Goal: Transaction & Acquisition: Book appointment/travel/reservation

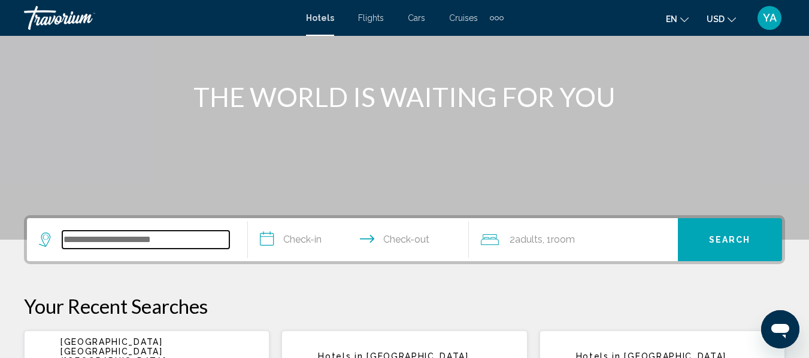
click at [80, 245] on input "Search widget" at bounding box center [145, 240] width 167 height 18
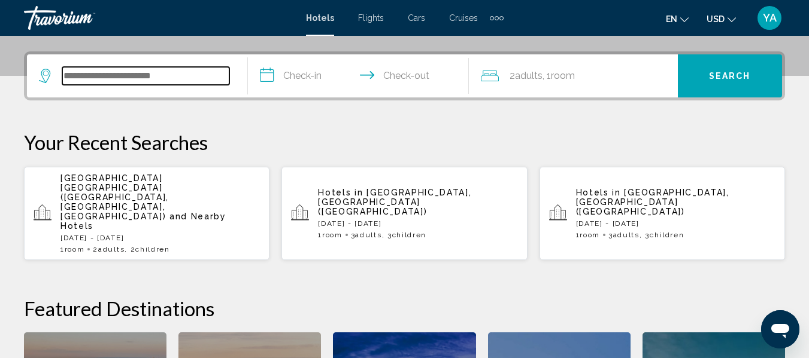
scroll to position [296, 0]
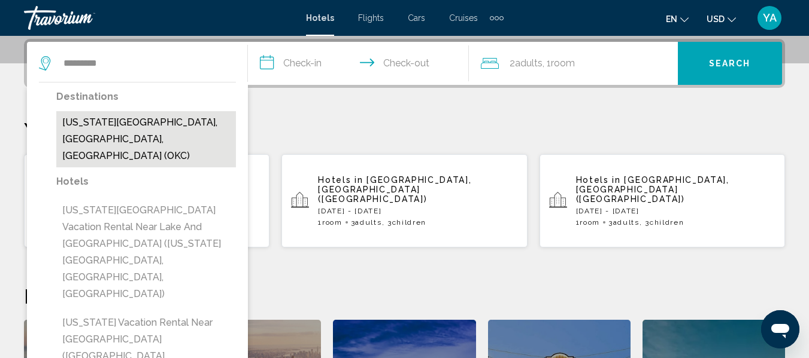
click at [99, 127] on button "[US_STATE][GEOGRAPHIC_DATA], [GEOGRAPHIC_DATA], [GEOGRAPHIC_DATA] (OKC)" at bounding box center [146, 139] width 180 height 56
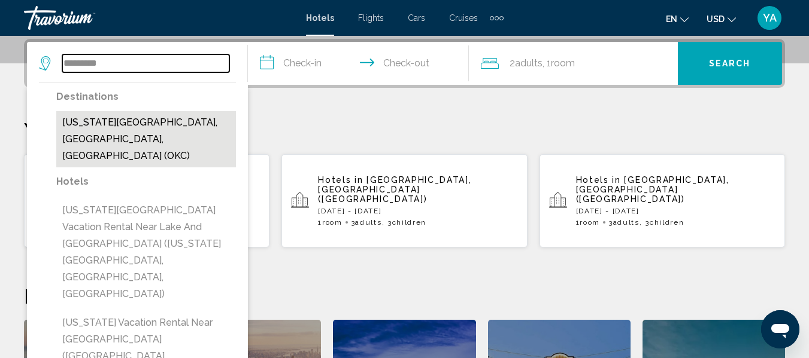
type input "**********"
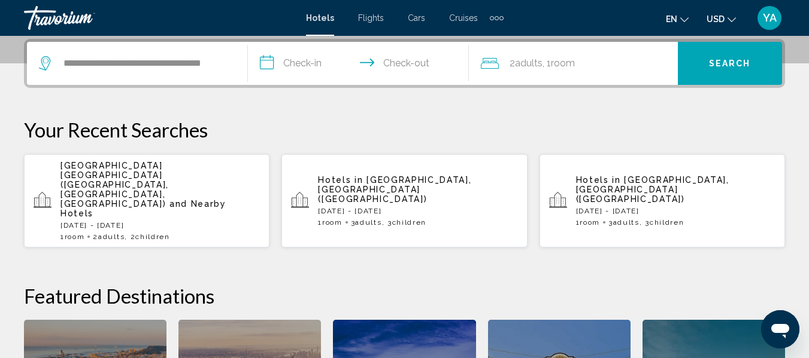
click at [312, 71] on input "**********" at bounding box center [361, 65] width 226 height 47
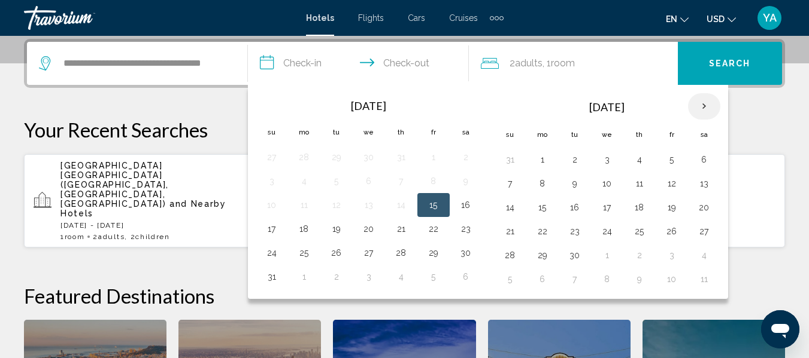
click at [698, 102] on th "Next month" at bounding box center [704, 106] width 32 height 26
click at [702, 116] on th "Next month" at bounding box center [704, 106] width 32 height 26
click at [703, 109] on th "Next month" at bounding box center [704, 106] width 32 height 26
click at [701, 111] on th "Next month" at bounding box center [704, 106] width 32 height 26
click at [691, 107] on th "Next month" at bounding box center [704, 106] width 32 height 26
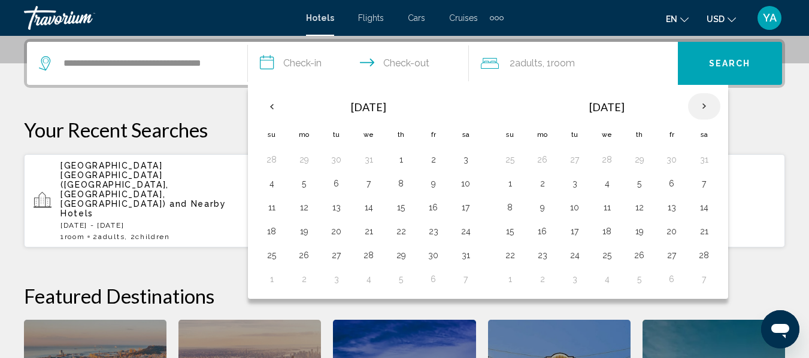
click at [694, 104] on th "Next month" at bounding box center [704, 106] width 32 height 26
click at [699, 102] on th "Next month" at bounding box center [704, 106] width 32 height 26
click at [603, 157] on button "1" at bounding box center [606, 159] width 19 height 17
click at [701, 160] on button "4" at bounding box center [703, 159] width 19 height 17
type input "**********"
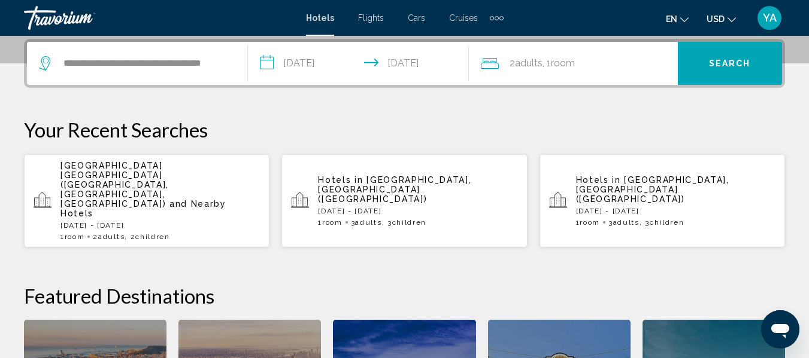
click at [546, 77] on div "2 Adult Adults , 1 Room rooms" at bounding box center [579, 63] width 197 height 43
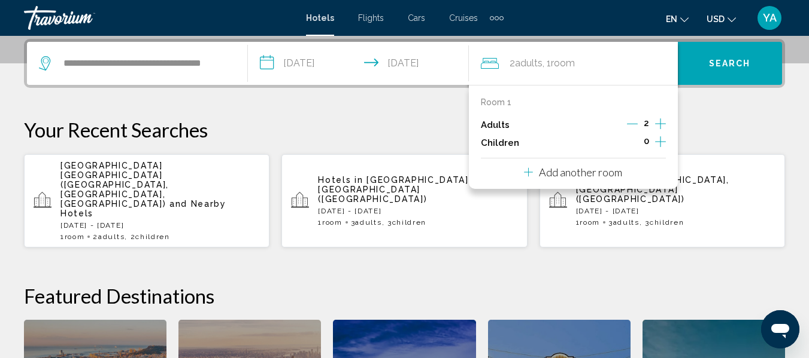
click at [659, 150] on button "Increment children" at bounding box center [660, 143] width 11 height 18
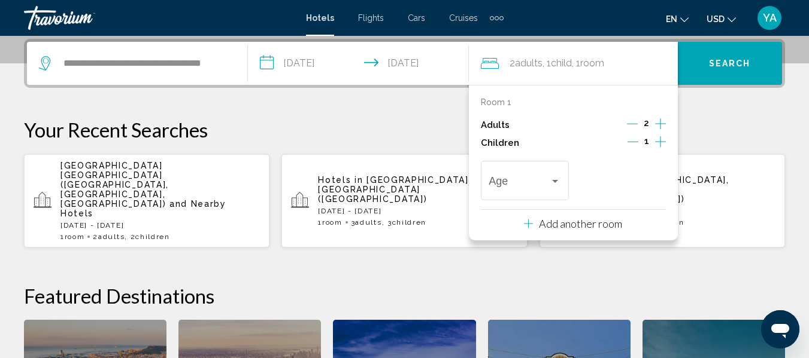
click at [658, 139] on icon "Increment children" at bounding box center [660, 142] width 11 height 14
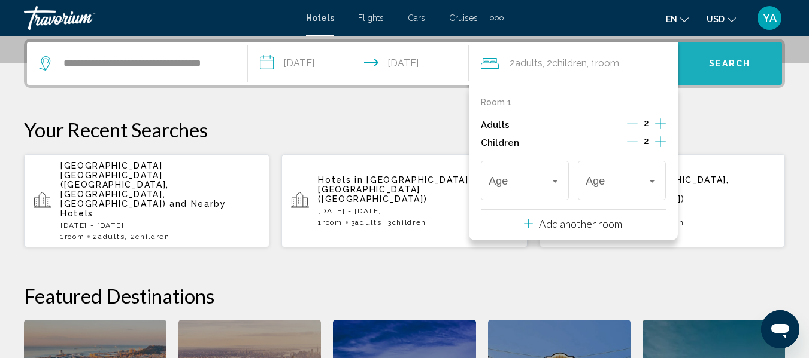
click at [710, 68] on span "Search" at bounding box center [730, 64] width 42 height 10
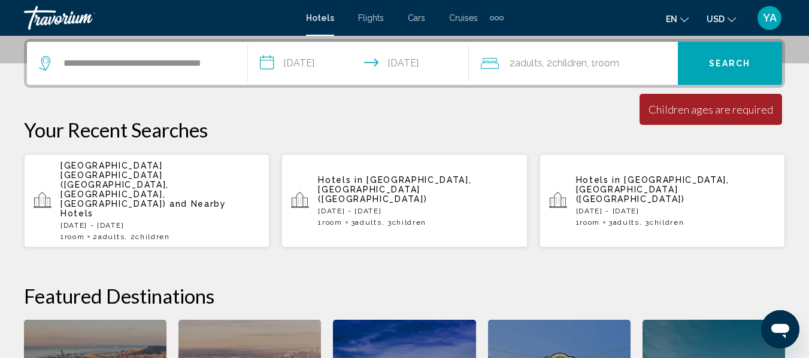
click at [570, 70] on span ", 2 Child Children" at bounding box center [564, 63] width 44 height 17
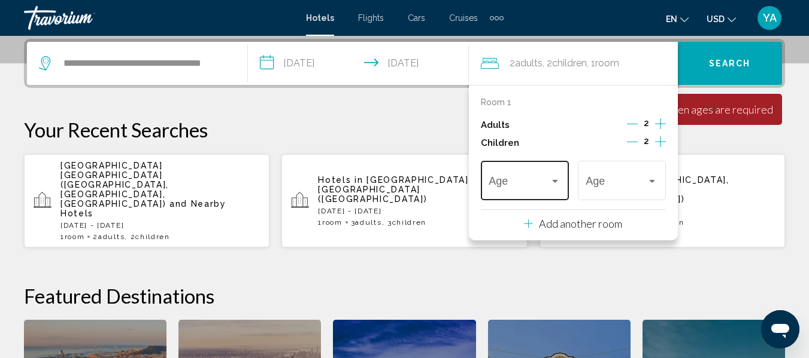
click at [496, 187] on span "Travelers: 2 adults, 2 children" at bounding box center [518, 184] width 61 height 12
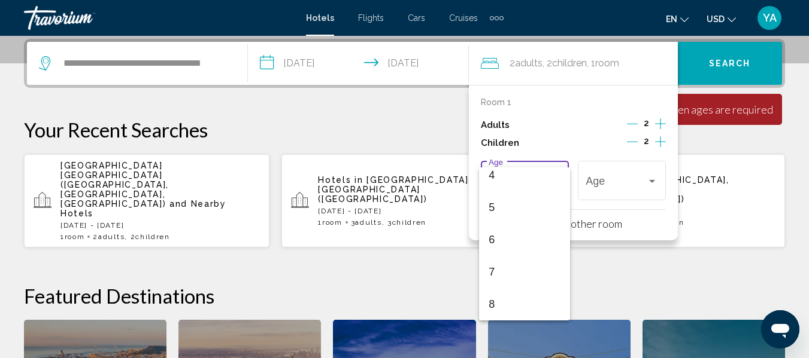
scroll to position [145, 0]
click at [496, 233] on span "6" at bounding box center [524, 233] width 72 height 32
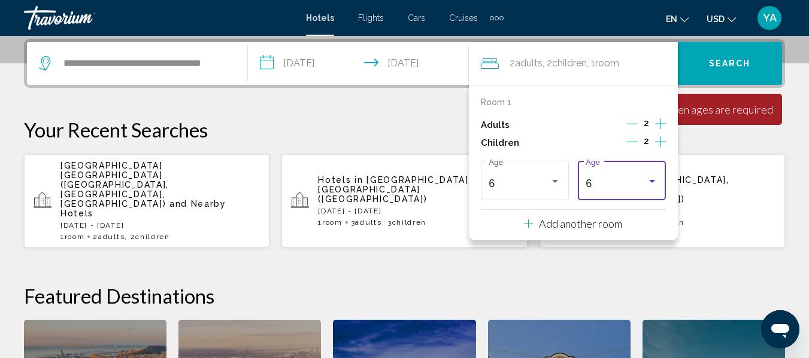
click at [616, 186] on div "6" at bounding box center [615, 184] width 61 height 12
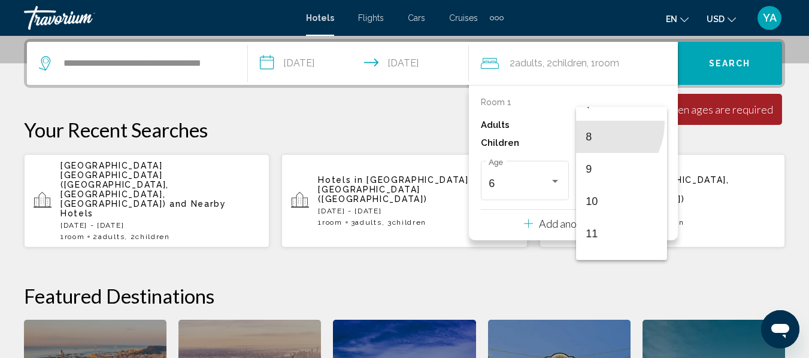
scroll to position [245, 0]
click at [598, 134] on span "8" at bounding box center [621, 136] width 72 height 32
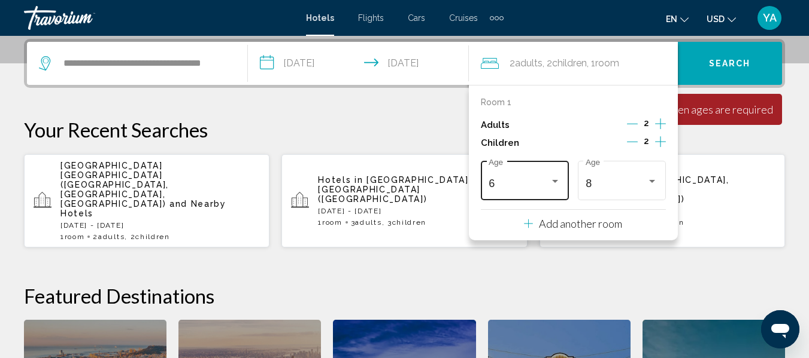
click at [550, 181] on div "Travelers: 2 adults, 2 children" at bounding box center [554, 182] width 11 height 10
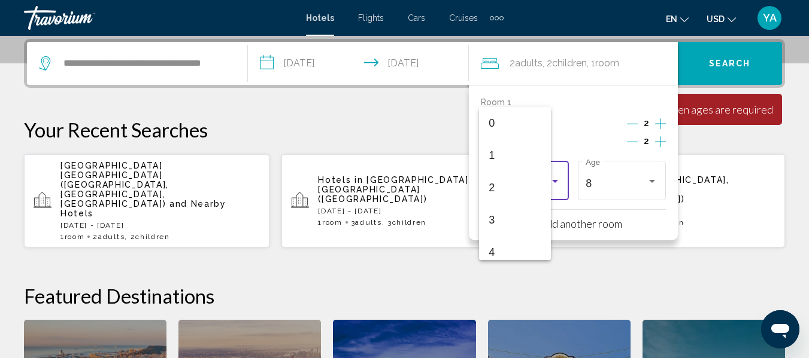
scroll to position [133, 0]
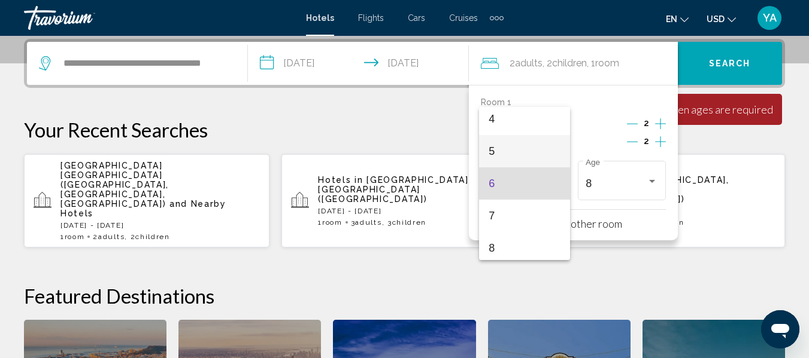
click at [494, 153] on span "5" at bounding box center [524, 151] width 72 height 32
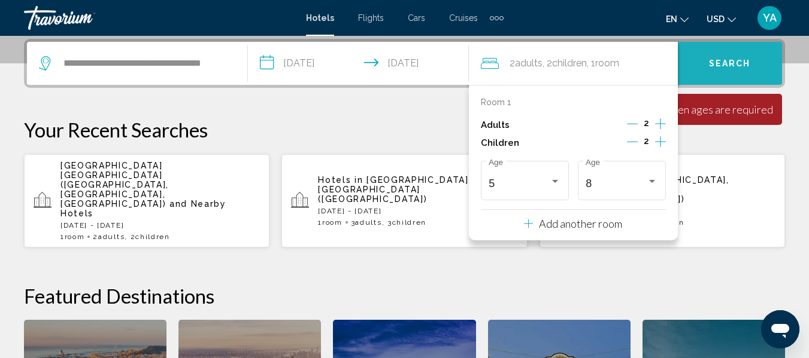
click at [719, 70] on button "Search" at bounding box center [729, 63] width 104 height 43
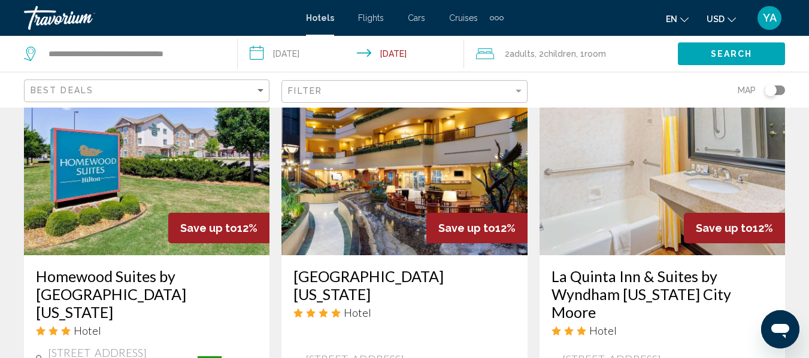
scroll to position [1648, 0]
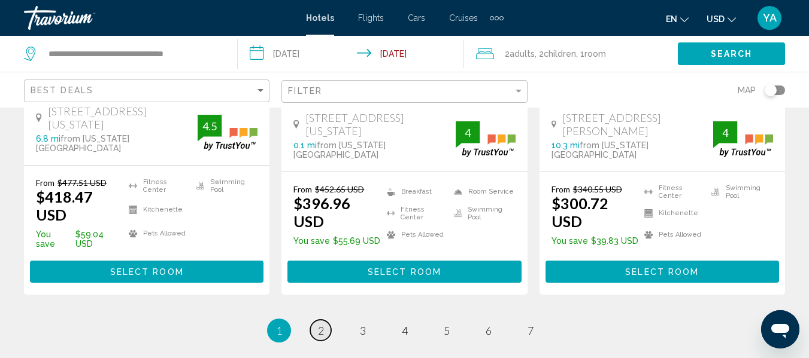
click at [328, 320] on link "page 2" at bounding box center [320, 330] width 21 height 21
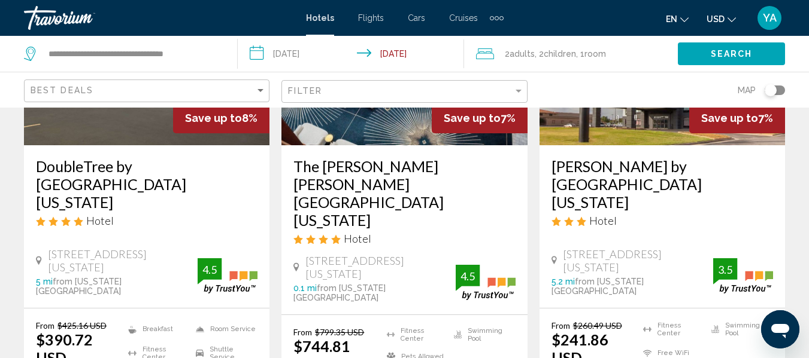
scroll to position [1709, 0]
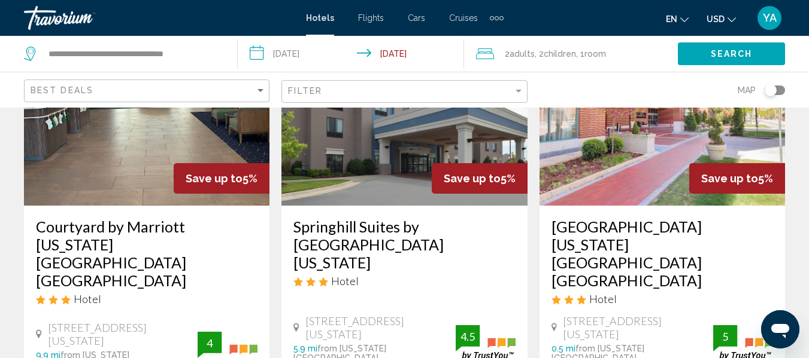
scroll to position [815, 0]
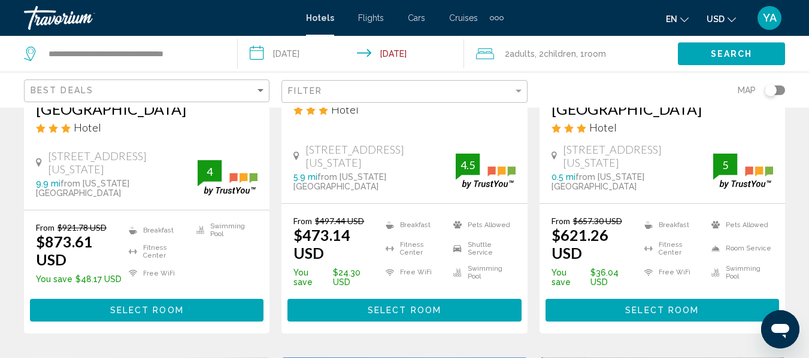
drag, startPoint x: 801, startPoint y: 163, endPoint x: 800, endPoint y: 171, distance: 8.5
click at [800, 171] on div "Hotel Search Results - 84 places to spend your time Save up to 7% [GEOGRAPHIC_D…" at bounding box center [404, 343] width 809 height 2076
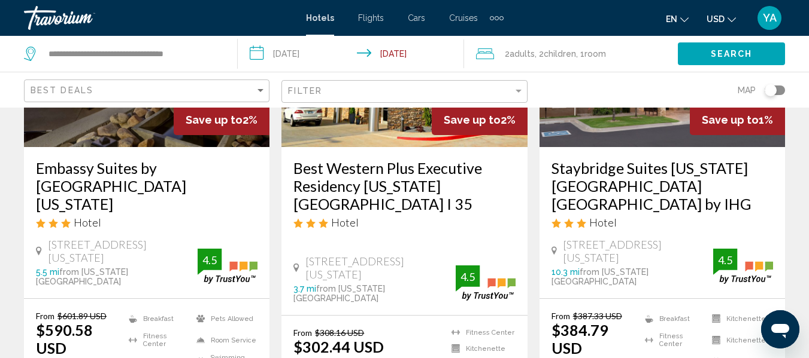
scroll to position [1749, 0]
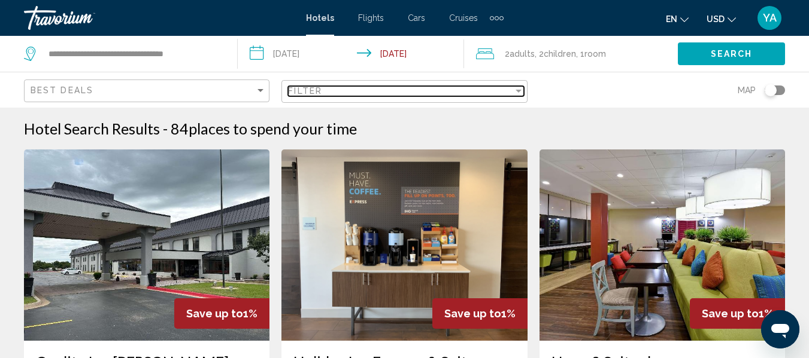
click at [309, 93] on span "Filter" at bounding box center [305, 91] width 34 height 10
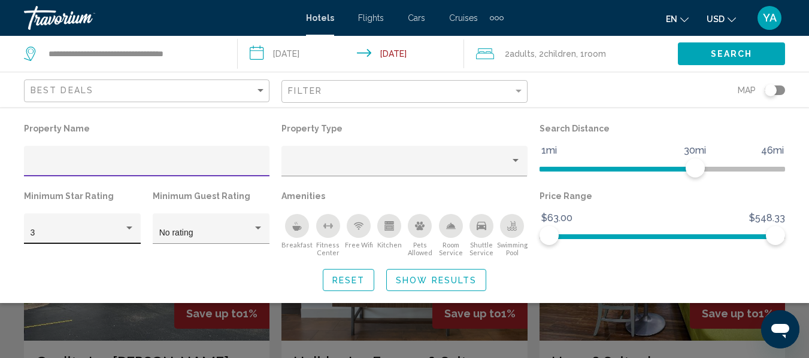
click at [122, 236] on div "3" at bounding box center [77, 234] width 93 height 10
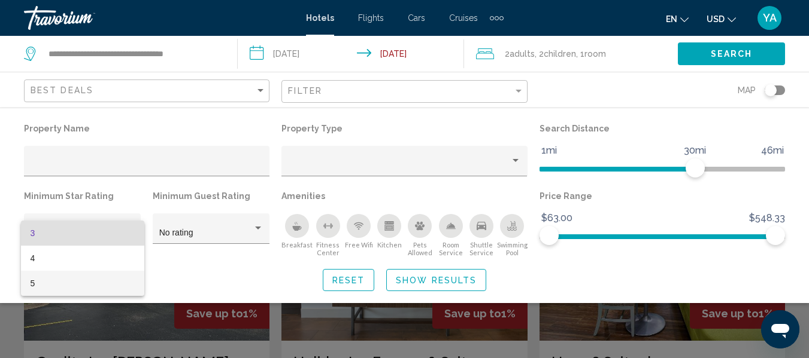
click at [35, 282] on span "5" at bounding box center [83, 283] width 104 height 25
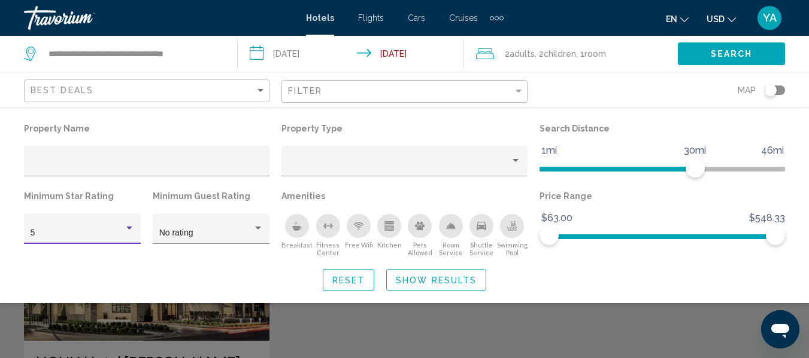
click at [397, 285] on button "Show Results" at bounding box center [436, 280] width 100 height 22
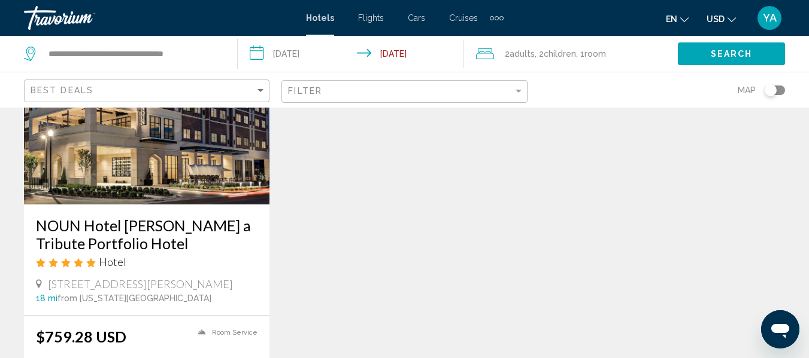
scroll to position [138, 0]
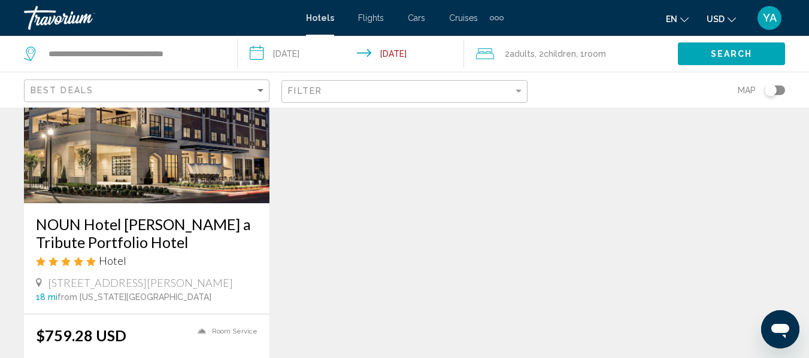
click at [65, 192] on img "Main content" at bounding box center [146, 108] width 245 height 192
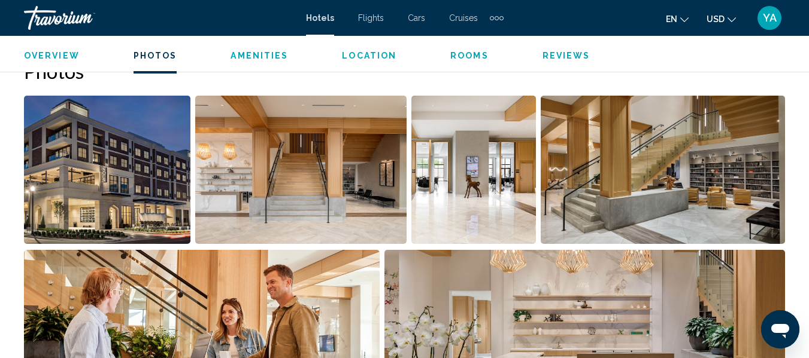
scroll to position [815, 0]
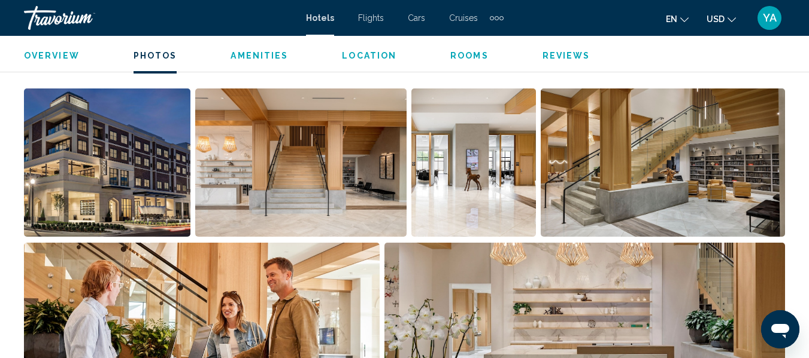
click at [64, 211] on img "Open full-screen image slider" at bounding box center [107, 163] width 166 height 148
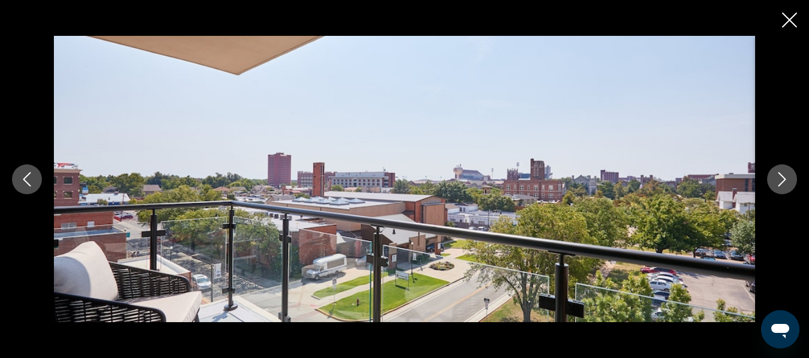
scroll to position [895, 0]
click at [773, 190] on button "Next image" at bounding box center [782, 180] width 30 height 30
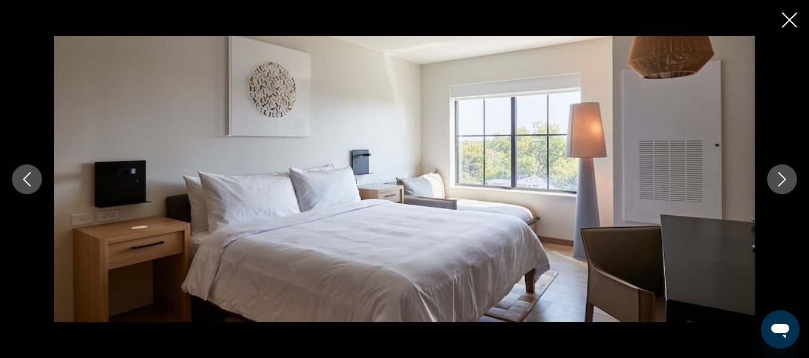
click at [791, 182] on button "Next image" at bounding box center [782, 180] width 30 height 30
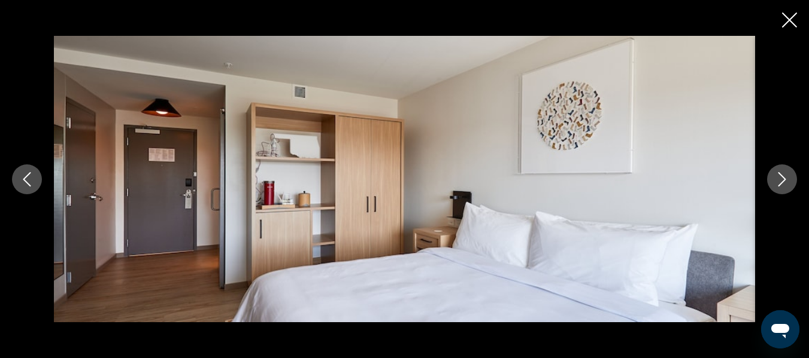
click at [782, 184] on icon "Next image" at bounding box center [781, 179] width 14 height 14
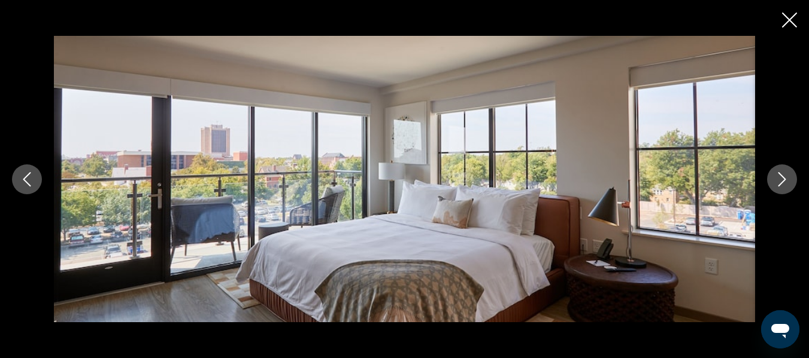
click at [784, 186] on icon "Next image" at bounding box center [781, 179] width 14 height 14
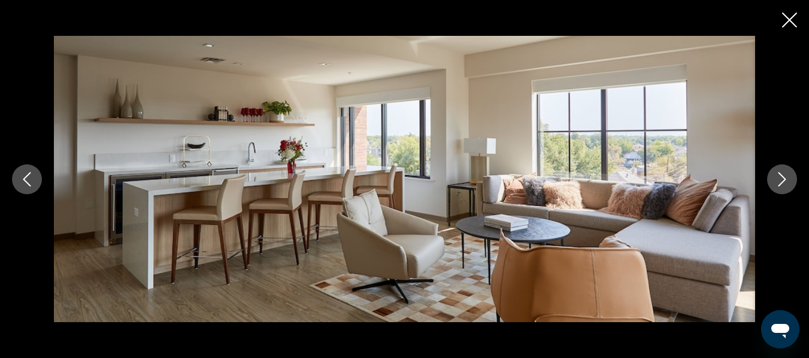
click at [780, 184] on icon "Next image" at bounding box center [782, 179] width 8 height 14
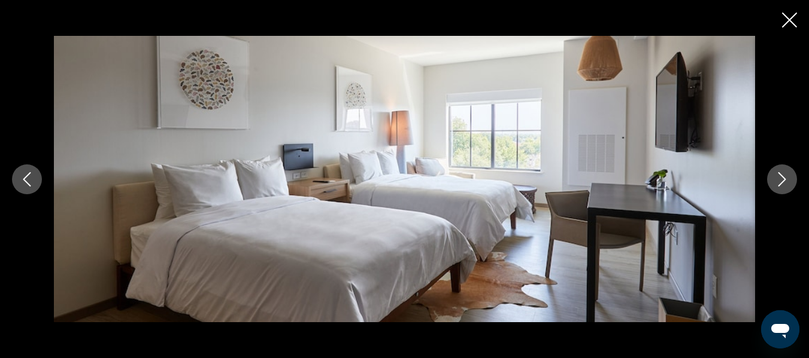
click at [782, 190] on button "Next image" at bounding box center [782, 180] width 30 height 30
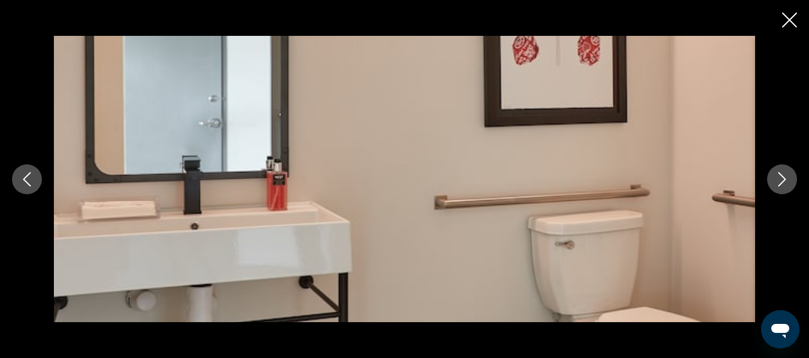
click at [778, 191] on button "Next image" at bounding box center [782, 180] width 30 height 30
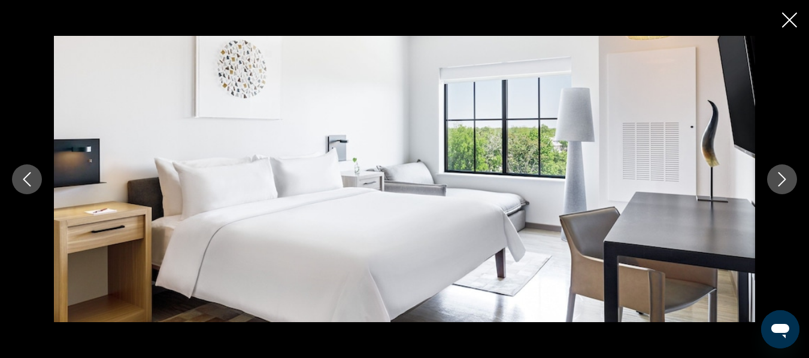
click at [780, 184] on icon "Next image" at bounding box center [782, 179] width 8 height 14
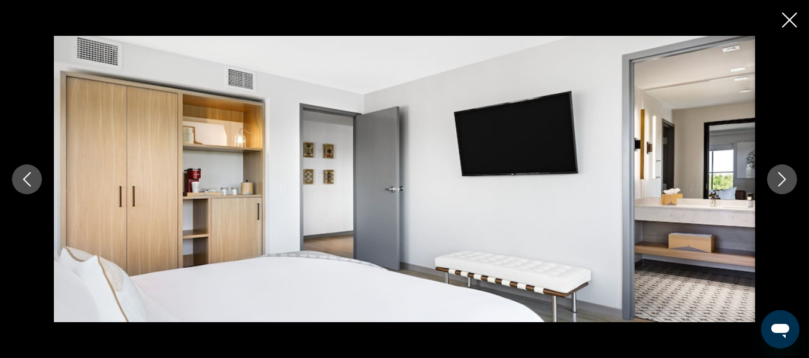
click at [785, 191] on button "Next image" at bounding box center [782, 180] width 30 height 30
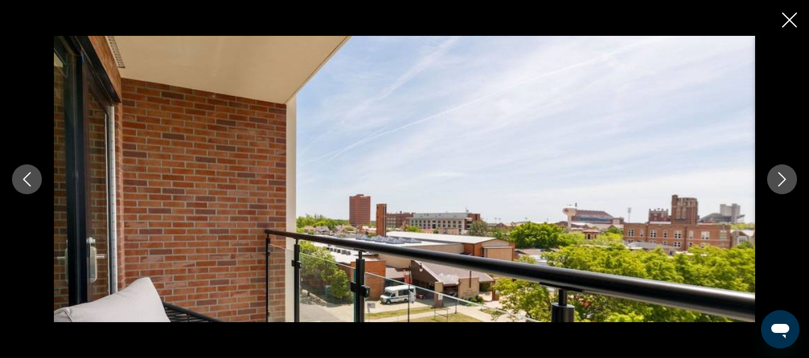
click at [780, 186] on icon "Next image" at bounding box center [781, 179] width 14 height 14
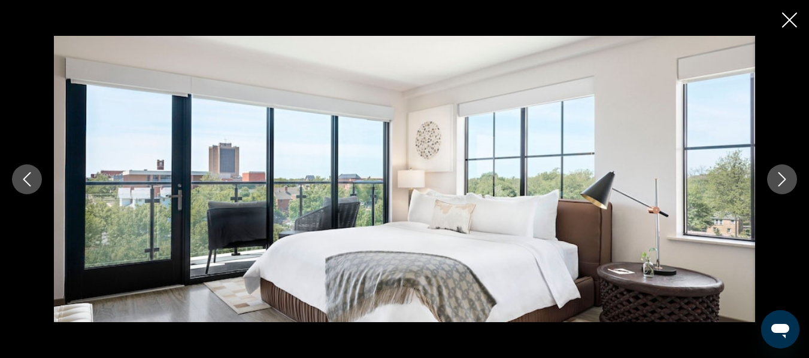
click at [787, 180] on icon "Next image" at bounding box center [781, 179] width 14 height 14
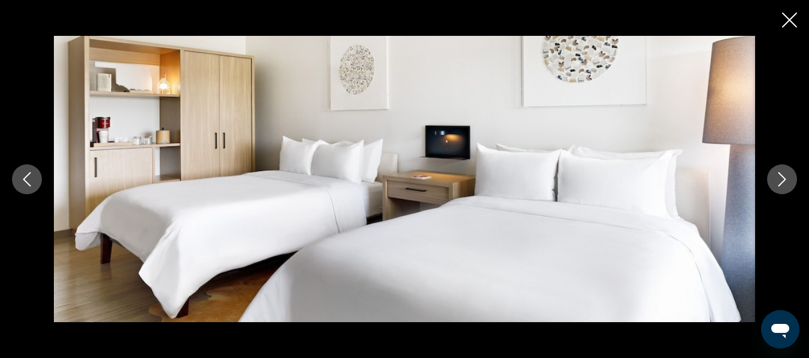
click at [780, 185] on icon "Next image" at bounding box center [781, 179] width 14 height 14
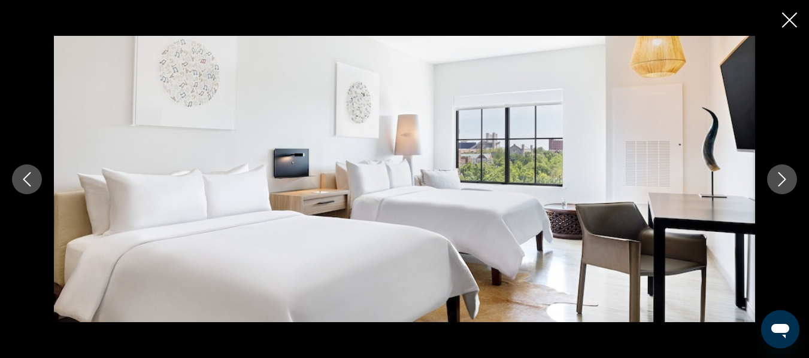
click at [779, 191] on button "Next image" at bounding box center [782, 180] width 30 height 30
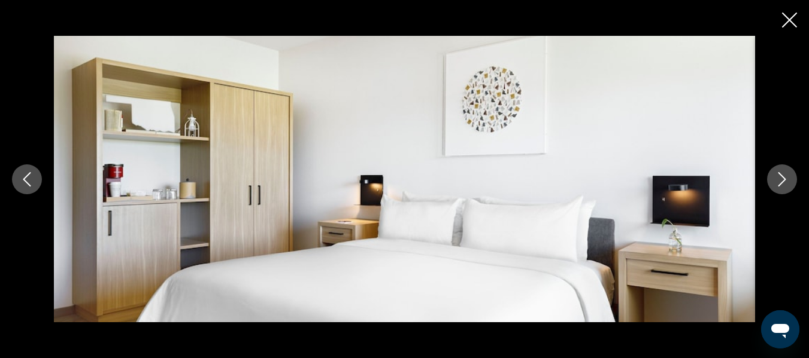
click at [777, 193] on button "Next image" at bounding box center [782, 180] width 30 height 30
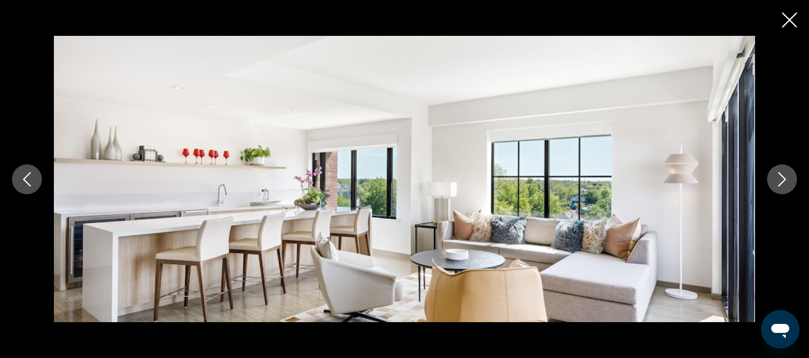
click at [782, 192] on button "Next image" at bounding box center [782, 180] width 30 height 30
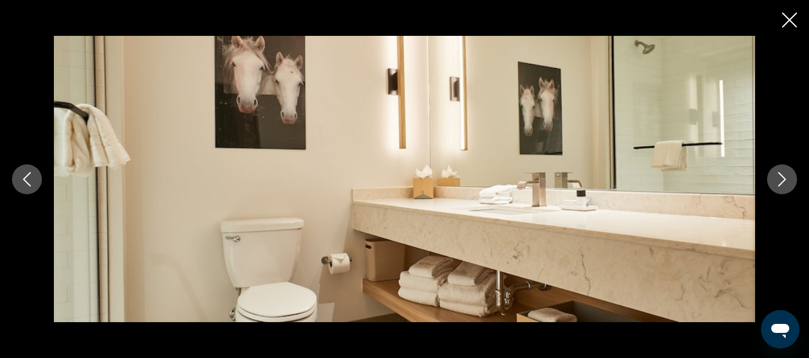
click at [792, 22] on icon "Close slideshow" at bounding box center [789, 20] width 15 height 15
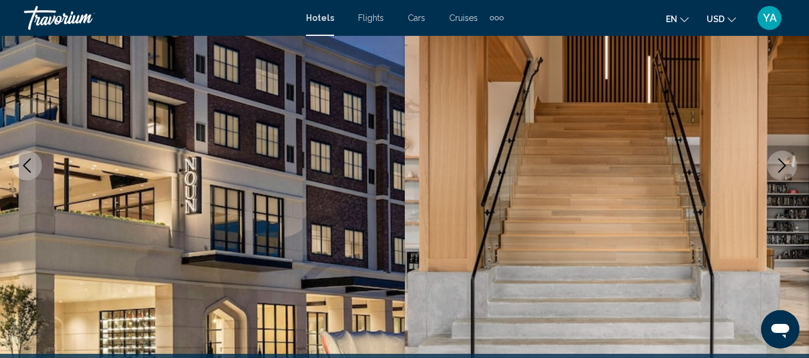
scroll to position [0, 0]
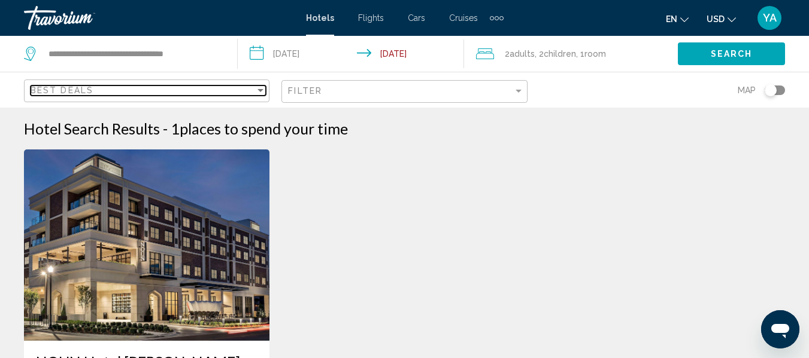
click at [130, 92] on div "Best Deals" at bounding box center [143, 91] width 224 height 10
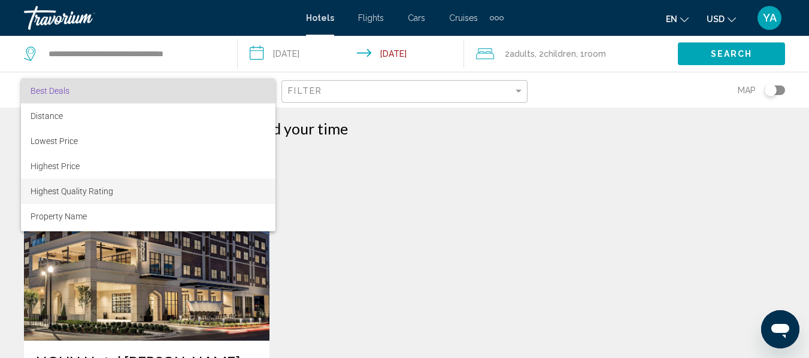
click at [42, 196] on span "Highest Quality Rating" at bounding box center [148, 191] width 235 height 25
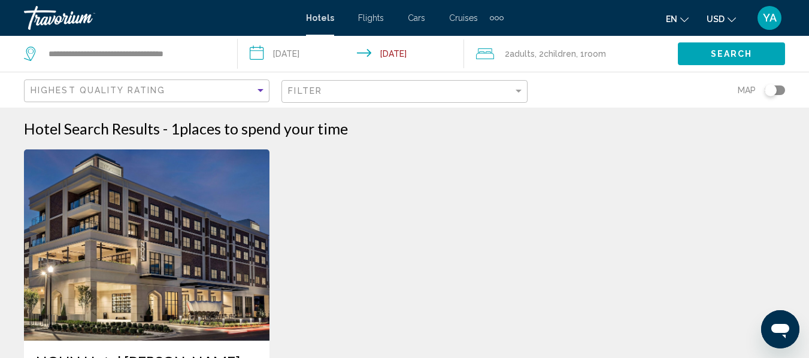
click at [698, 45] on button "Search" at bounding box center [730, 53] width 107 height 22
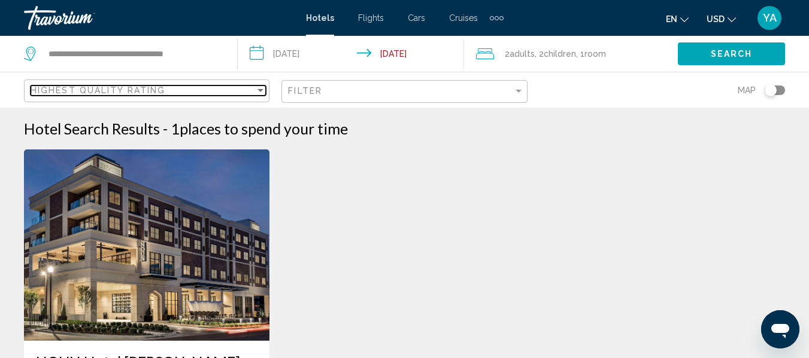
click at [45, 93] on span "Highest Quality Rating" at bounding box center [98, 91] width 135 height 10
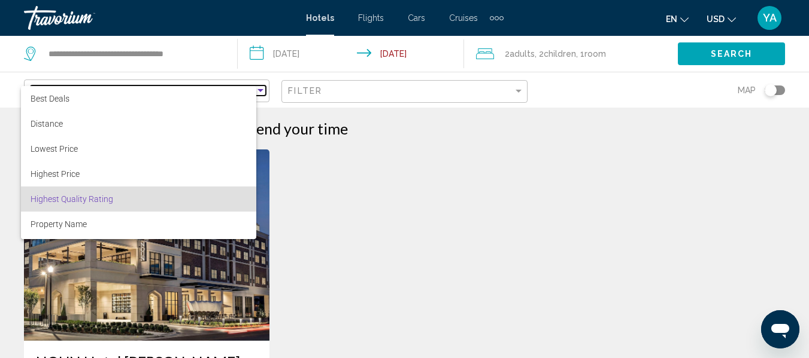
scroll to position [23, 0]
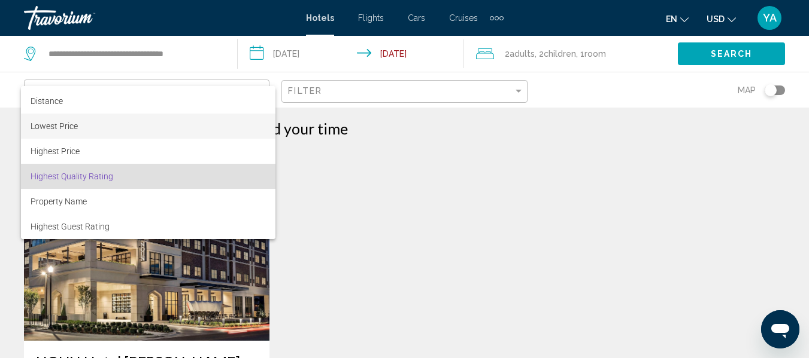
click at [39, 135] on span "Lowest Price" at bounding box center [148, 126] width 235 height 25
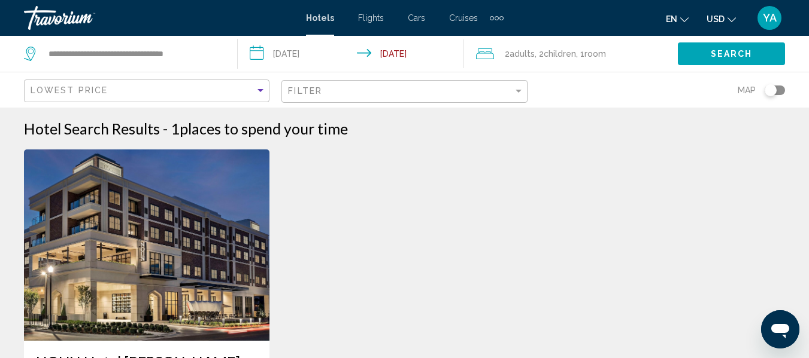
click at [747, 54] on span "Search" at bounding box center [731, 55] width 42 height 10
click at [506, 95] on div "Filter" at bounding box center [400, 91] width 224 height 10
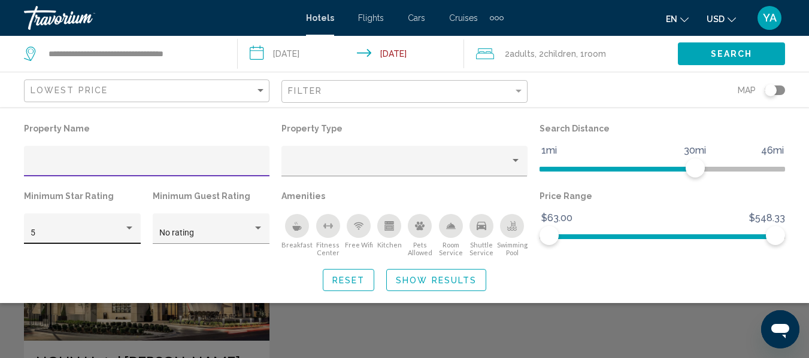
click at [41, 236] on div "5" at bounding box center [77, 234] width 93 height 10
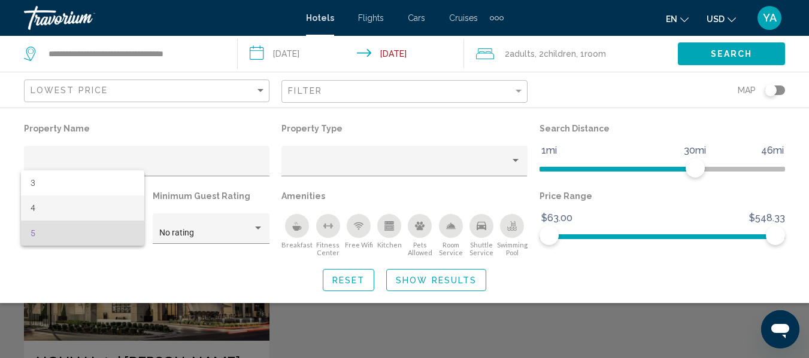
click at [35, 213] on span "4" at bounding box center [83, 208] width 104 height 25
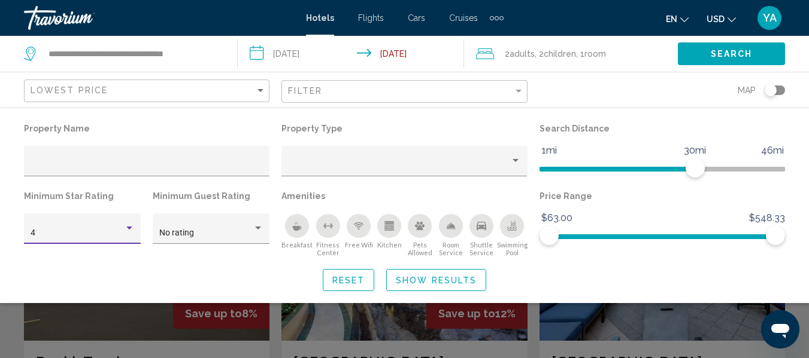
click at [415, 289] on button "Show Results" at bounding box center [436, 280] width 100 height 22
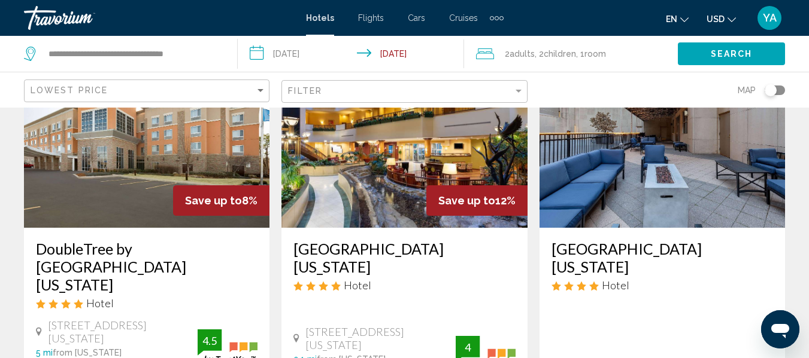
scroll to position [97, 0]
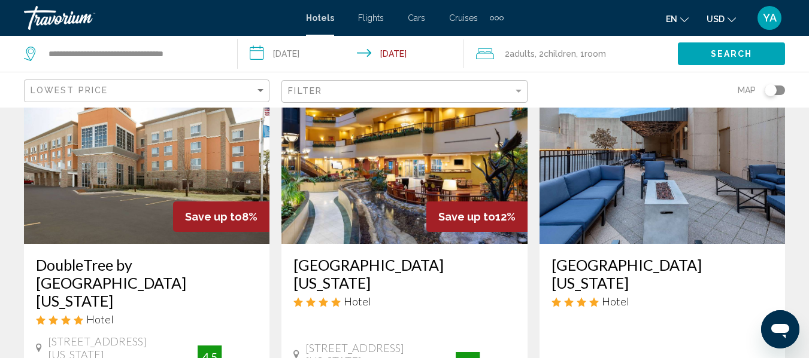
click at [502, 166] on img "Main content" at bounding box center [403, 149] width 245 height 192
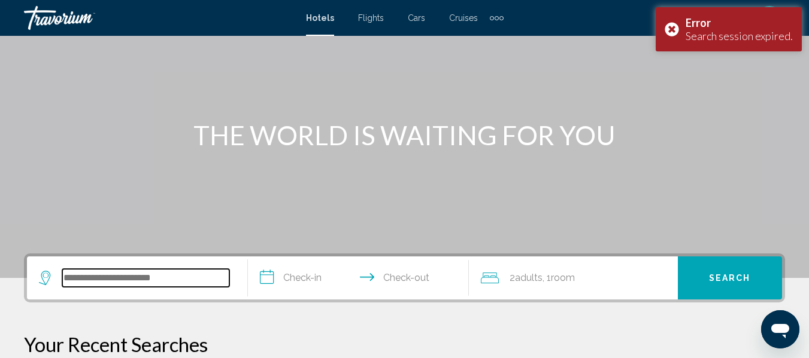
click at [74, 282] on input "Search widget" at bounding box center [145, 278] width 167 height 18
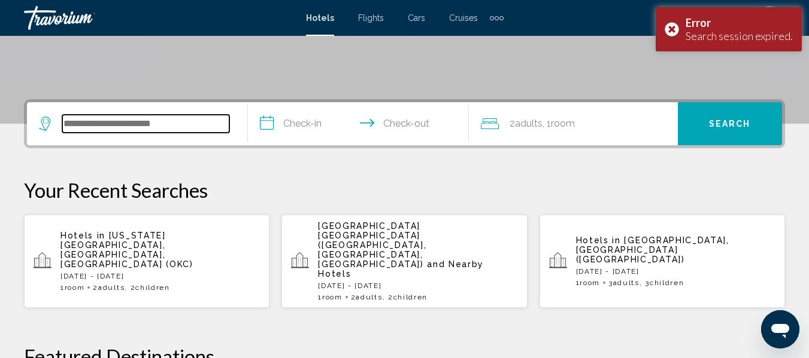
scroll to position [296, 0]
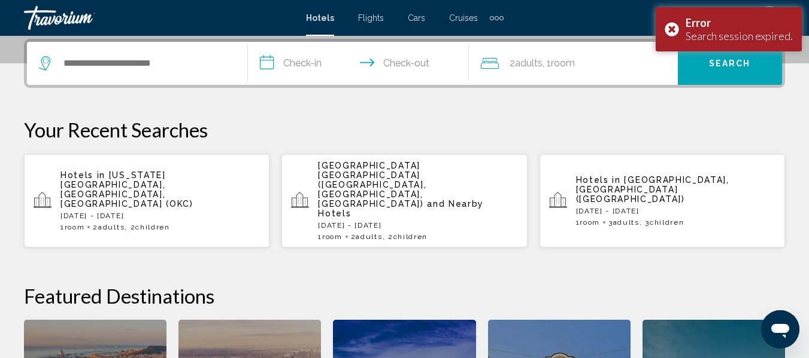
click at [41, 200] on app-hotels-recent-search "Hotels in [US_STATE][GEOGRAPHIC_DATA], [GEOGRAPHIC_DATA], [GEOGRAPHIC_DATA] (OK…" at bounding box center [146, 200] width 245 height 93
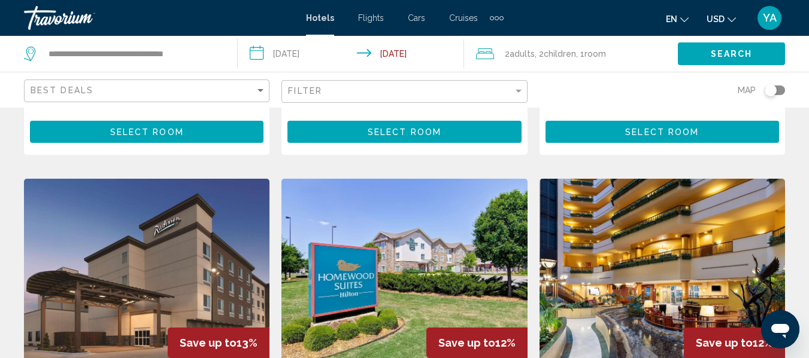
scroll to position [1499, 0]
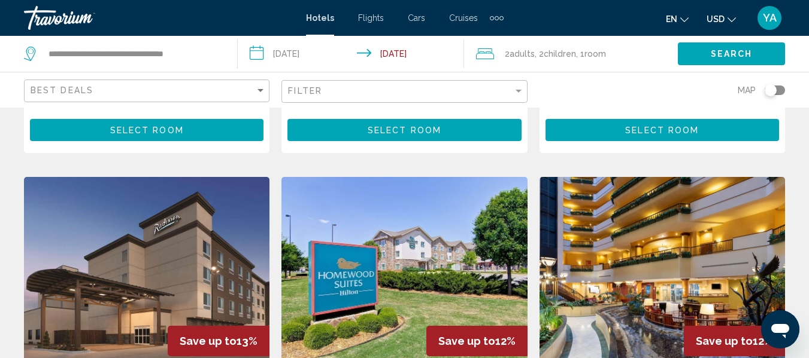
click at [676, 247] on img "Main content" at bounding box center [661, 273] width 245 height 192
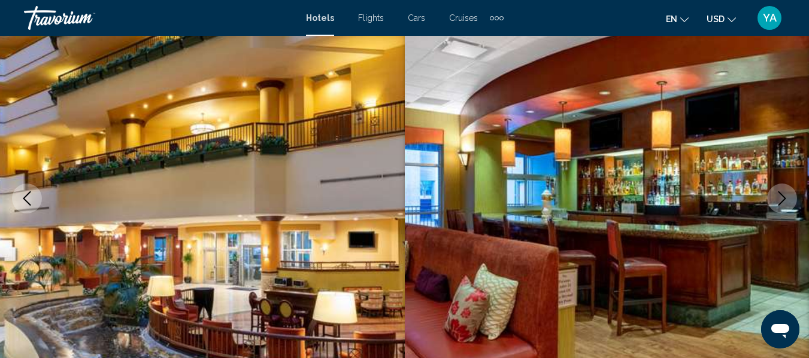
scroll to position [108, 0]
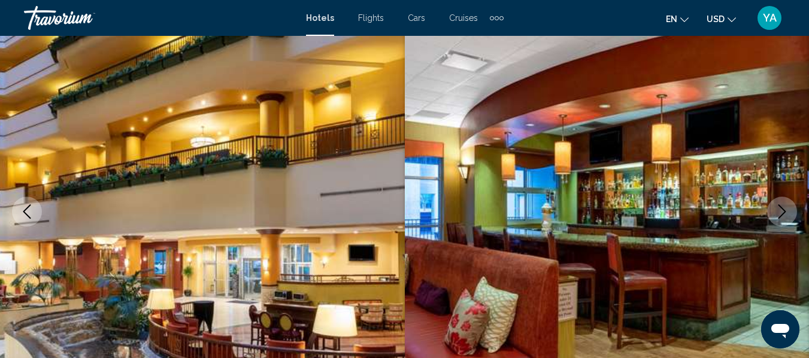
click at [780, 211] on icon "Next image" at bounding box center [781, 212] width 14 height 14
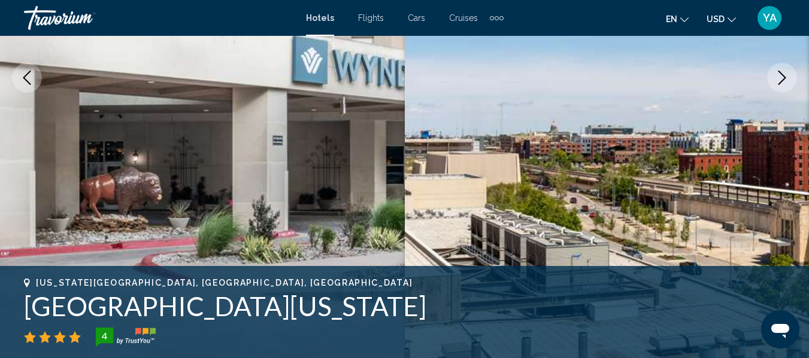
scroll to position [244, 0]
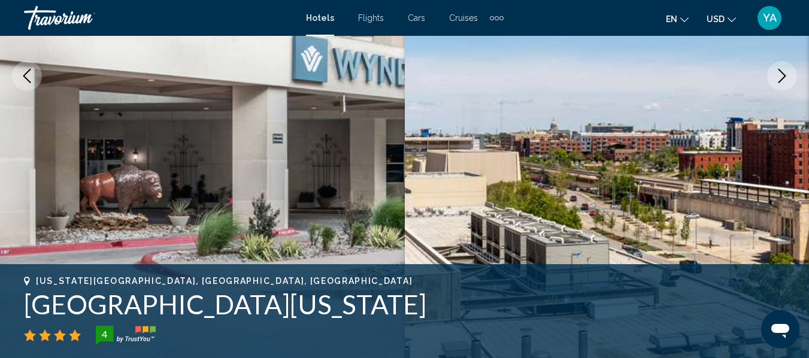
click at [775, 84] on button "Next image" at bounding box center [782, 76] width 30 height 30
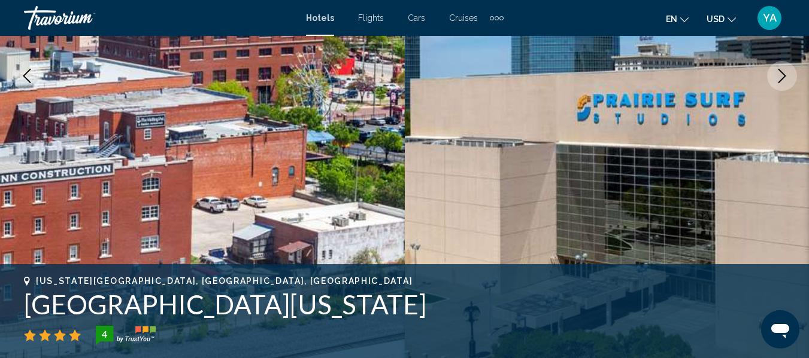
click at [779, 83] on button "Next image" at bounding box center [782, 76] width 30 height 30
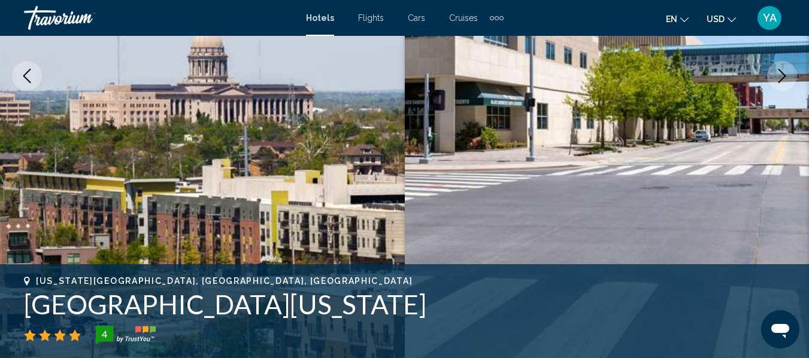
click at [784, 72] on icon "Next image" at bounding box center [781, 76] width 14 height 14
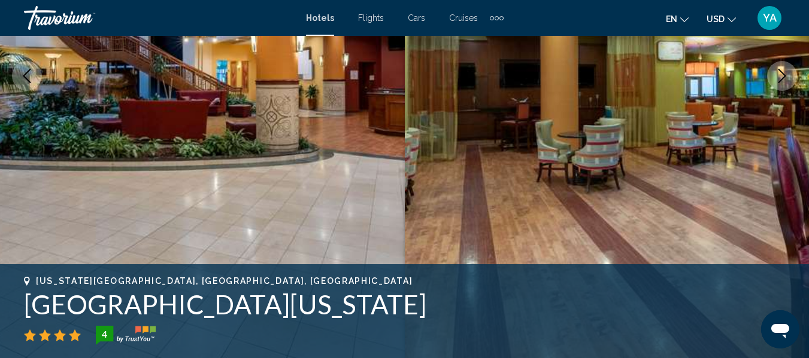
click at [791, 75] on button "Next image" at bounding box center [782, 76] width 30 height 30
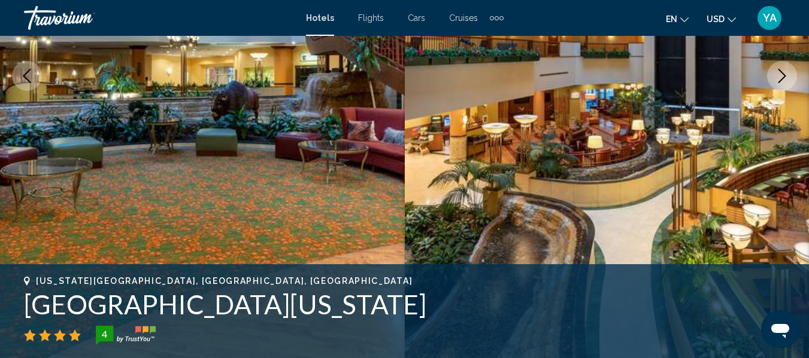
click at [783, 77] on icon "Next image" at bounding box center [782, 76] width 8 height 14
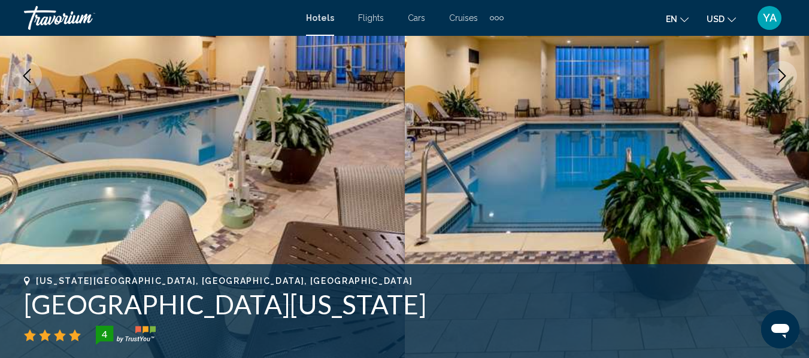
click at [784, 77] on icon "Next image" at bounding box center [782, 76] width 8 height 14
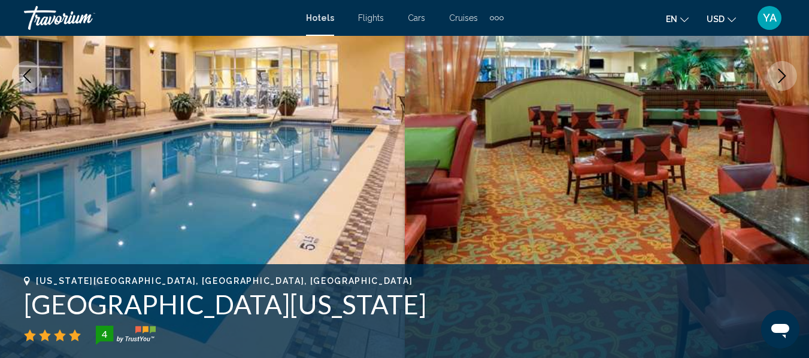
click at [792, 75] on button "Next image" at bounding box center [782, 76] width 30 height 30
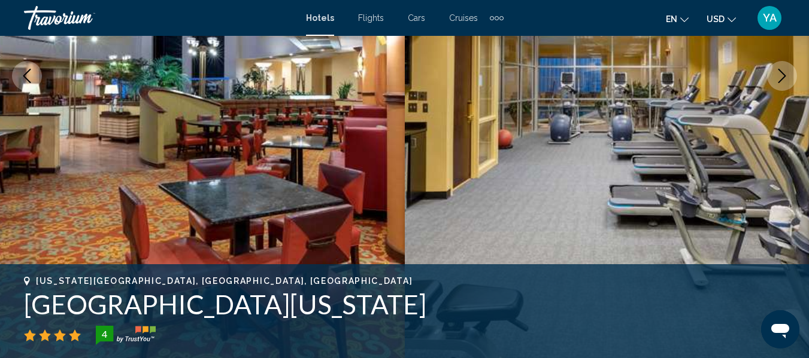
click at [786, 75] on icon "Next image" at bounding box center [781, 76] width 14 height 14
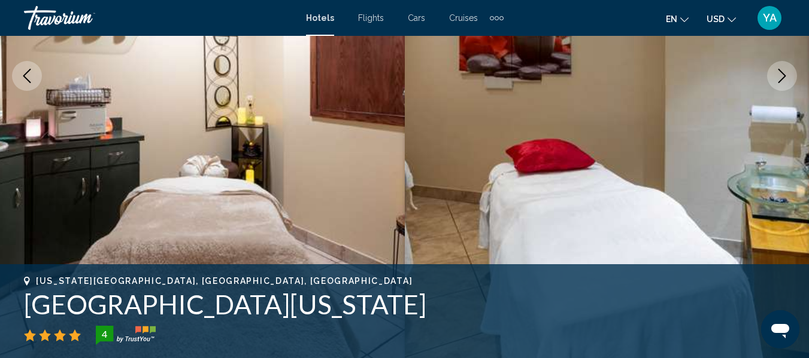
click at [786, 77] on icon "Next image" at bounding box center [781, 76] width 14 height 14
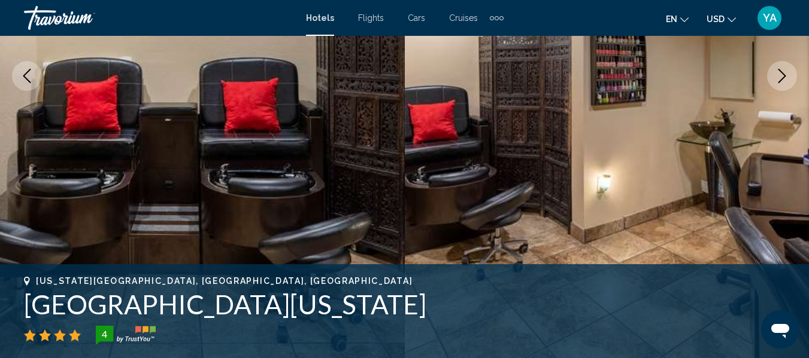
click at [775, 85] on button "Next image" at bounding box center [782, 76] width 30 height 30
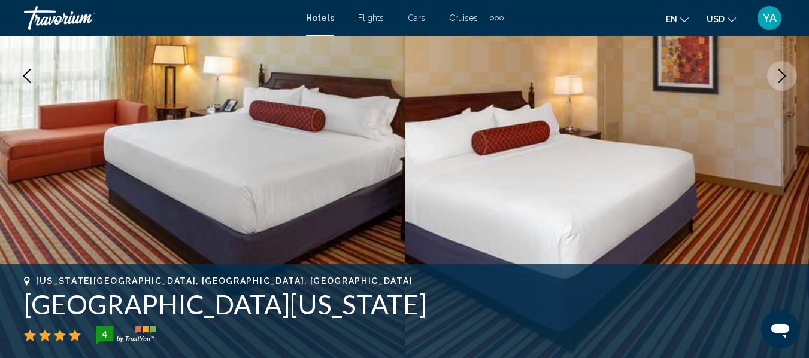
click at [785, 83] on icon "Next image" at bounding box center [781, 76] width 14 height 14
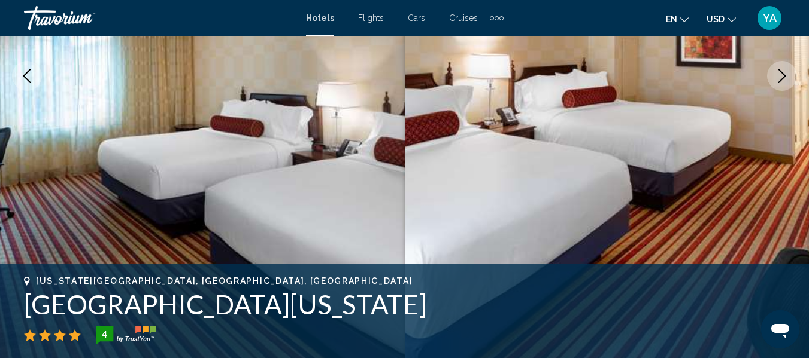
click at [786, 82] on icon "Next image" at bounding box center [781, 76] width 14 height 14
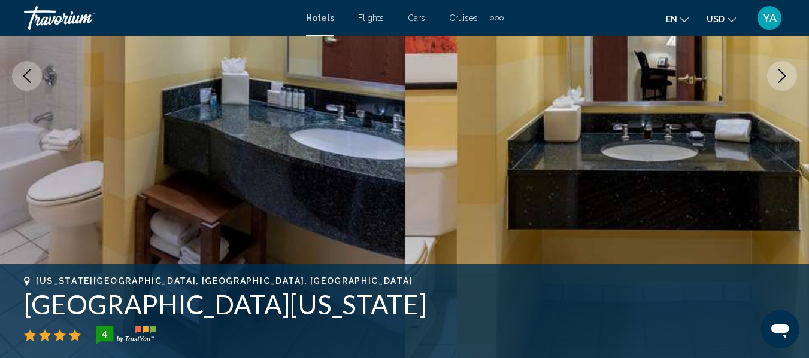
click at [787, 83] on icon "Next image" at bounding box center [781, 76] width 14 height 14
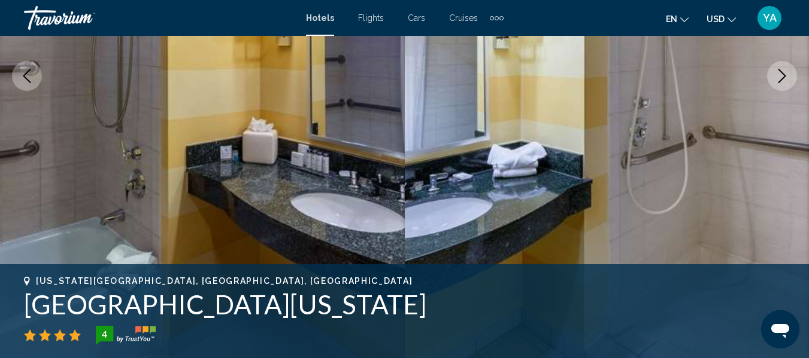
click at [783, 84] on button "Next image" at bounding box center [782, 76] width 30 height 30
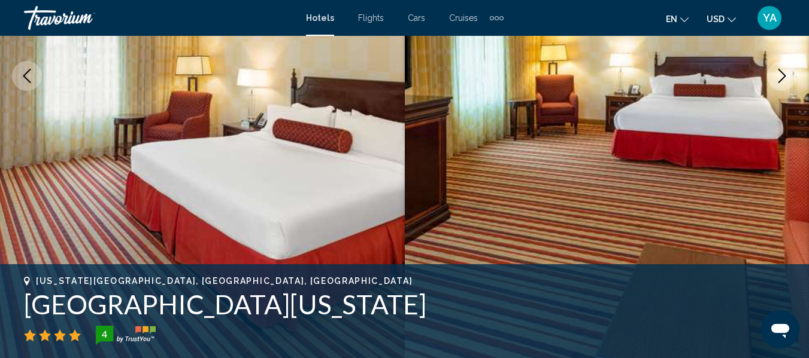
click at [783, 84] on button "Next image" at bounding box center [782, 76] width 30 height 30
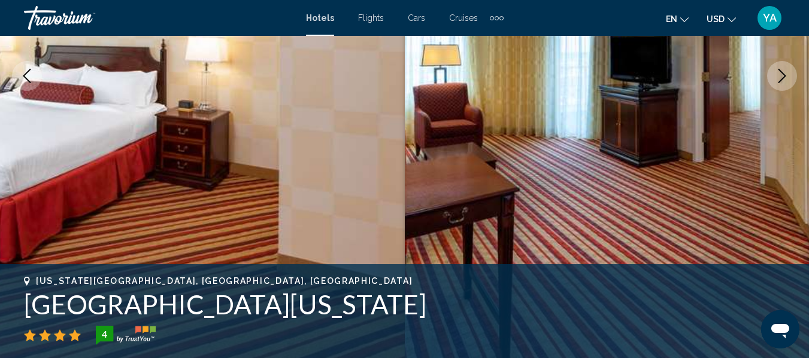
click at [783, 84] on button "Next image" at bounding box center [782, 76] width 30 height 30
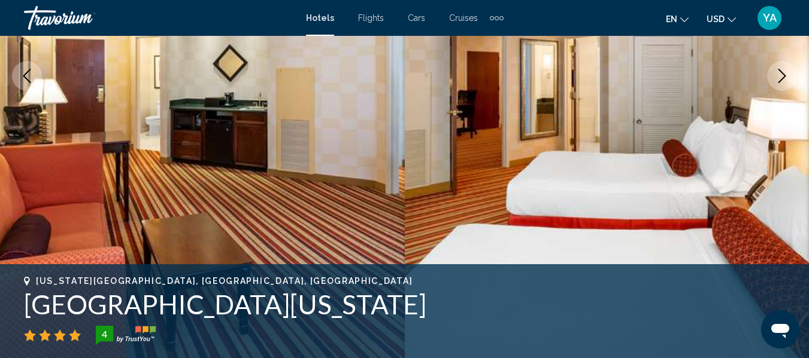
click at [784, 84] on button "Next image" at bounding box center [782, 76] width 30 height 30
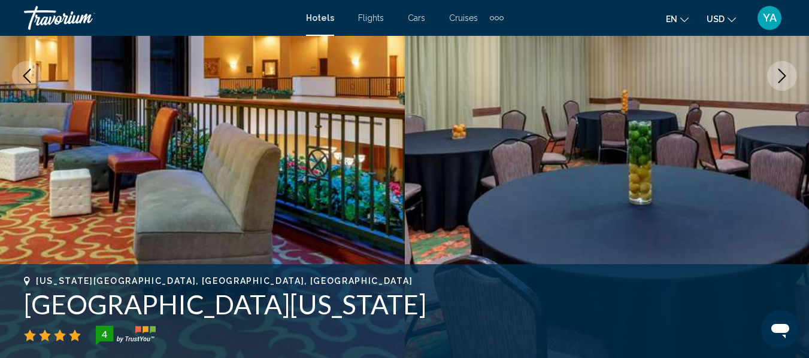
click at [788, 84] on button "Next image" at bounding box center [782, 76] width 30 height 30
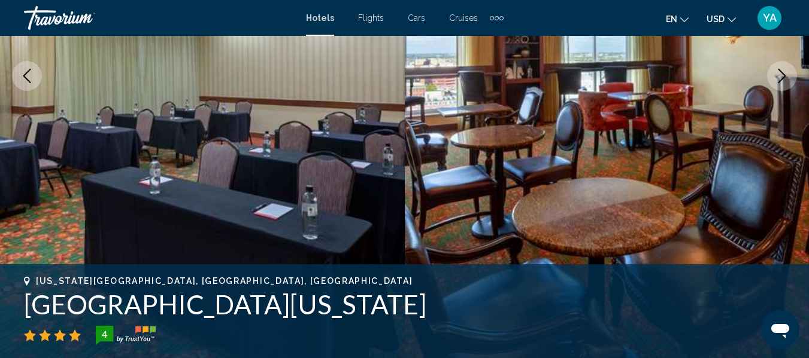
click at [792, 83] on button "Next image" at bounding box center [782, 76] width 30 height 30
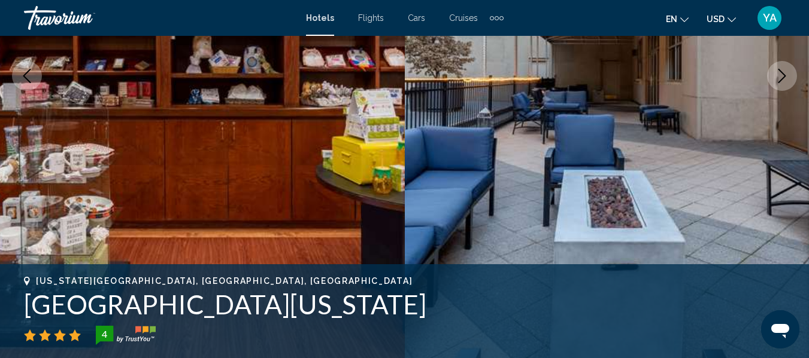
click at [789, 84] on button "Next image" at bounding box center [782, 76] width 30 height 30
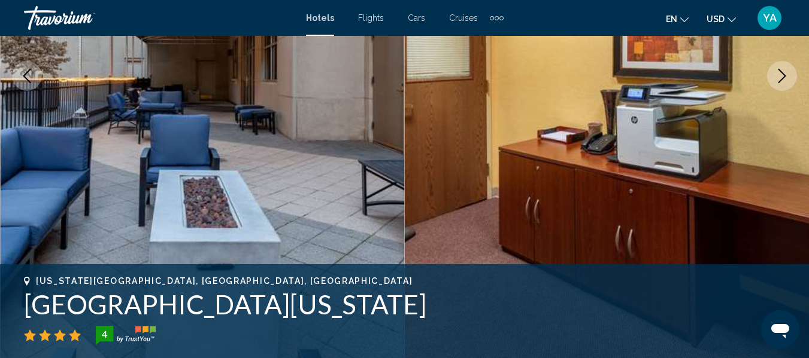
click at [785, 80] on icon "Next image" at bounding box center [781, 76] width 14 height 14
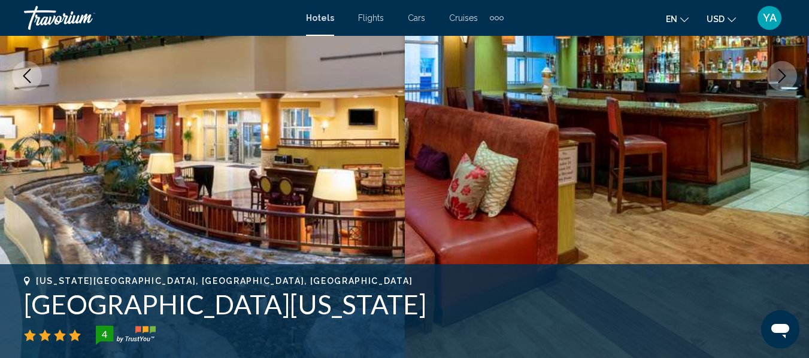
click at [794, 79] on button "Next image" at bounding box center [782, 76] width 30 height 30
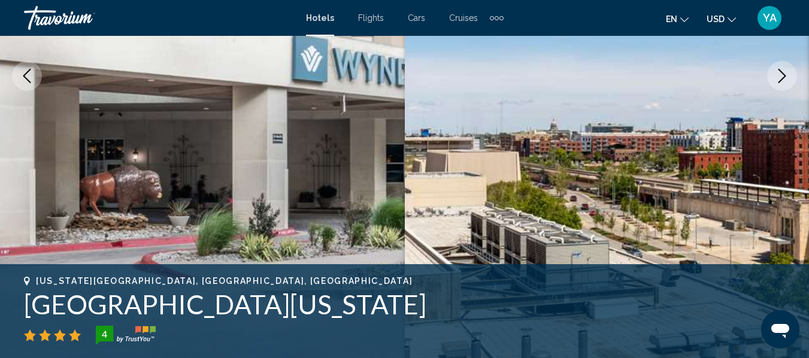
click at [784, 84] on button "Next image" at bounding box center [782, 76] width 30 height 30
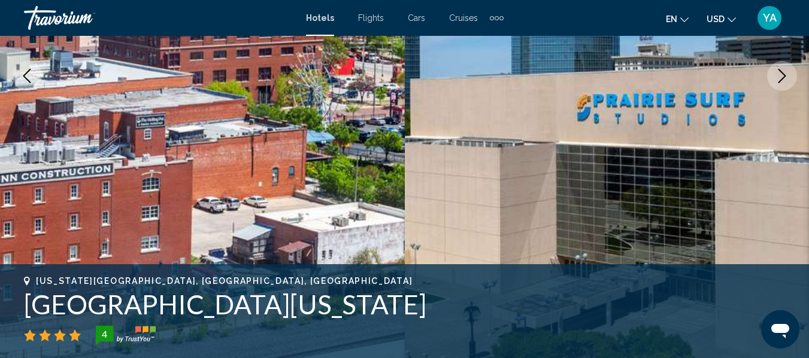
click at [782, 75] on icon "Next image" at bounding box center [781, 76] width 14 height 14
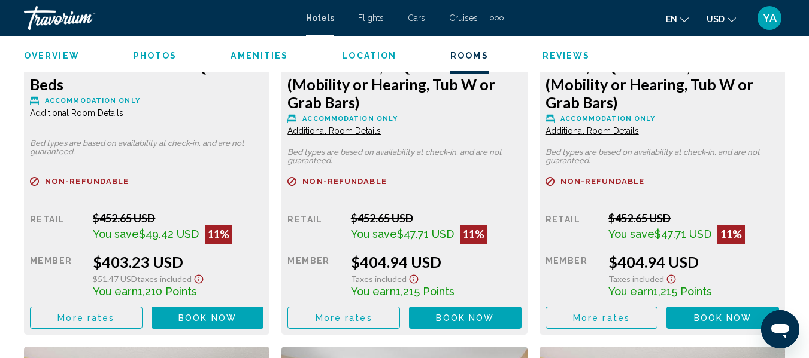
scroll to position [2833, 0]
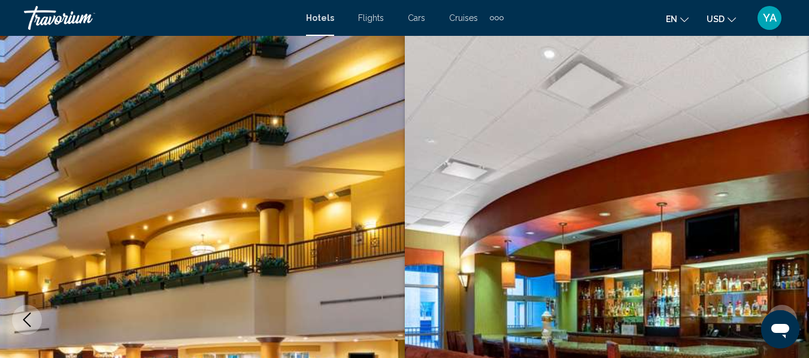
scroll to position [141, 0]
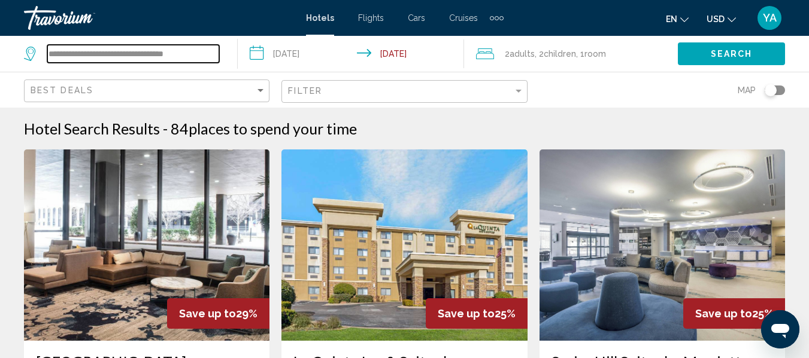
click at [185, 50] on input "**********" at bounding box center [133, 54] width 172 height 18
drag, startPoint x: 211, startPoint y: 56, endPoint x: 5, endPoint y: 62, distance: 205.9
click at [5, 62] on app-destination-search "**********" at bounding box center [119, 54] width 238 height 36
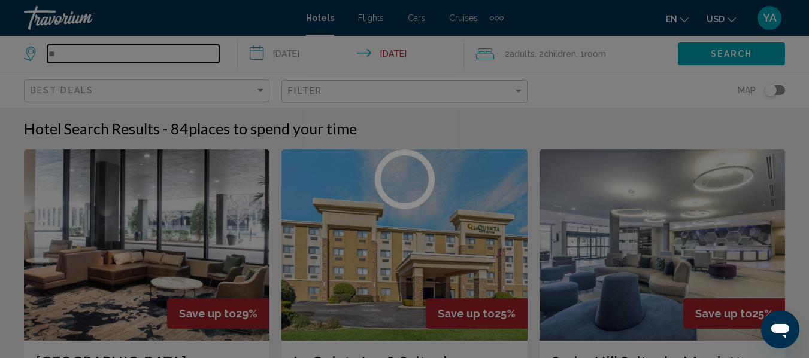
type input "*"
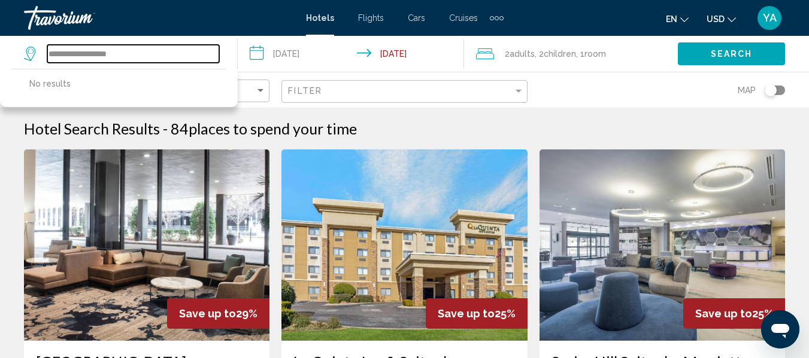
type input "**********"
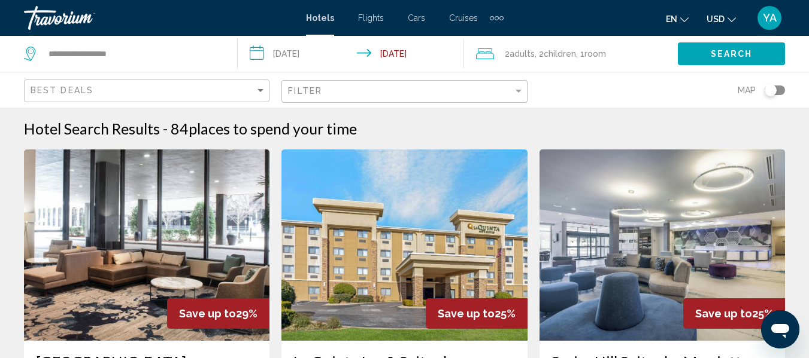
click at [297, 56] on input "**********" at bounding box center [353, 55] width 230 height 39
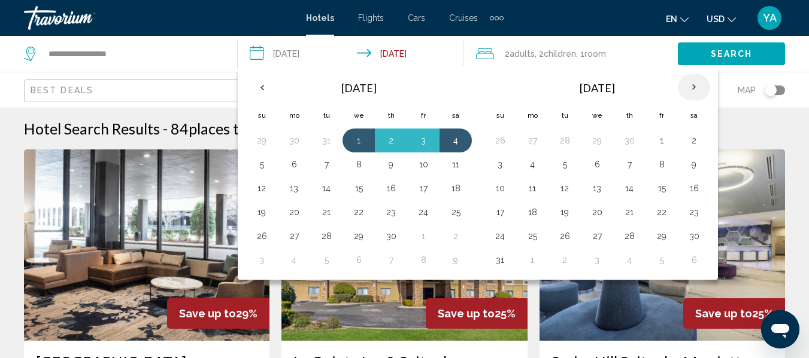
click at [695, 86] on th "Next month" at bounding box center [693, 87] width 32 height 26
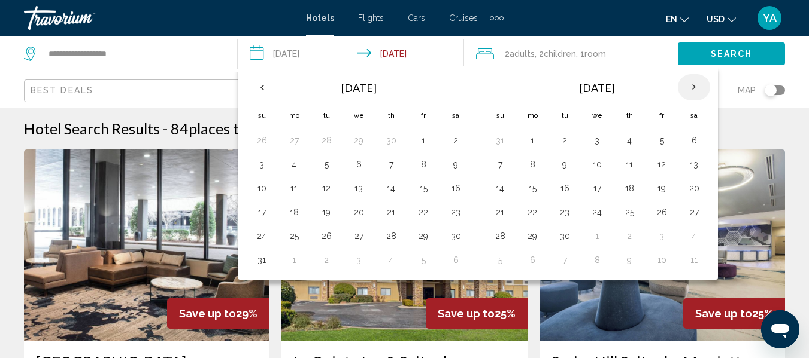
click at [695, 86] on th "Next month" at bounding box center [693, 87] width 32 height 26
click at [424, 144] on button "5" at bounding box center [423, 140] width 19 height 17
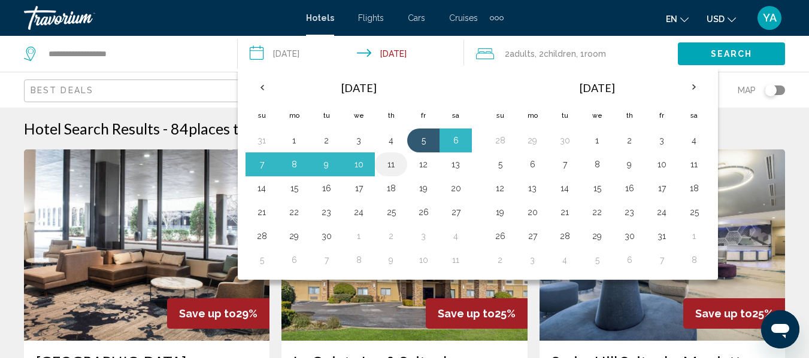
click at [394, 160] on button "11" at bounding box center [390, 164] width 19 height 17
type input "**********"
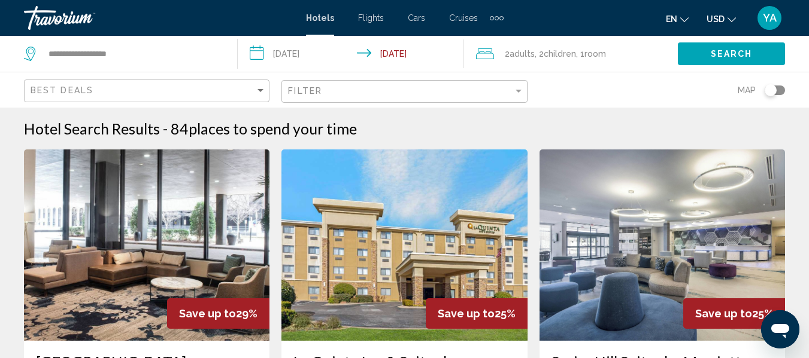
click at [553, 68] on div "2 Adult Adults , 2 Child Children , 1 Room rooms" at bounding box center [577, 54] width 202 height 36
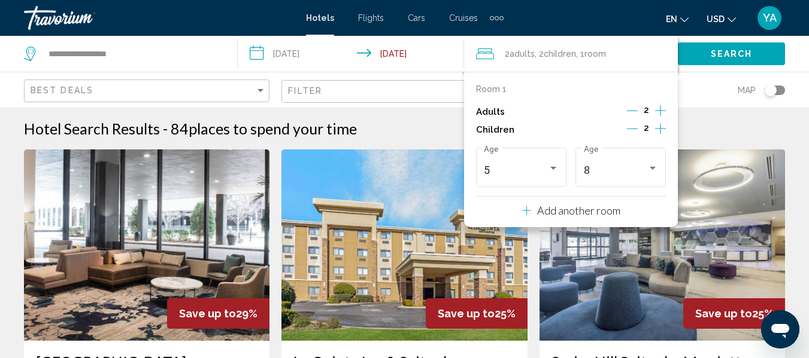
click at [524, 210] on icon "Travelers: 2 adults, 2 children" at bounding box center [526, 210] width 9 height 14
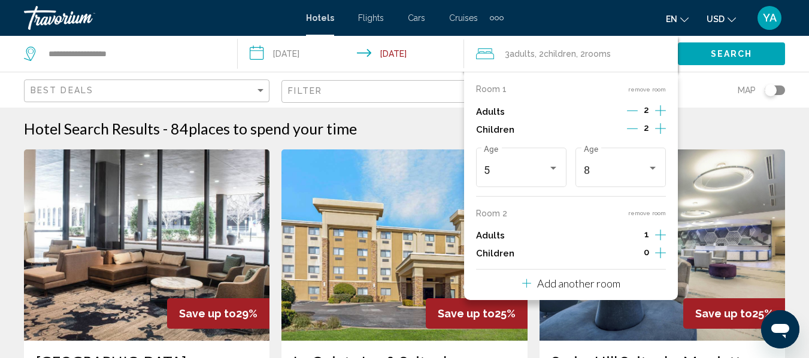
click at [655, 236] on div "1" at bounding box center [646, 236] width 38 height 18
click at [655, 118] on icon "Increment adults" at bounding box center [660, 111] width 11 height 14
click at [657, 136] on icon "Increment children" at bounding box center [660, 128] width 11 height 14
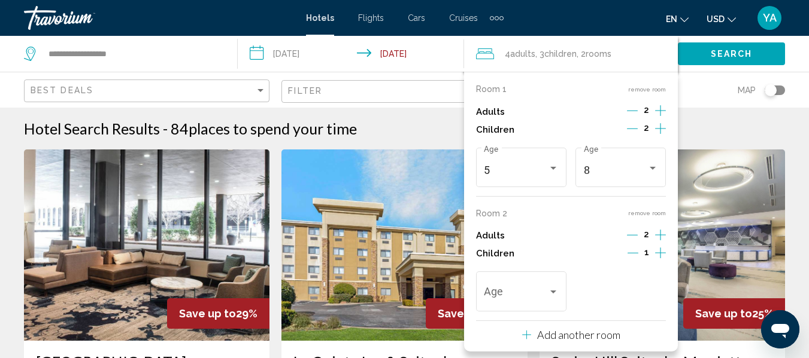
click at [657, 136] on icon "Increment children" at bounding box center [660, 128] width 11 height 14
click at [533, 294] on span "Travelers: 4 adults, 4 children" at bounding box center [515, 295] width 63 height 12
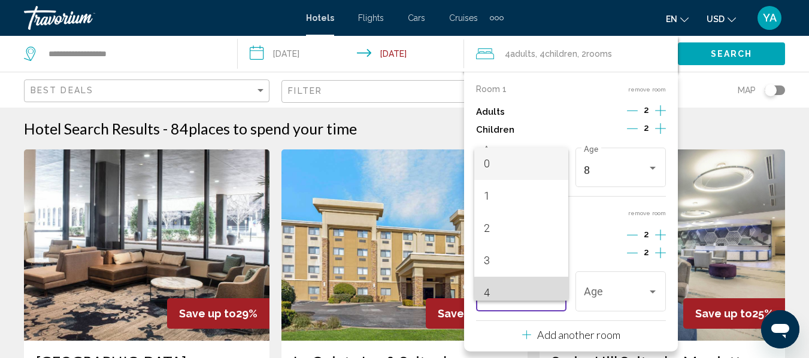
click at [533, 294] on span "4" at bounding box center [521, 293] width 74 height 32
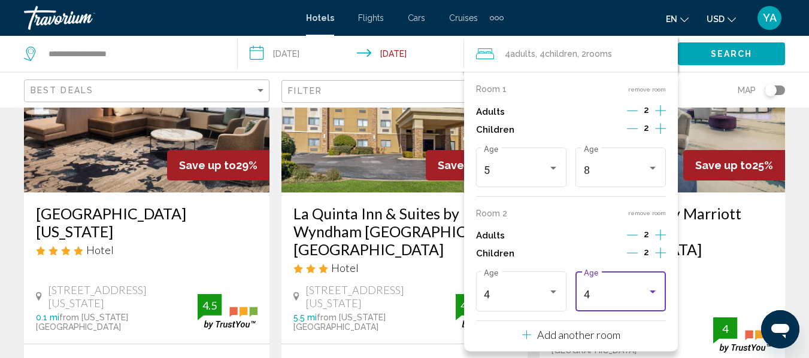
scroll to position [183, 0]
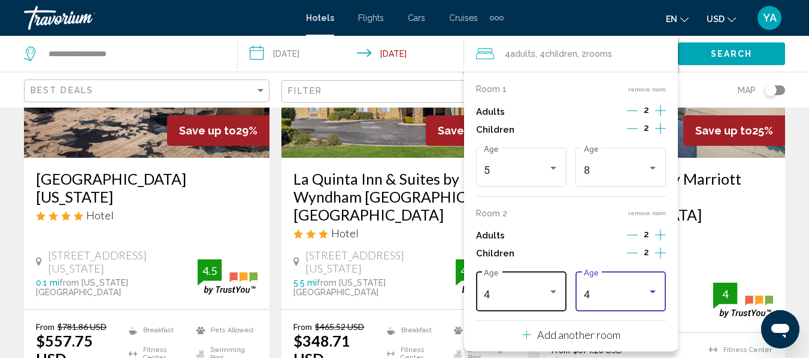
click at [557, 289] on div "Travelers: 4 adults, 4 children" at bounding box center [553, 293] width 11 height 10
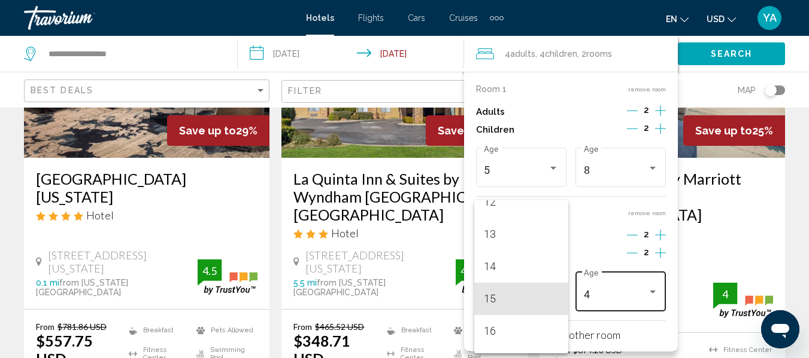
scroll to position [389, 0]
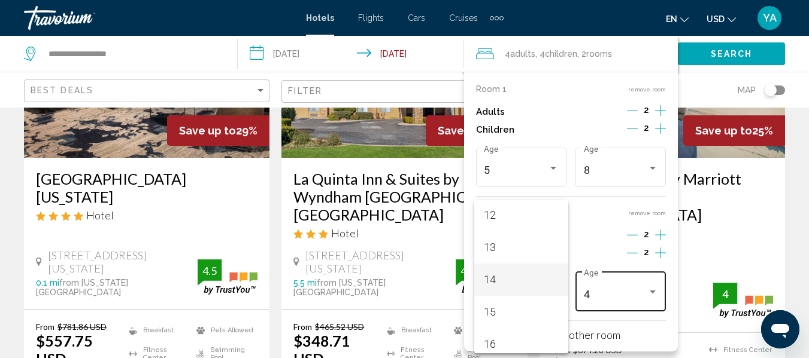
click at [543, 282] on span "14" at bounding box center [521, 280] width 74 height 32
click at [630, 299] on div "4" at bounding box center [615, 295] width 63 height 12
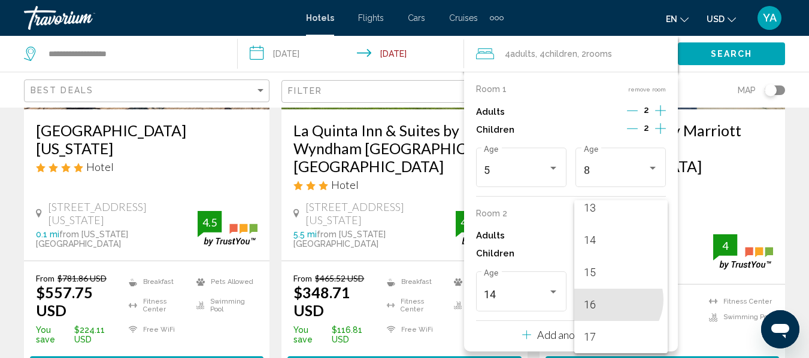
scroll to position [258, 0]
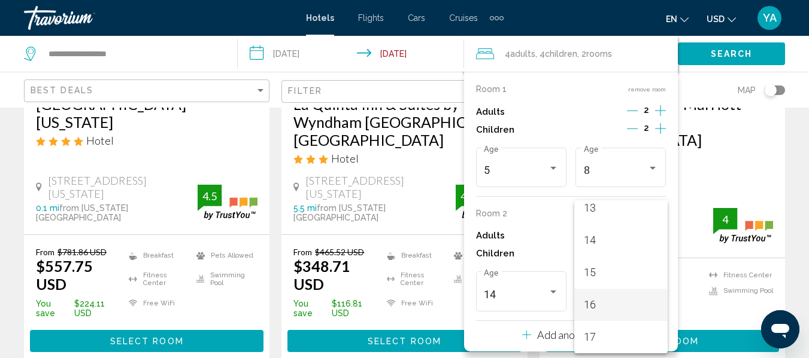
click at [608, 309] on span "16" at bounding box center [621, 305] width 74 height 32
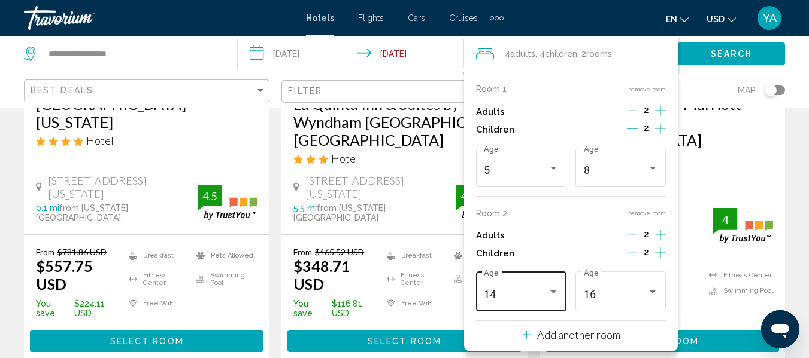
click at [546, 296] on div "14" at bounding box center [515, 295] width 63 height 12
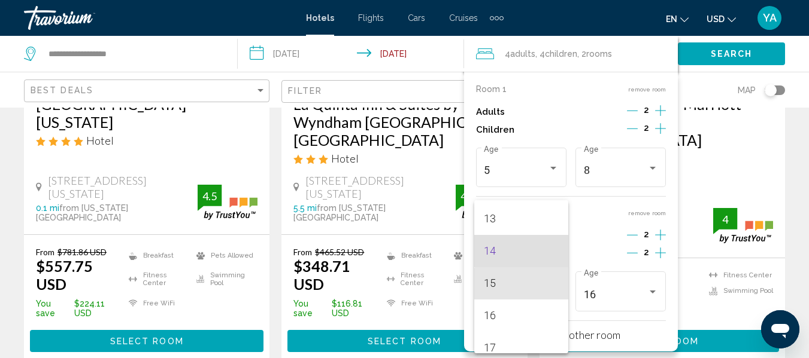
scroll to position [429, 0]
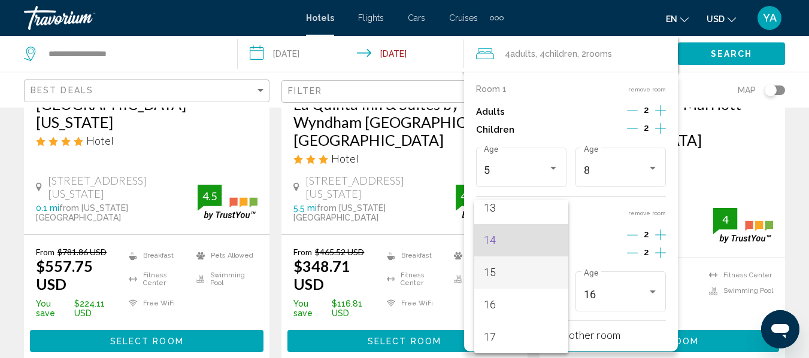
click at [538, 269] on span "15" at bounding box center [521, 273] width 74 height 32
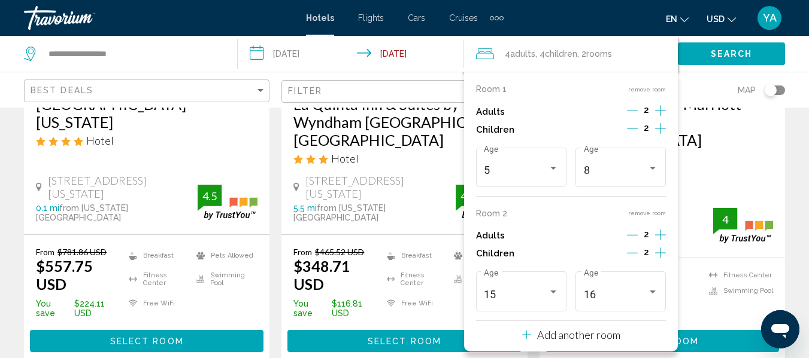
click at [755, 62] on button "Search" at bounding box center [730, 53] width 107 height 22
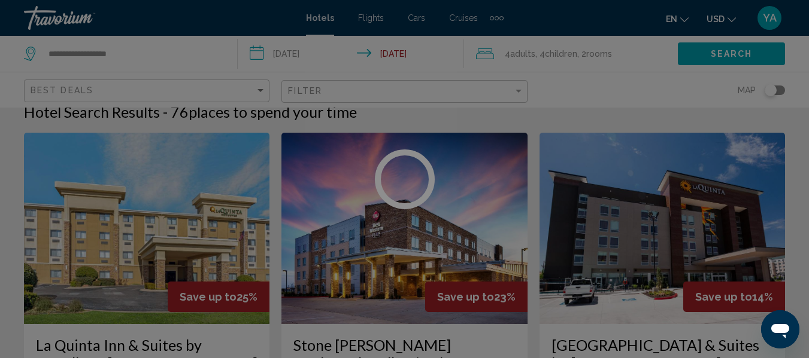
scroll to position [136, 0]
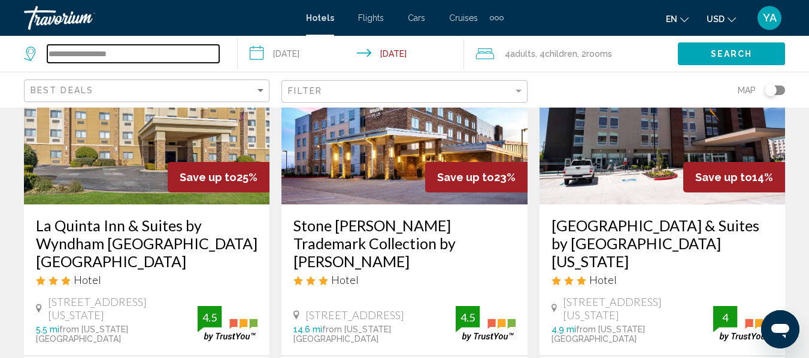
click at [160, 52] on input "**********" at bounding box center [133, 54] width 172 height 18
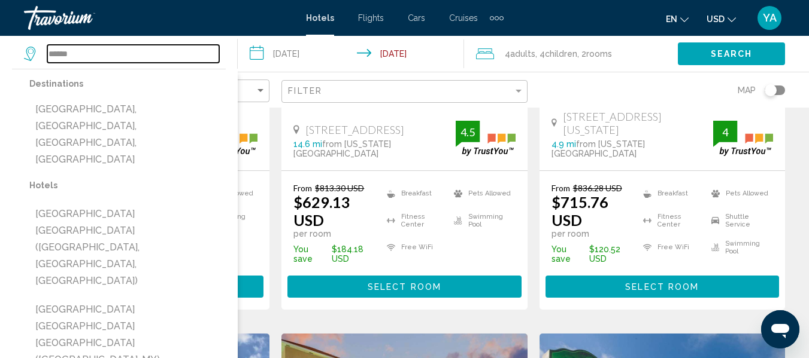
scroll to position [326, 0]
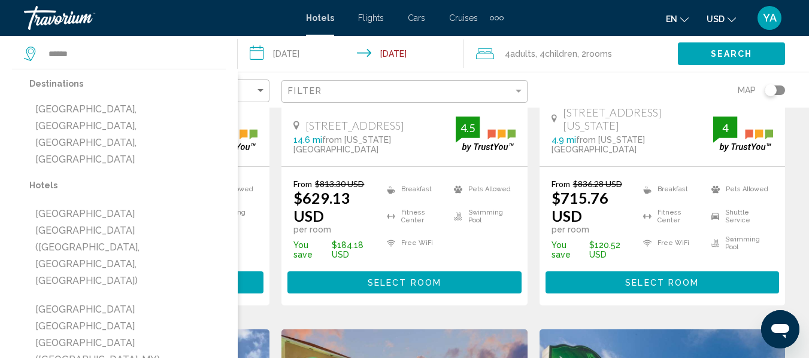
click at [148, 75] on div "Destinations [GEOGRAPHIC_DATA], [GEOGRAPHIC_DATA], [GEOGRAPHIC_DATA], [GEOGRAPH…" at bounding box center [119, 341] width 214 height 545
click at [126, 56] on input "*****" at bounding box center [133, 54] width 172 height 18
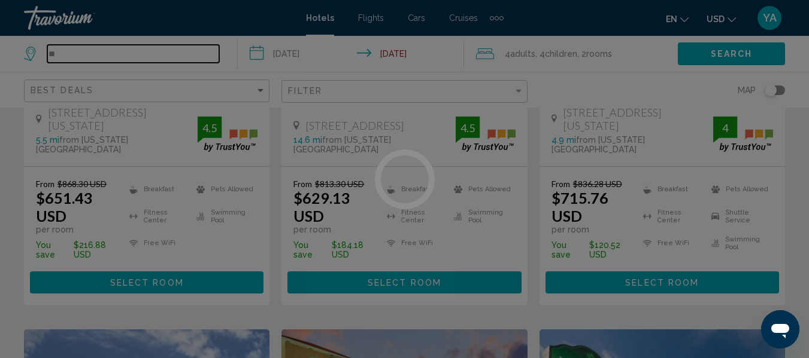
type input "*"
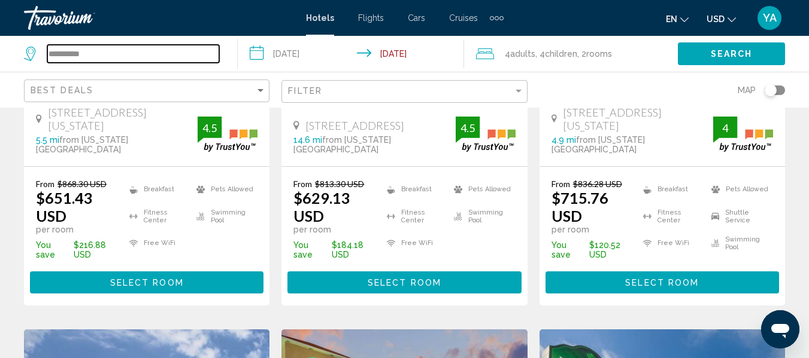
click at [84, 52] on input "**********" at bounding box center [133, 54] width 172 height 18
click at [76, 52] on input "**********" at bounding box center [133, 54] width 172 height 18
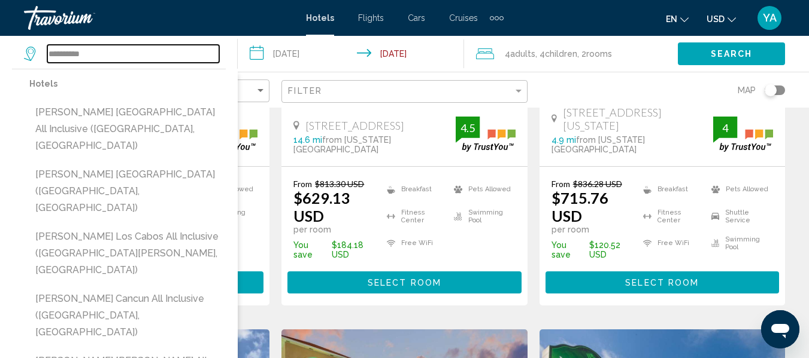
click at [99, 56] on input "**********" at bounding box center [133, 54] width 172 height 18
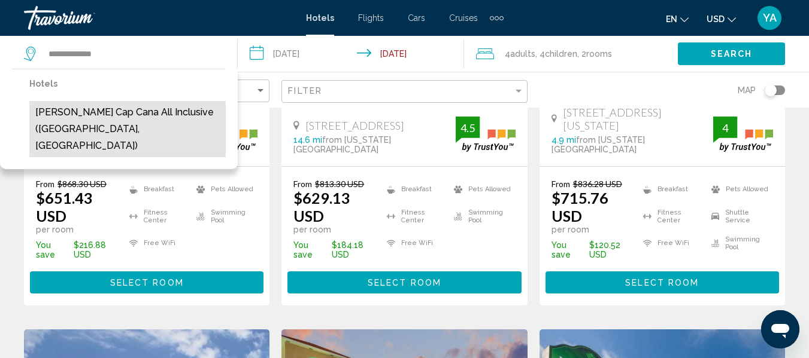
click at [89, 118] on button "[PERSON_NAME] Cap Cana All Inclusive ([GEOGRAPHIC_DATA], [GEOGRAPHIC_DATA])" at bounding box center [127, 129] width 196 height 56
type input "**********"
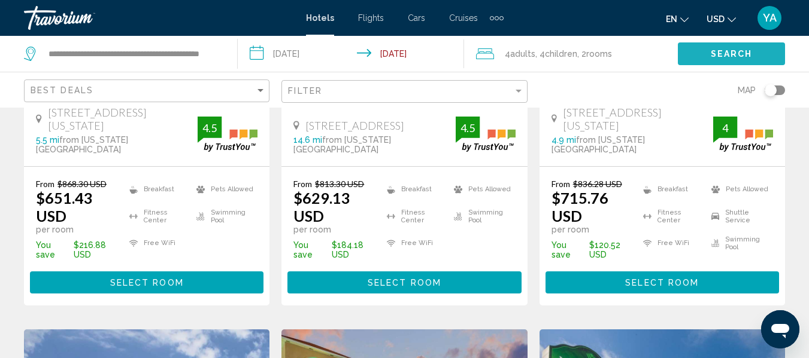
click at [723, 61] on button "Search" at bounding box center [730, 53] width 107 height 22
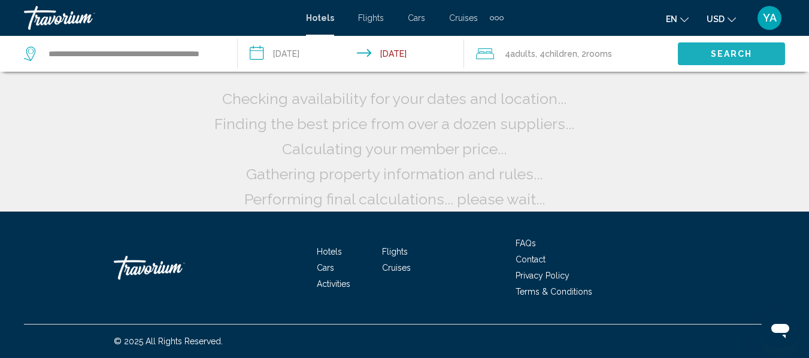
scroll to position [35, 0]
click at [723, 61] on button "Search" at bounding box center [730, 53] width 107 height 22
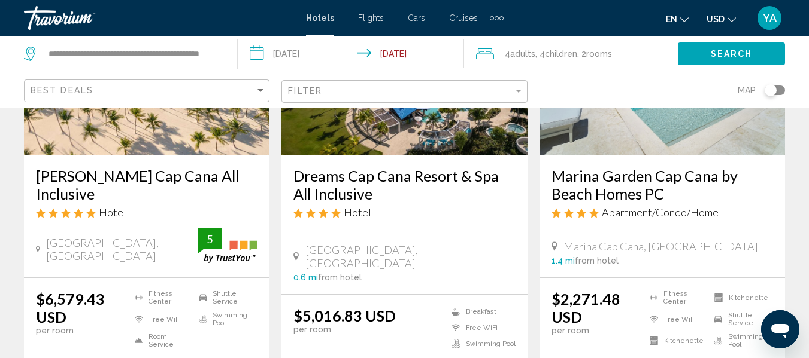
scroll to position [187, 0]
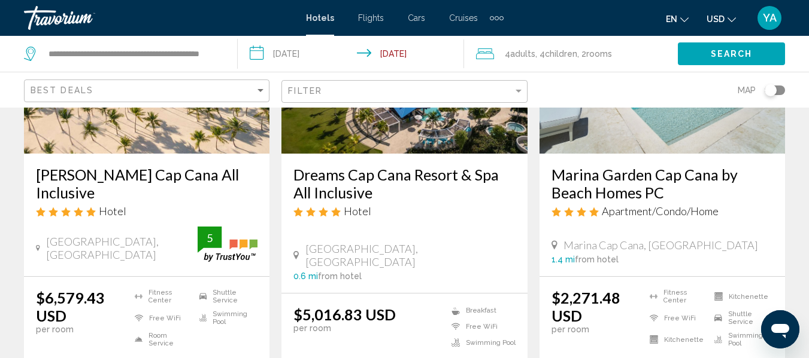
click at [573, 45] on div "4 Adult Adults , 4 Child Children , 2 Room rooms" at bounding box center [577, 54] width 202 height 36
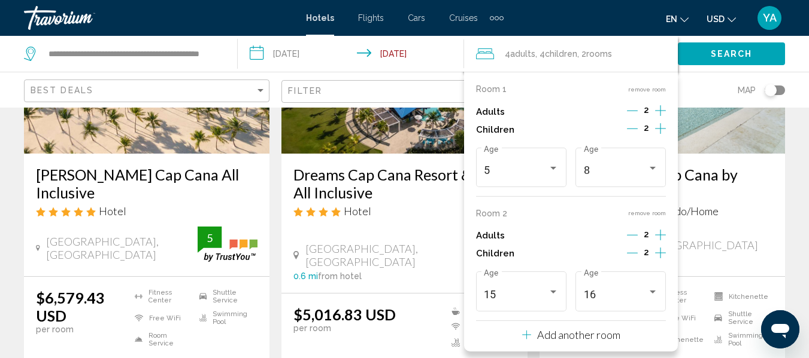
click at [651, 215] on button "remove room" at bounding box center [647, 213] width 38 height 8
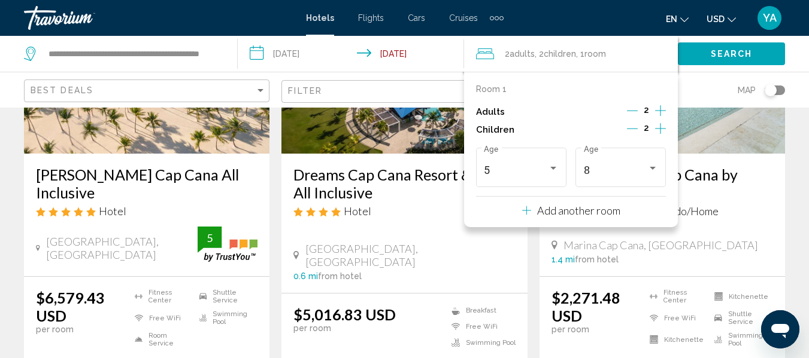
click at [727, 57] on span "Search" at bounding box center [731, 55] width 42 height 10
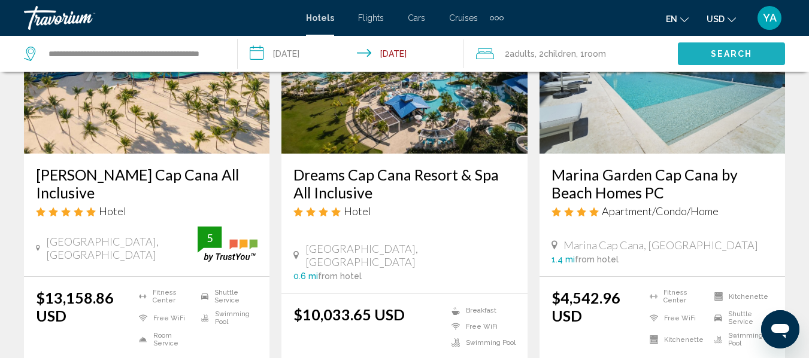
click at [724, 54] on span "Search" at bounding box center [731, 55] width 42 height 10
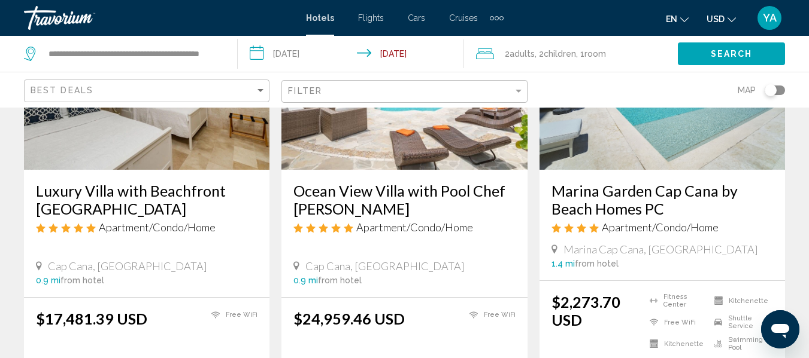
scroll to position [594, 0]
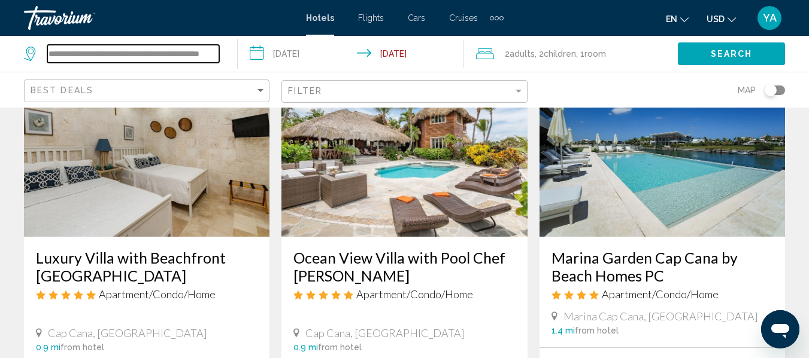
click at [215, 59] on input "**********" at bounding box center [133, 54] width 172 height 18
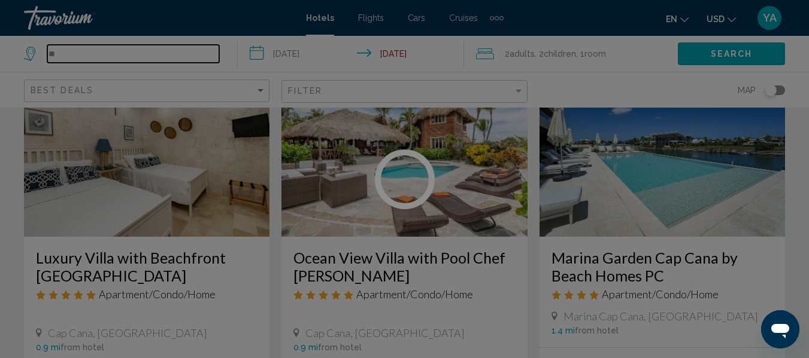
type input "*"
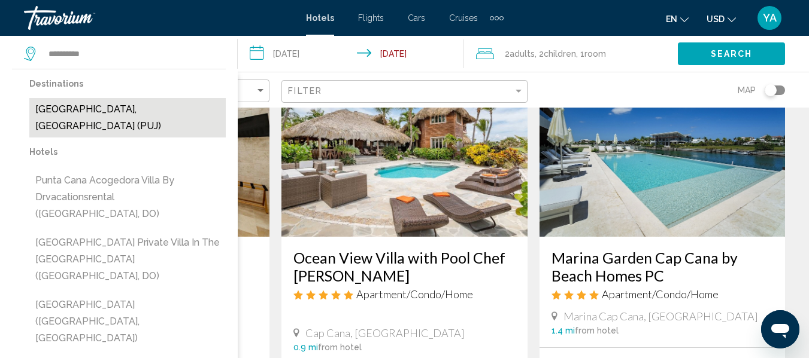
click at [184, 107] on button "[GEOGRAPHIC_DATA], [GEOGRAPHIC_DATA] (PUJ)" at bounding box center [127, 117] width 196 height 39
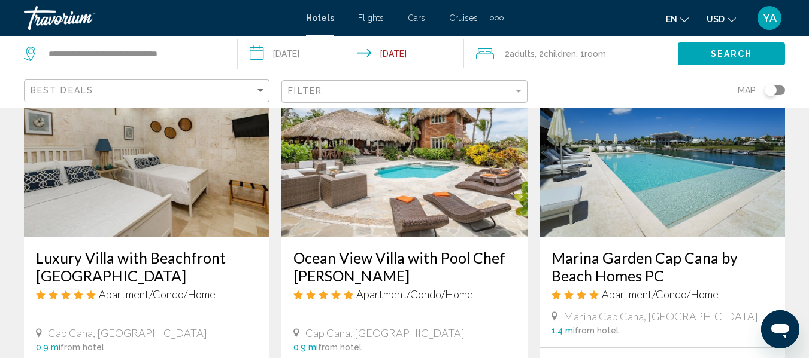
click at [736, 60] on button "Search" at bounding box center [730, 53] width 107 height 22
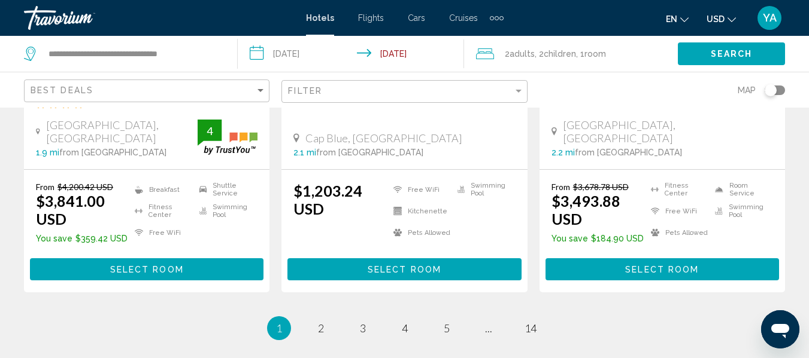
scroll to position [1699, 0]
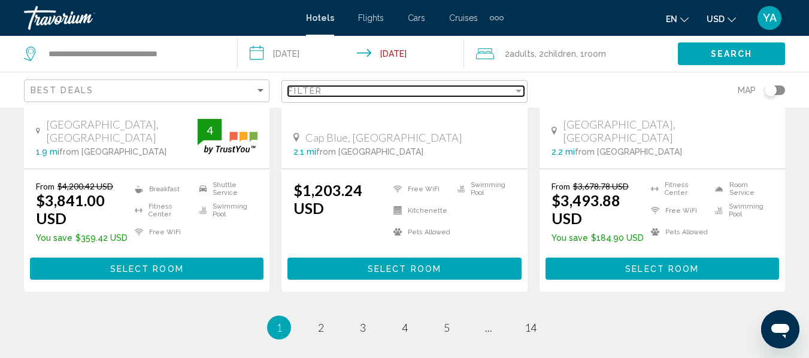
click at [424, 94] on div "Filter" at bounding box center [400, 91] width 224 height 10
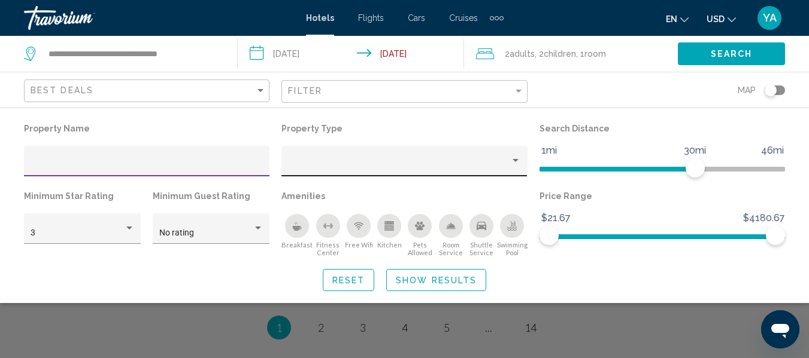
click at [373, 168] on div "Property type" at bounding box center [399, 166] width 222 height 10
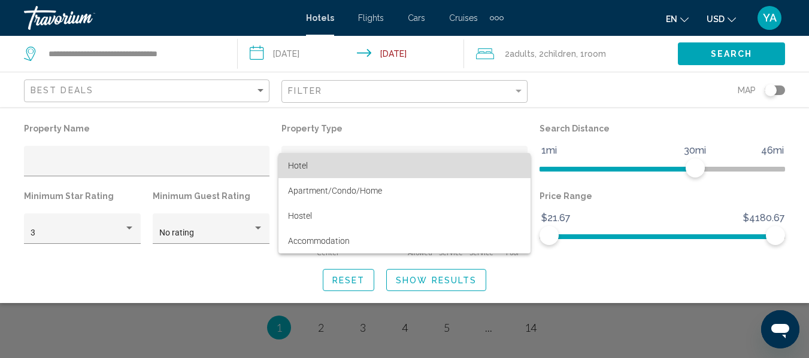
click at [333, 168] on span "Hotel" at bounding box center [404, 165] width 233 height 25
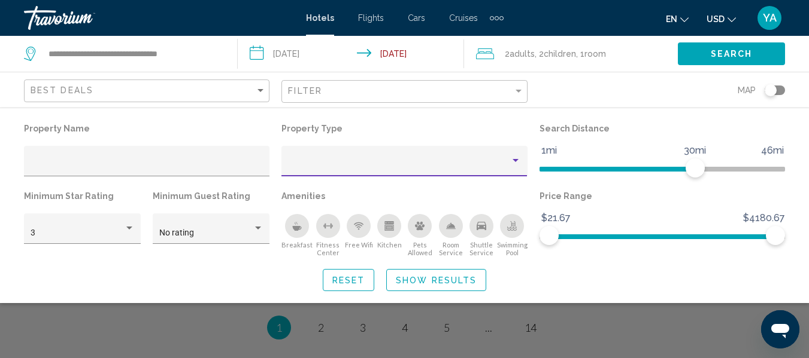
scroll to position [786, 0]
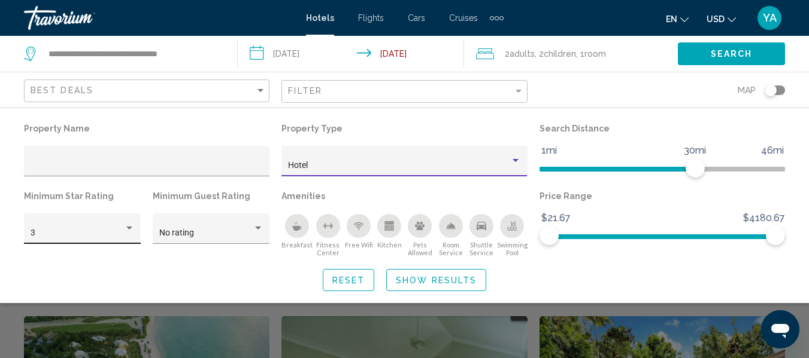
click at [116, 237] on div "3" at bounding box center [77, 234] width 93 height 10
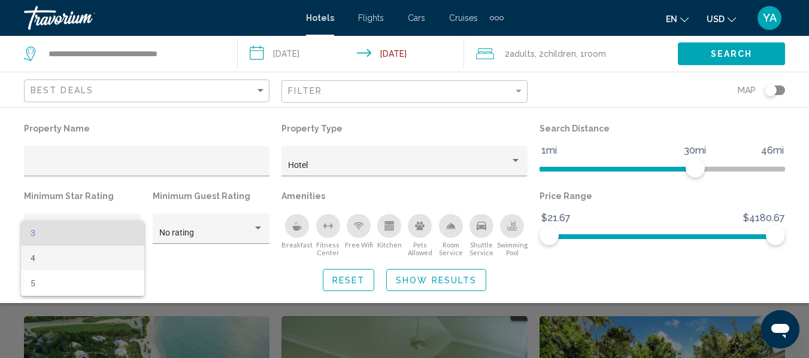
click at [106, 264] on span "4" at bounding box center [83, 258] width 104 height 25
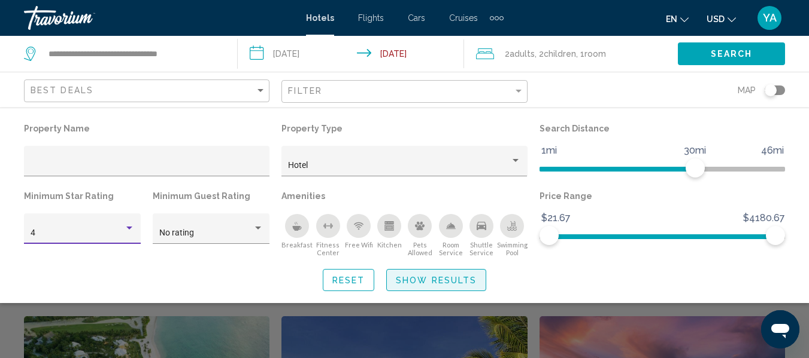
click at [459, 280] on span "Show Results" at bounding box center [436, 281] width 81 height 10
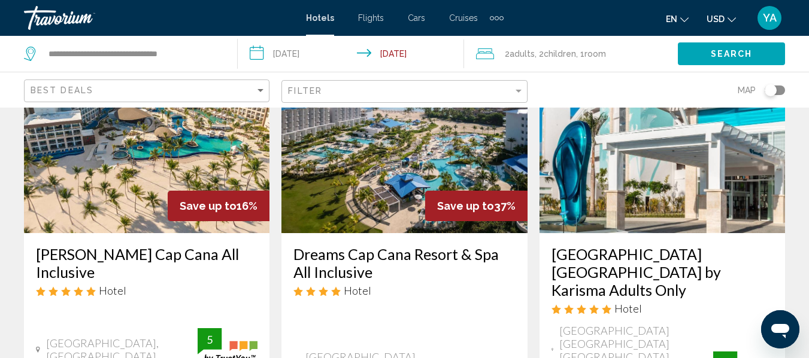
scroll to position [104, 0]
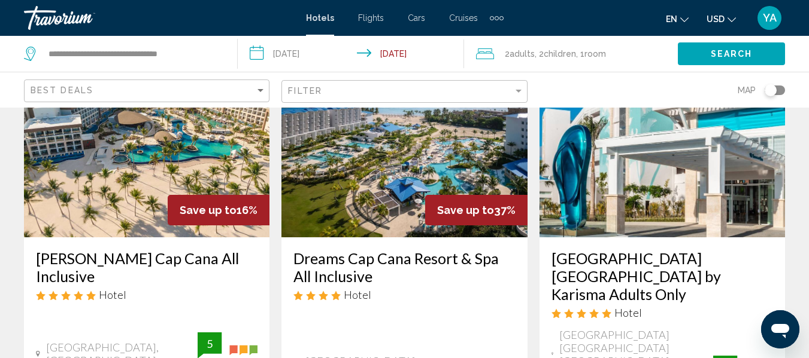
click at [745, 59] on button "Search" at bounding box center [730, 53] width 107 height 22
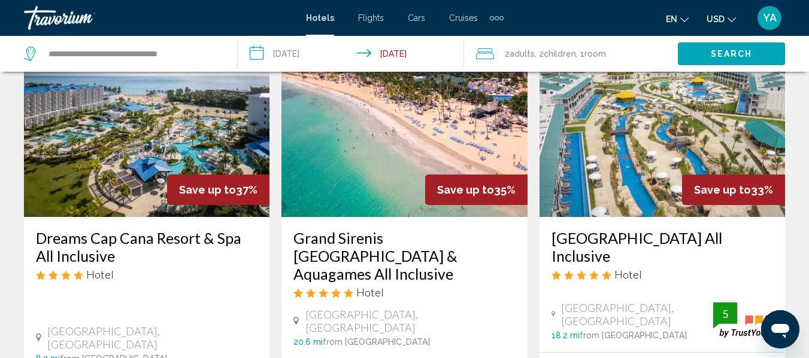
scroll to position [595, 0]
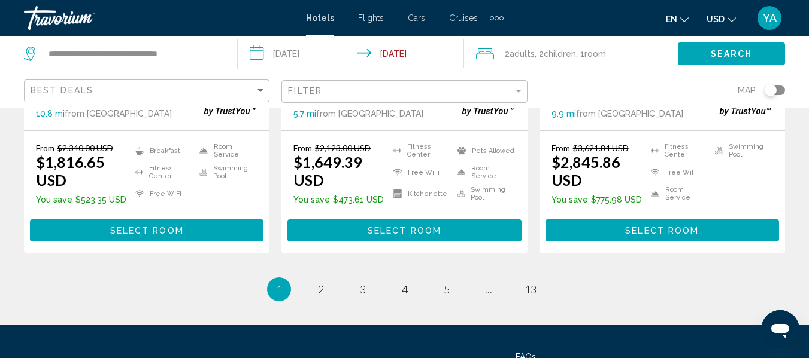
scroll to position [1769, 0]
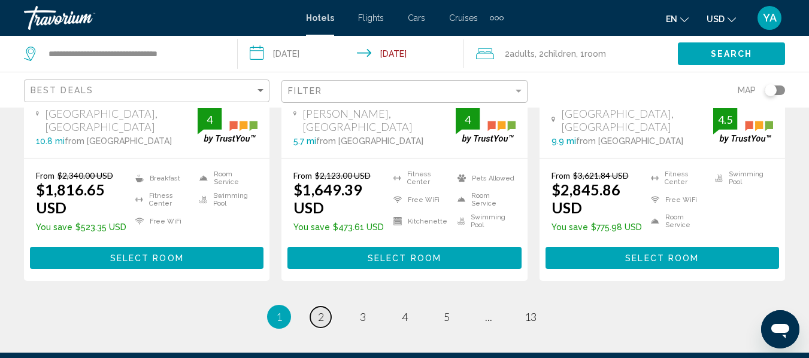
click at [328, 307] on link "page 2" at bounding box center [320, 317] width 21 height 21
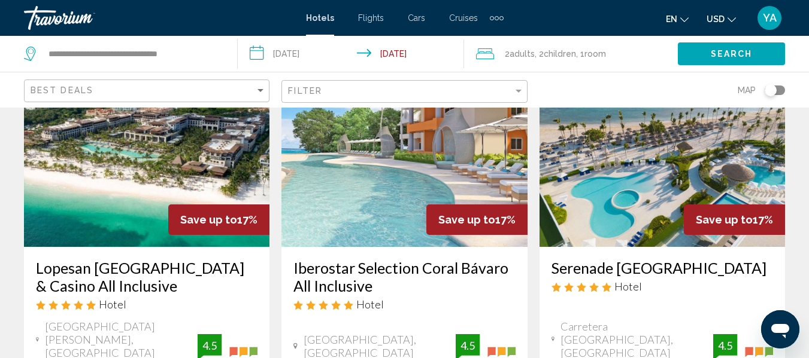
scroll to position [1523, 0]
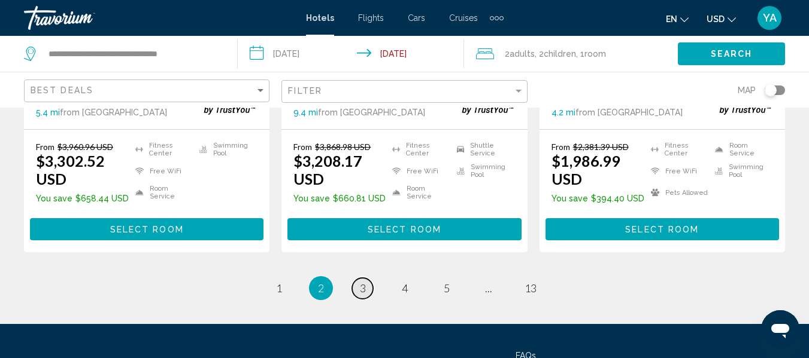
click at [364, 278] on link "page 3" at bounding box center [362, 288] width 21 height 21
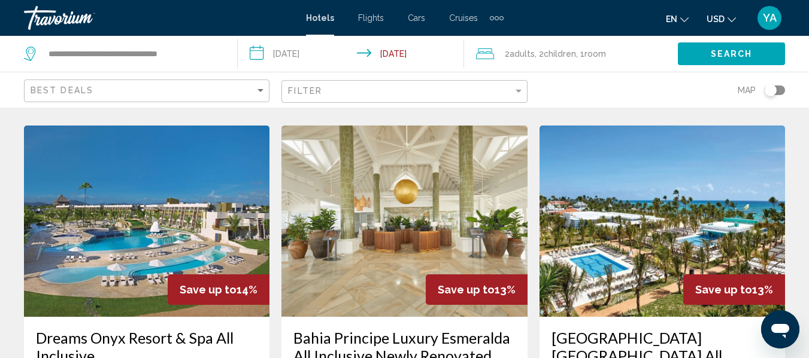
scroll to position [1487, 0]
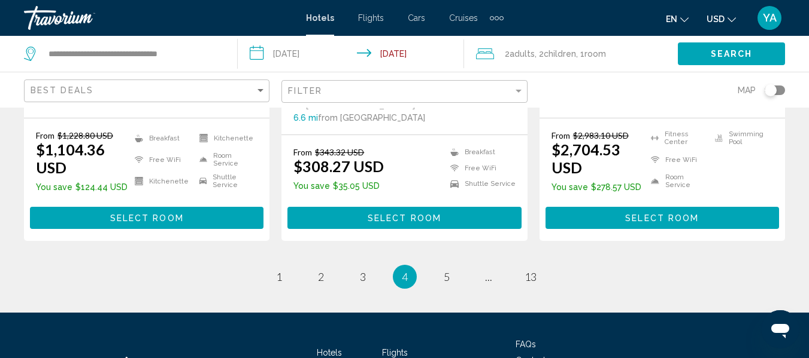
scroll to position [1818, 0]
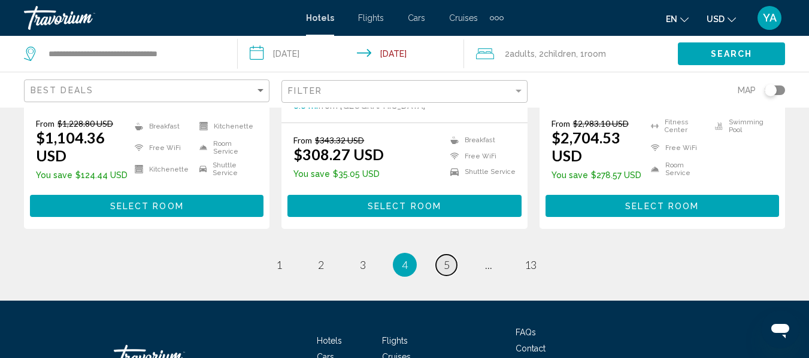
click at [450, 255] on link "page 5" at bounding box center [446, 265] width 21 height 21
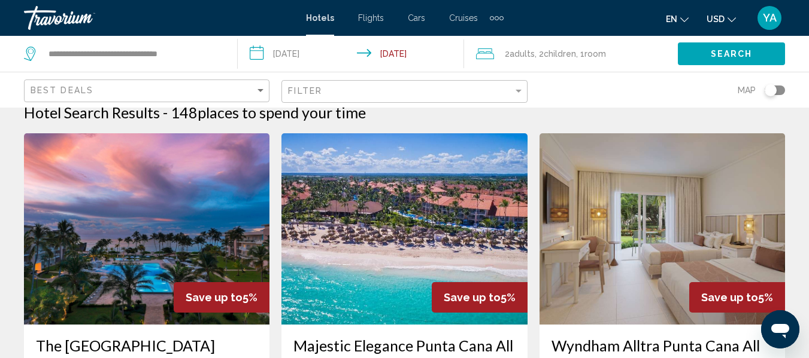
scroll to position [9, 0]
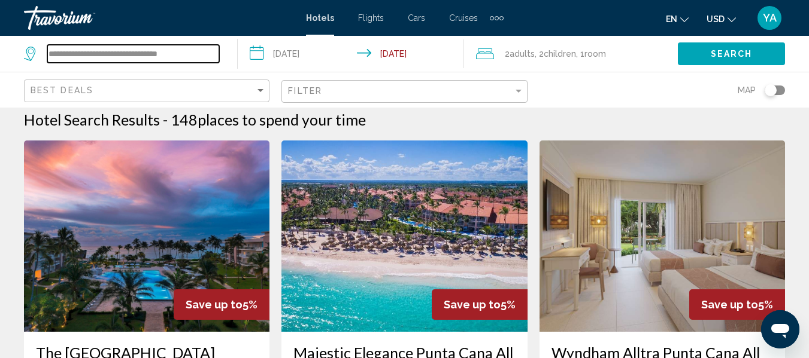
click at [204, 56] on input "**********" at bounding box center [133, 54] width 172 height 18
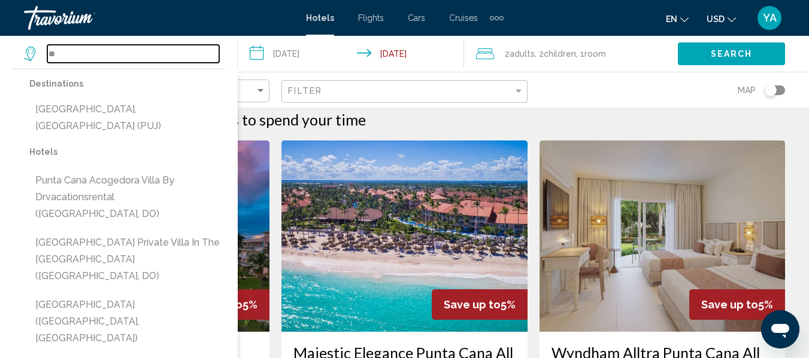
type input "*"
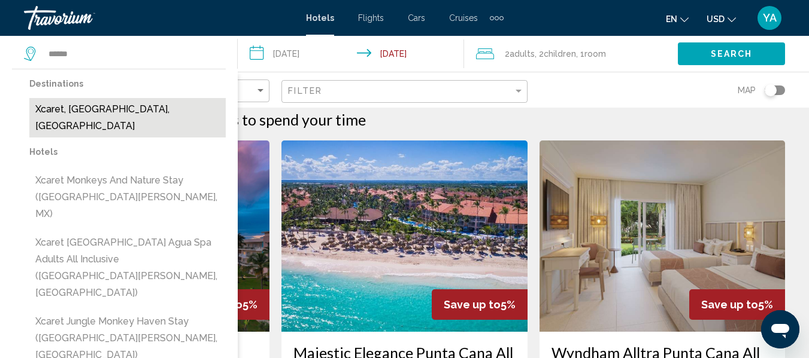
click at [145, 110] on button "Xcaret, [GEOGRAPHIC_DATA], [GEOGRAPHIC_DATA]" at bounding box center [127, 117] width 196 height 39
type input "**********"
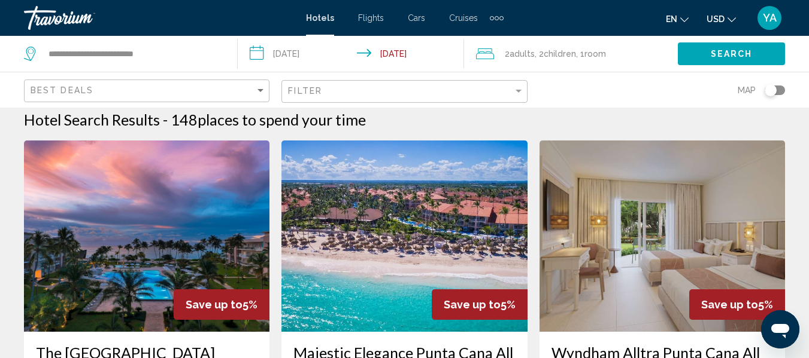
click at [328, 53] on input "**********" at bounding box center [353, 55] width 230 height 39
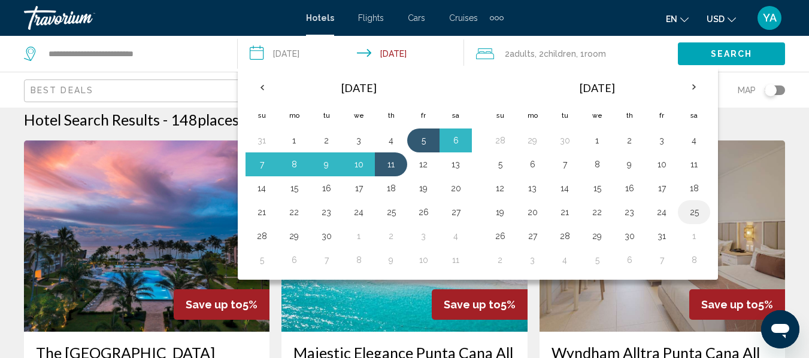
click at [689, 214] on button "25" at bounding box center [693, 212] width 19 height 17
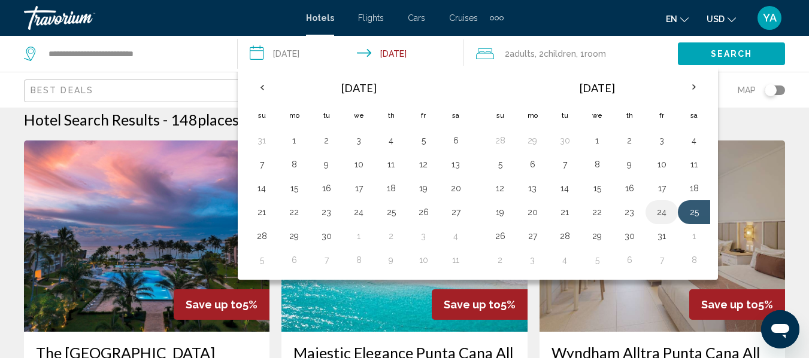
click at [661, 215] on button "24" at bounding box center [661, 212] width 19 height 17
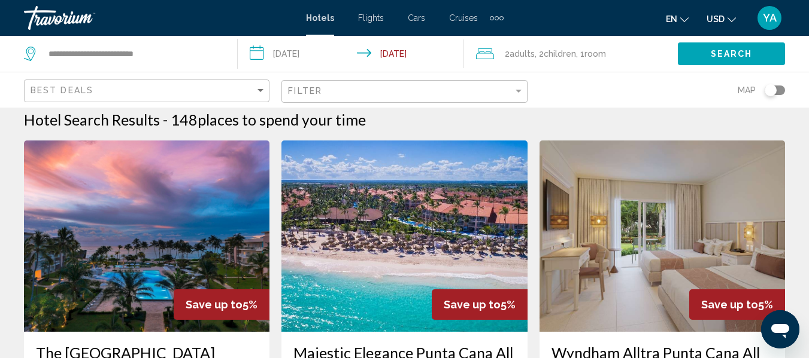
click at [321, 52] on input "**********" at bounding box center [353, 55] width 230 height 39
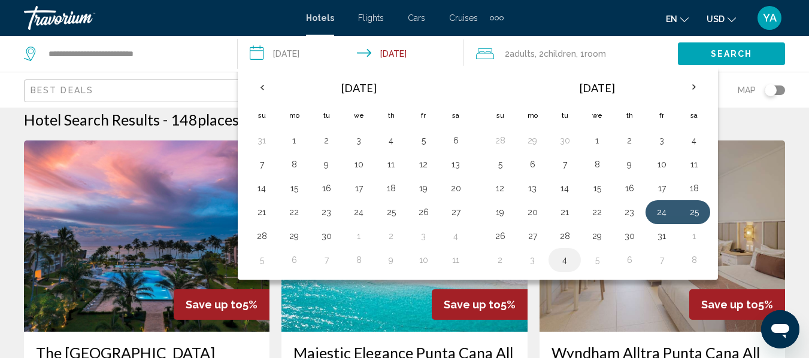
click at [572, 255] on button "4" at bounding box center [564, 260] width 19 height 17
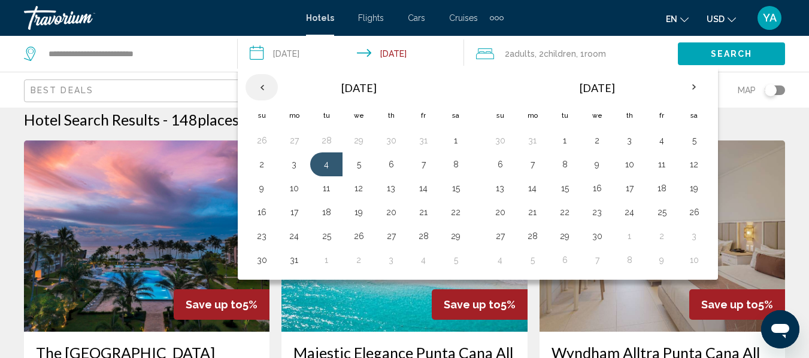
click at [269, 86] on th "Previous month" at bounding box center [261, 87] width 32 height 26
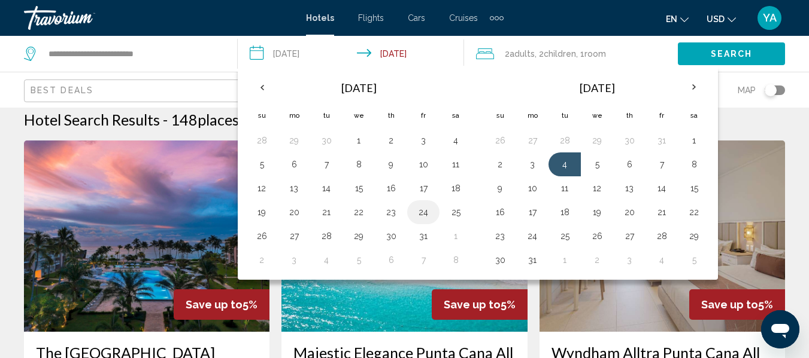
click at [423, 218] on button "24" at bounding box center [423, 212] width 19 height 17
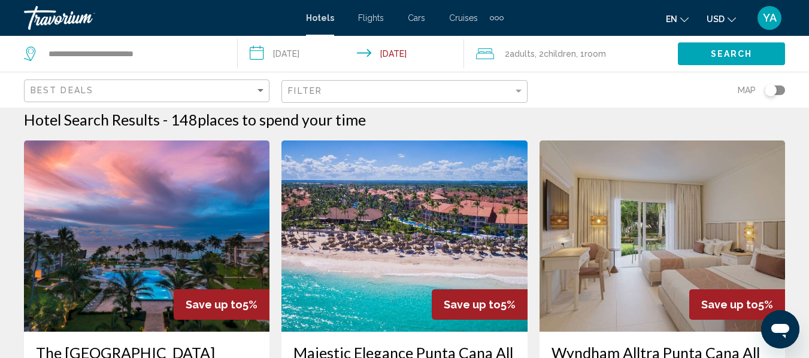
click at [429, 56] on input "**********" at bounding box center [353, 55] width 230 height 39
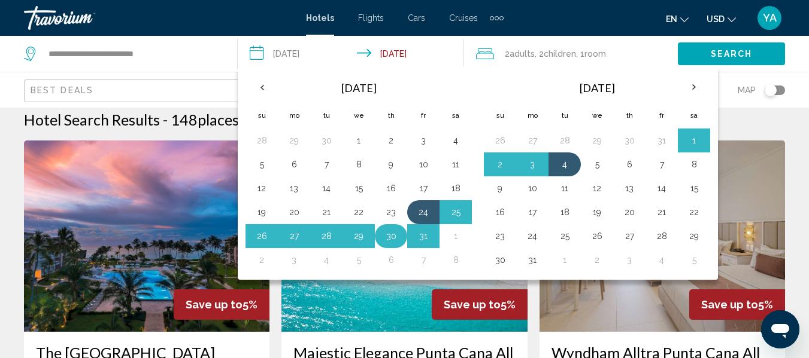
click at [388, 240] on button "30" at bounding box center [390, 236] width 19 height 17
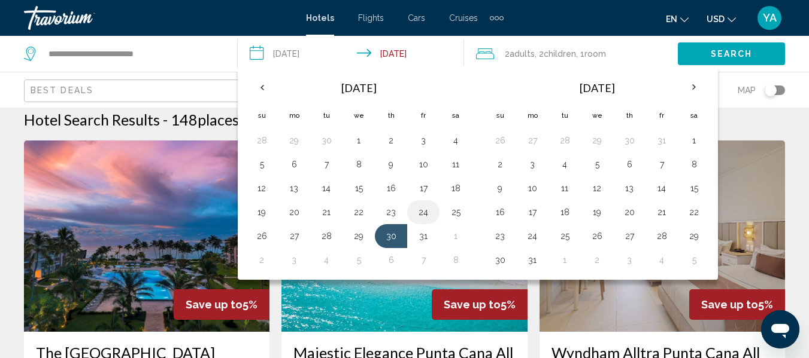
click at [424, 211] on button "24" at bounding box center [423, 212] width 19 height 17
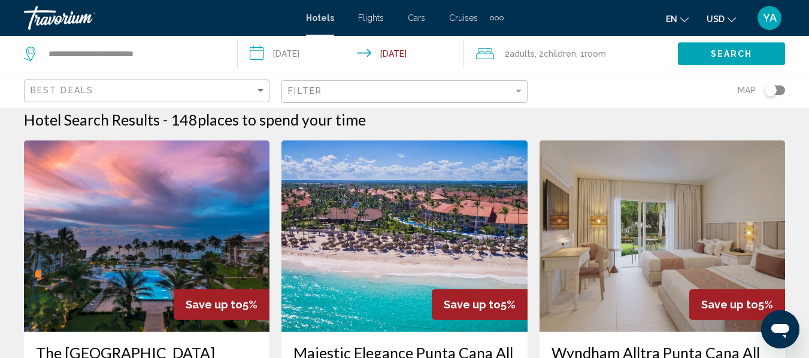
click at [609, 53] on div "2 Adult Adults , 2 Child Children , 1 Room rooms" at bounding box center [577, 53] width 202 height 17
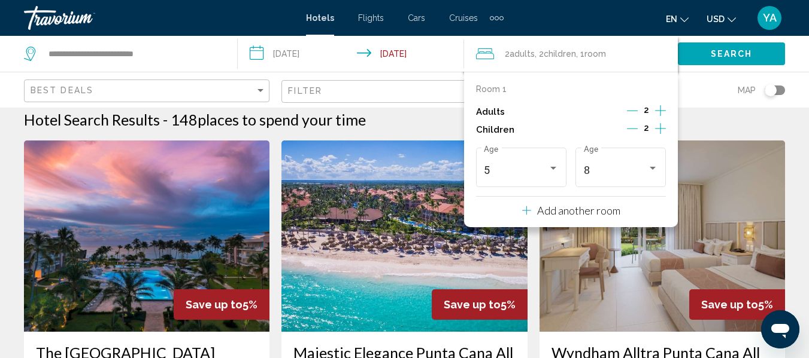
click at [664, 110] on icon "Increment adults" at bounding box center [660, 111] width 11 height 14
click at [664, 133] on icon "Increment children" at bounding box center [660, 128] width 11 height 14
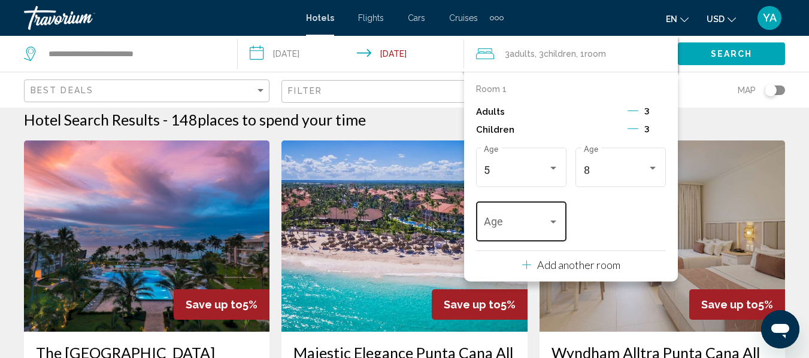
click at [537, 223] on span "Travelers: 3 adults, 3 children" at bounding box center [515, 225] width 63 height 12
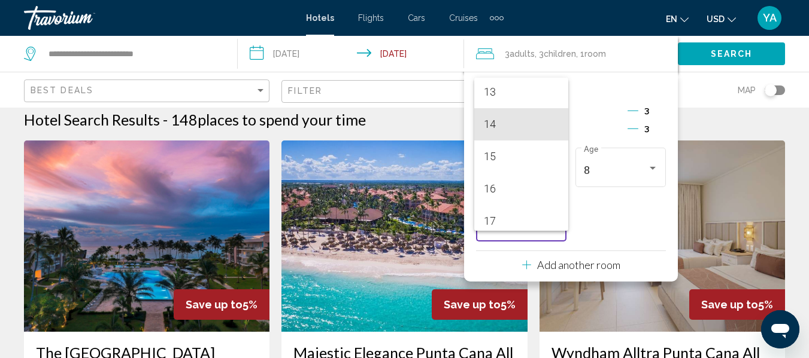
scroll to position [429, 0]
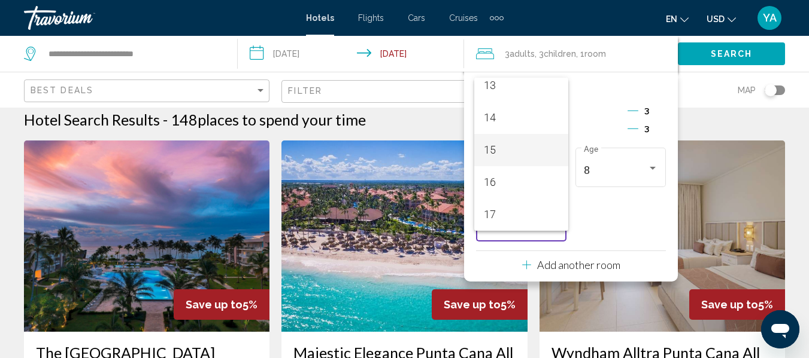
click at [529, 154] on span "15" at bounding box center [521, 150] width 74 height 32
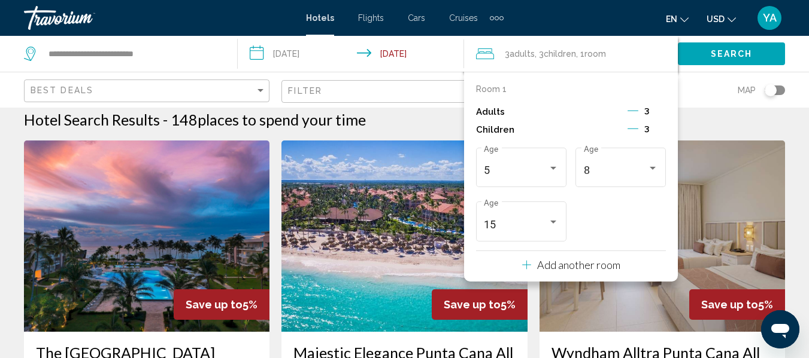
click at [734, 59] on button "Search" at bounding box center [730, 53] width 107 height 22
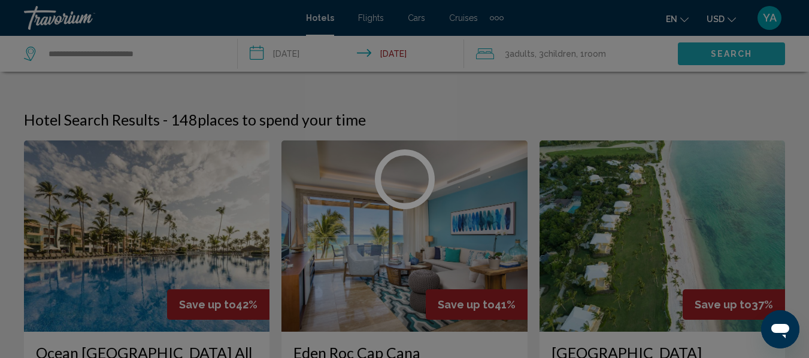
scroll to position [129, 0]
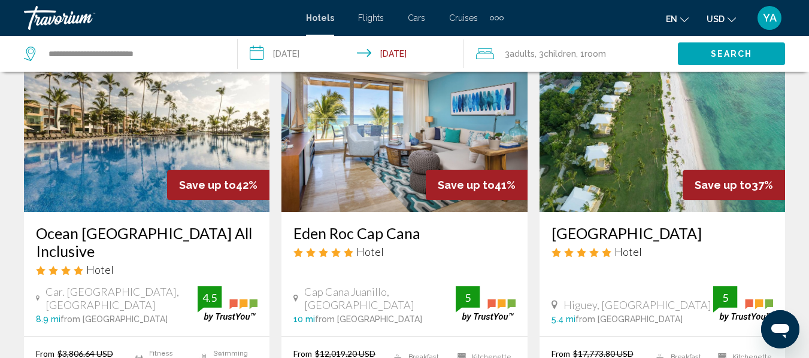
click at [715, 66] on div "Search" at bounding box center [742, 54] width 131 height 36
click at [747, 57] on span "Search" at bounding box center [731, 55] width 42 height 10
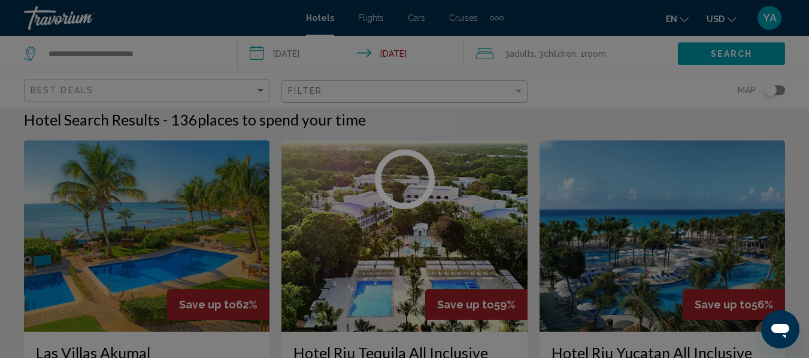
scroll to position [129, 0]
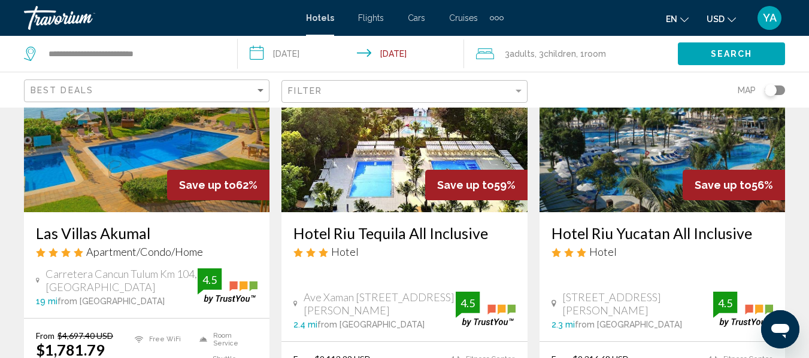
click at [677, 42] on button "Search" at bounding box center [730, 53] width 107 height 22
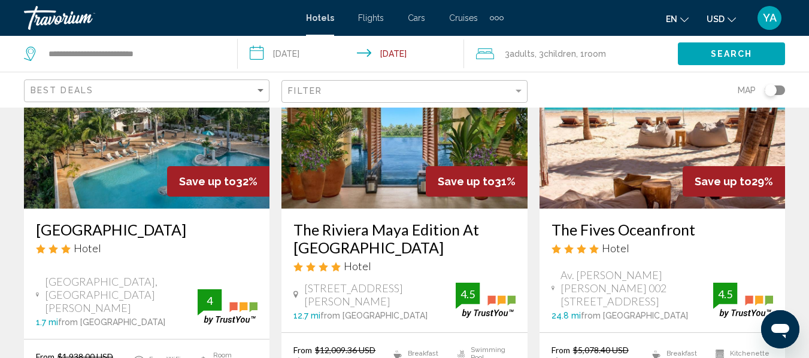
scroll to position [1523, 0]
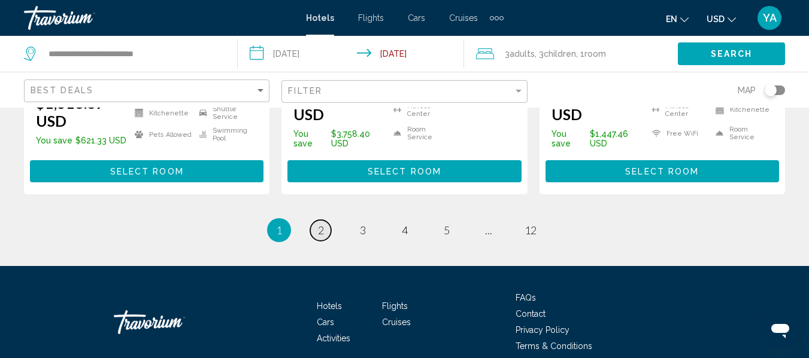
click at [321, 224] on span "2" at bounding box center [321, 230] width 6 height 13
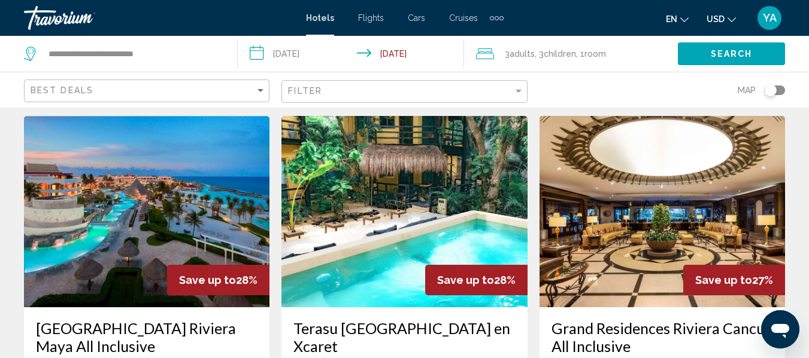
scroll to position [13, 0]
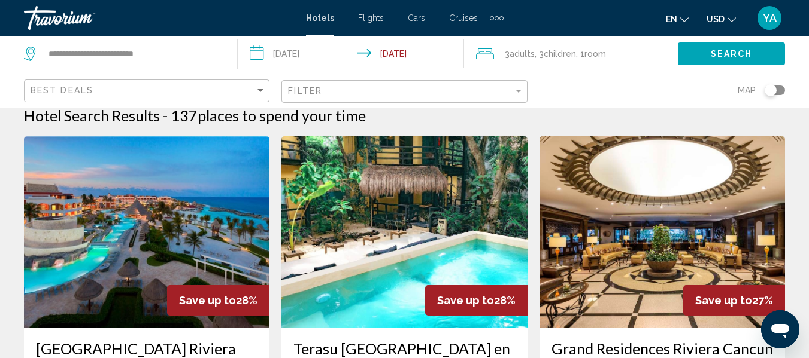
click at [308, 52] on input "**********" at bounding box center [353, 55] width 230 height 39
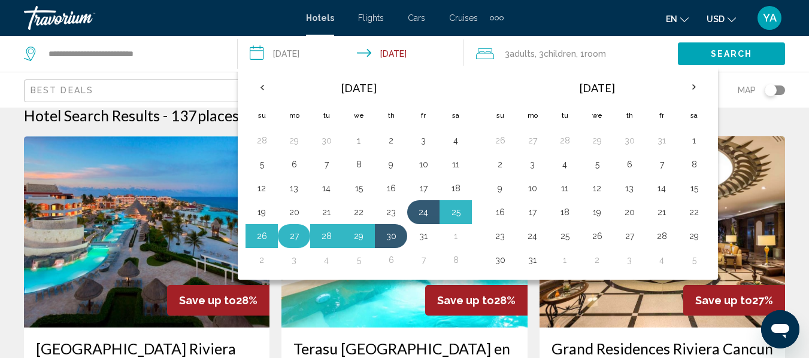
click at [297, 239] on button "27" at bounding box center [293, 236] width 19 height 17
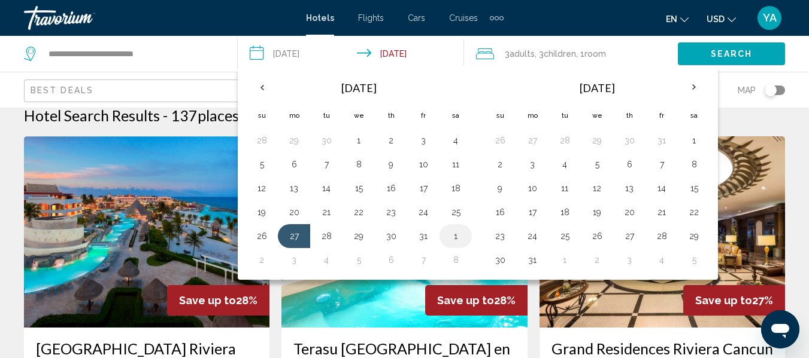
click at [454, 237] on button "1" at bounding box center [455, 236] width 19 height 17
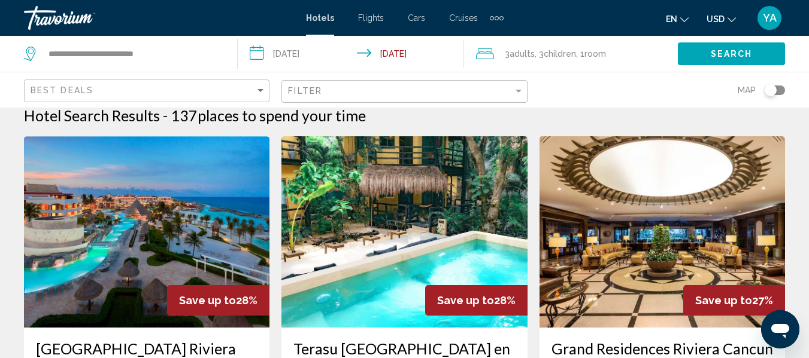
click at [711, 56] on span "Search" at bounding box center [731, 55] width 42 height 10
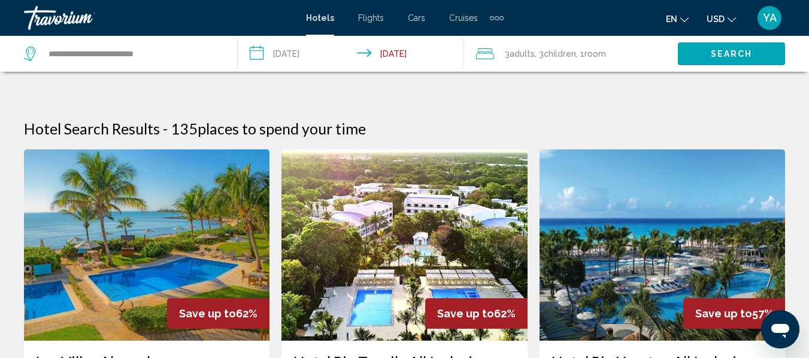
click at [737, 62] on button "Search" at bounding box center [730, 53] width 107 height 22
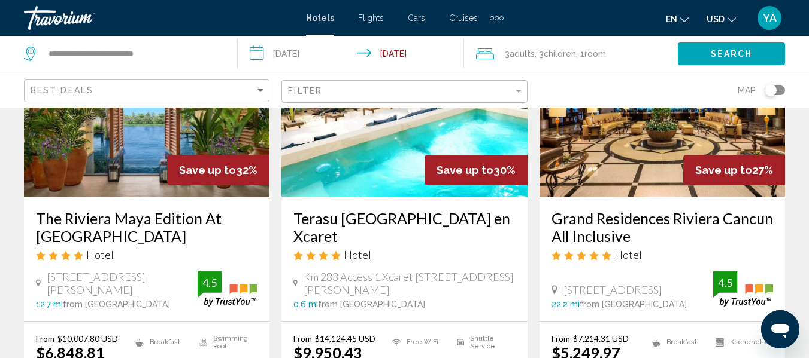
scroll to position [1544, 0]
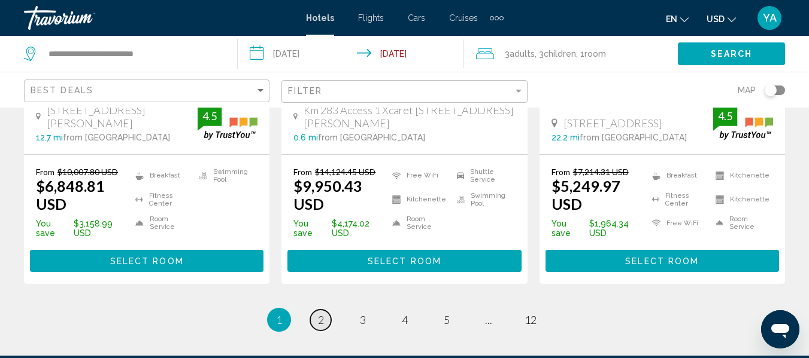
click at [323, 314] on span "2" at bounding box center [321, 320] width 6 height 13
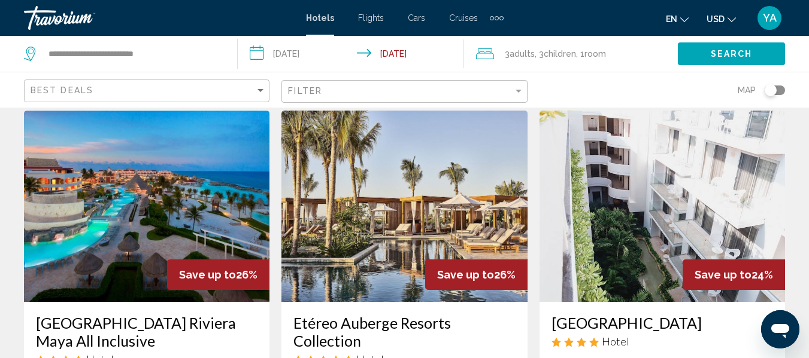
scroll to position [35, 0]
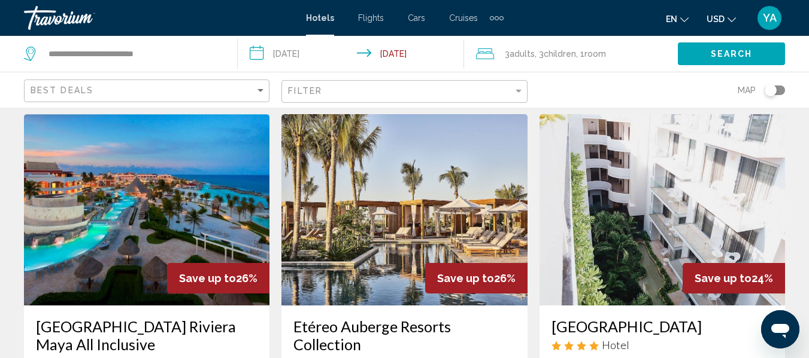
click at [314, 54] on input "**********" at bounding box center [353, 55] width 230 height 39
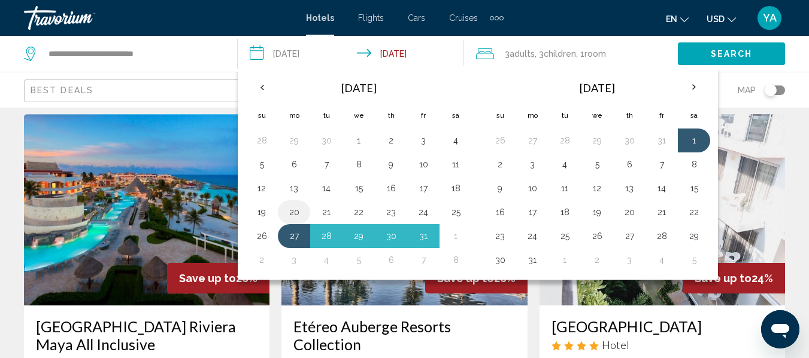
click at [289, 210] on button "20" at bounding box center [293, 212] width 19 height 17
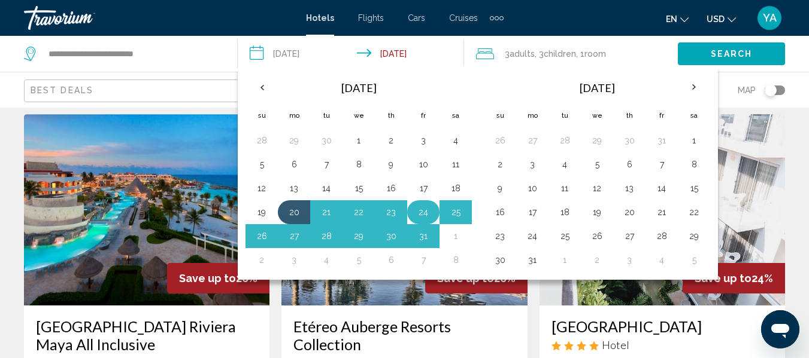
click at [429, 214] on button "24" at bounding box center [423, 212] width 19 height 17
type input "**********"
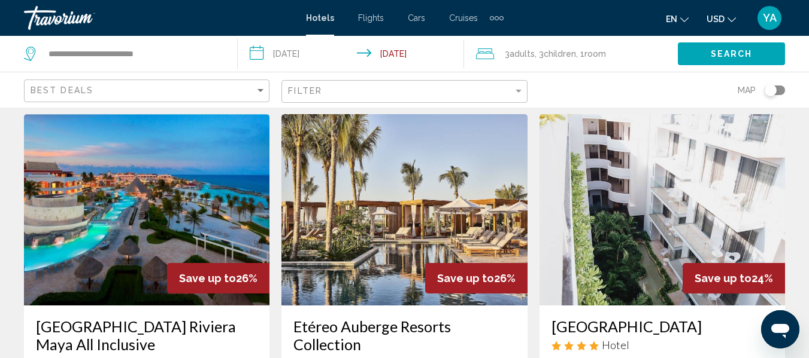
click at [736, 62] on button "Search" at bounding box center [730, 53] width 107 height 22
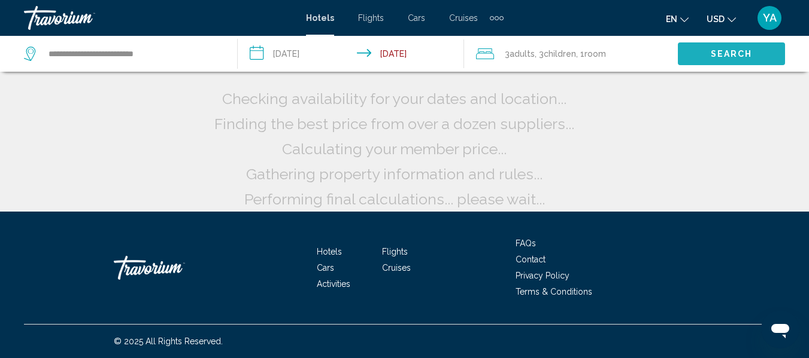
scroll to position [0, 0]
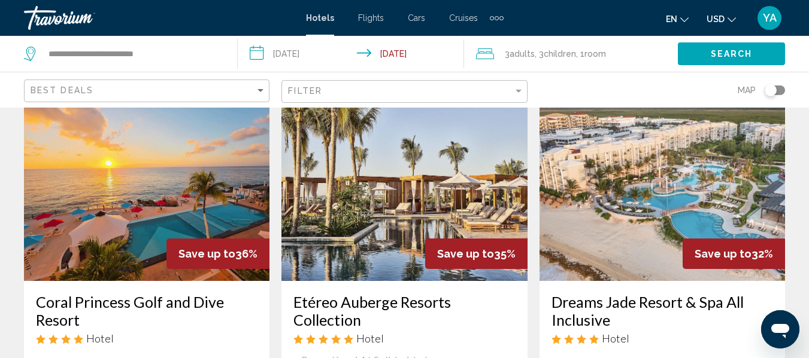
scroll to position [1443, 0]
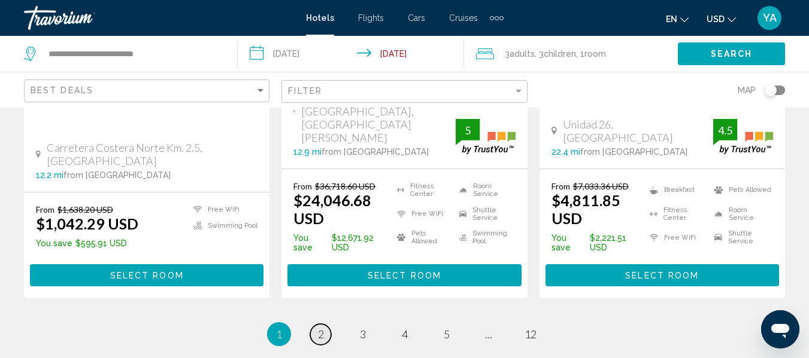
click at [327, 324] on link "page 2" at bounding box center [320, 334] width 21 height 21
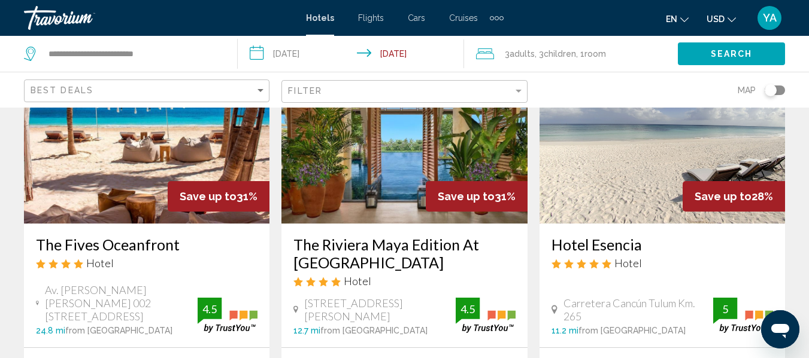
scroll to position [111, 0]
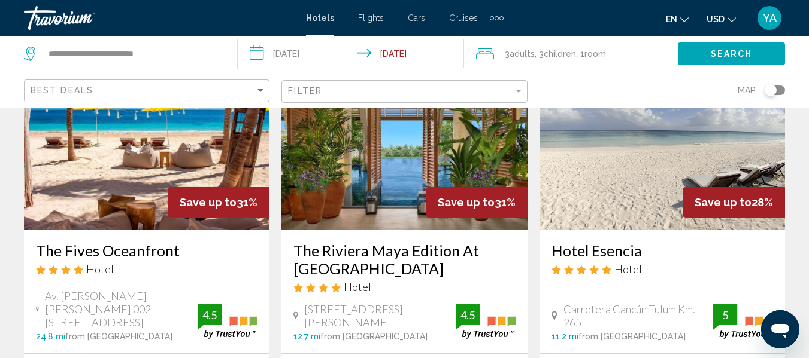
click at [443, 208] on span "Save up to" at bounding box center [465, 202] width 57 height 13
click at [399, 254] on h3 "The Riviera Maya Edition At [GEOGRAPHIC_DATA]" at bounding box center [403, 260] width 221 height 36
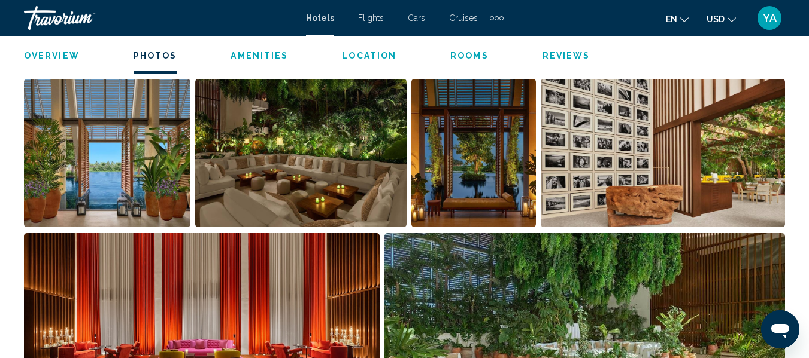
scroll to position [786, 0]
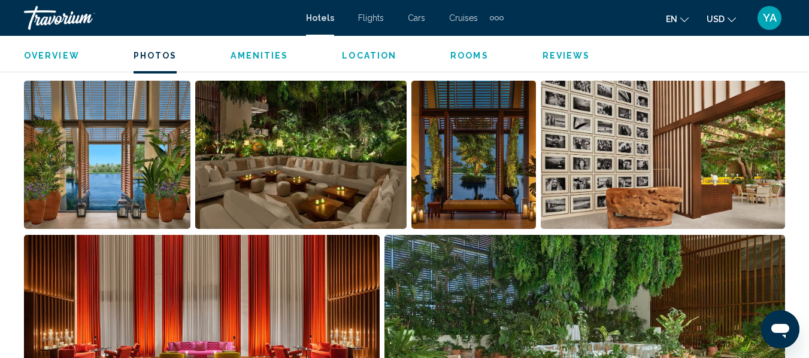
click at [142, 193] on img "Open full-screen image slider" at bounding box center [107, 155] width 166 height 148
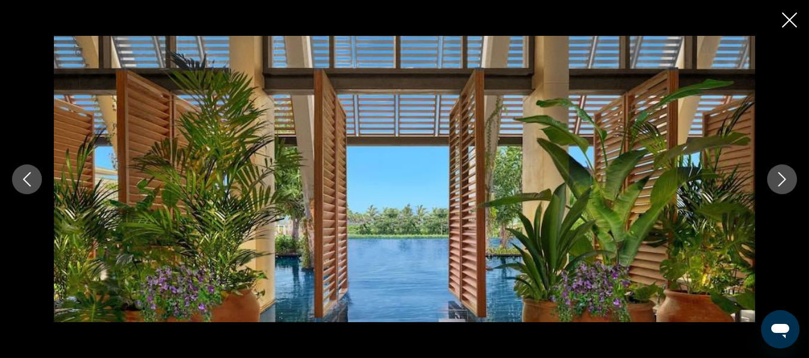
click at [790, 189] on button "Next image" at bounding box center [782, 180] width 30 height 30
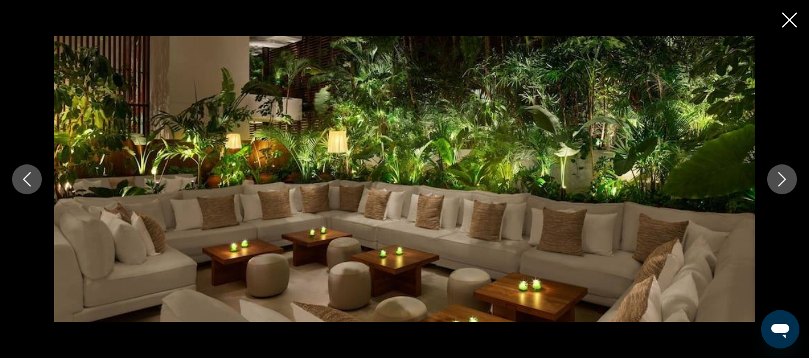
scroll to position [832, 0]
click at [783, 183] on icon "Next image" at bounding box center [781, 179] width 14 height 14
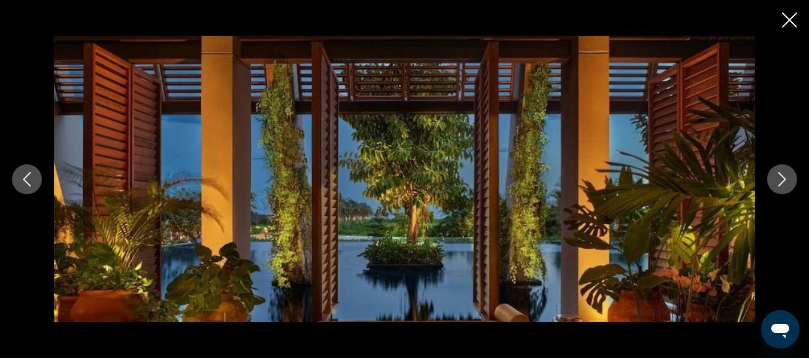
click at [785, 186] on icon "Next image" at bounding box center [781, 179] width 14 height 14
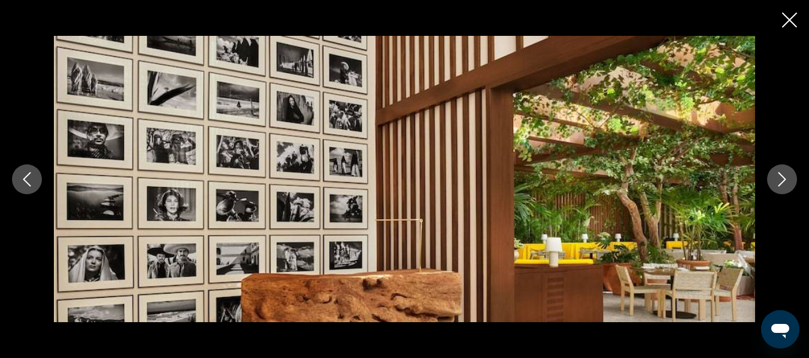
click at [783, 189] on button "Next image" at bounding box center [782, 180] width 30 height 30
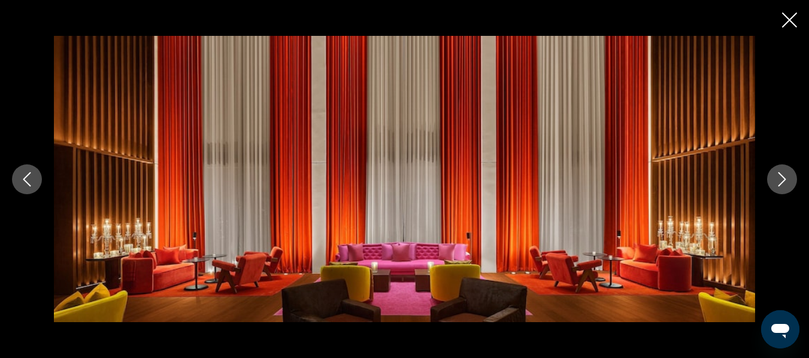
click at [782, 193] on button "Next image" at bounding box center [782, 180] width 30 height 30
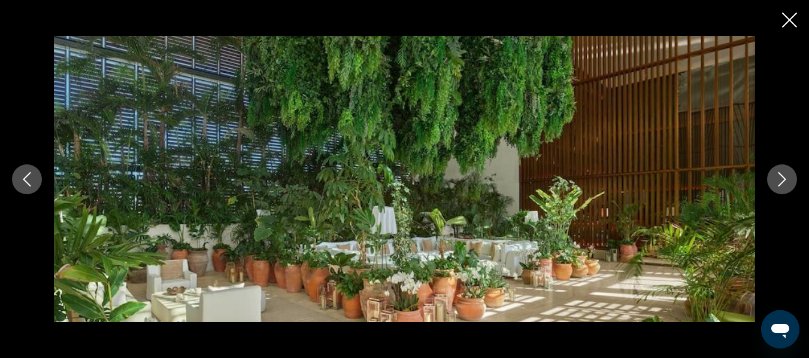
click at [785, 193] on button "Next image" at bounding box center [782, 180] width 30 height 30
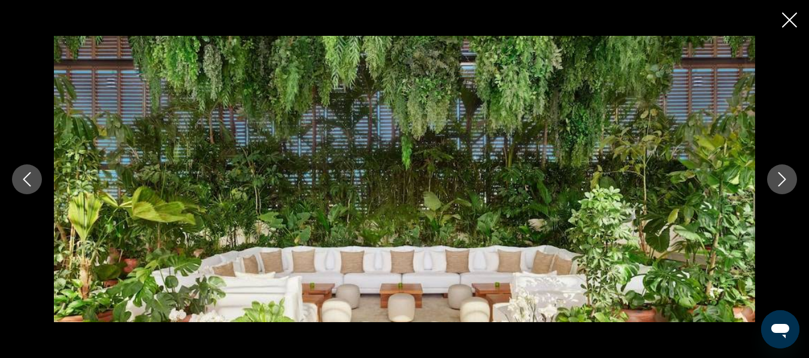
click at [787, 192] on button "Next image" at bounding box center [782, 180] width 30 height 30
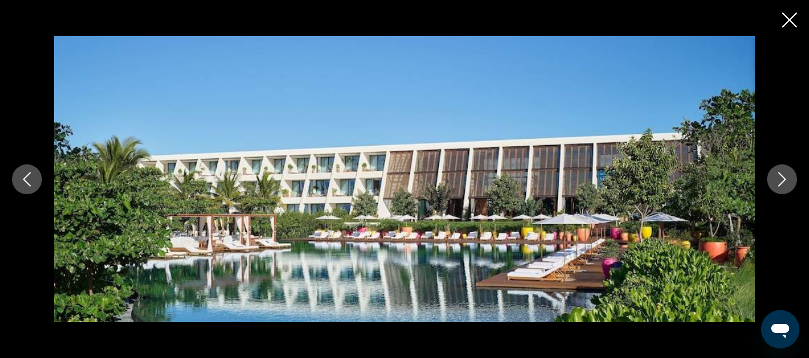
click at [783, 192] on button "Next image" at bounding box center [782, 180] width 30 height 30
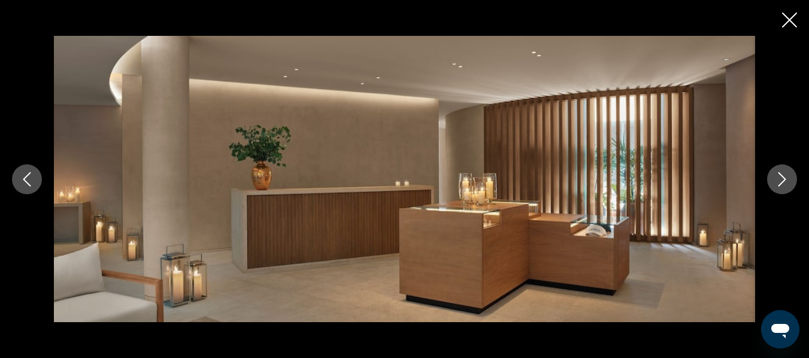
click at [784, 192] on button "Next image" at bounding box center [782, 180] width 30 height 30
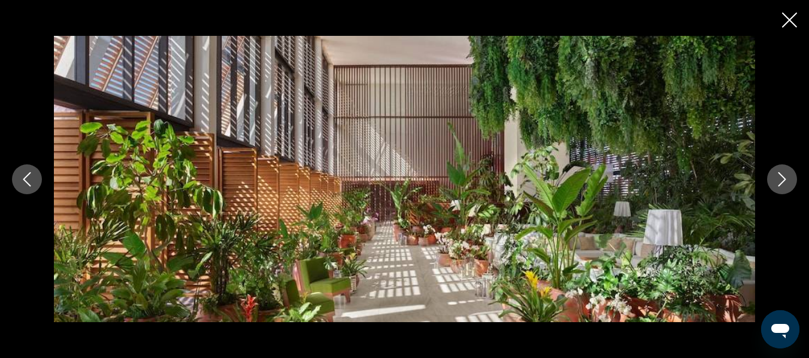
click at [785, 192] on button "Next image" at bounding box center [782, 180] width 30 height 30
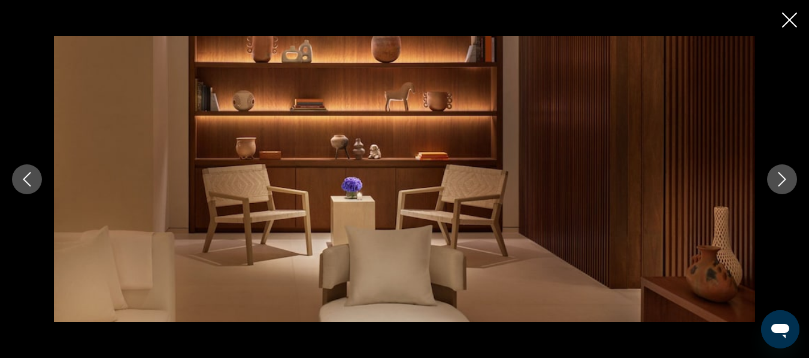
click at [789, 192] on button "Next image" at bounding box center [782, 180] width 30 height 30
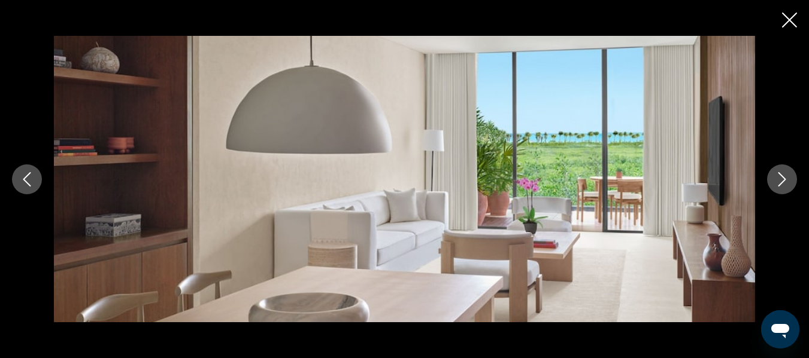
click at [788, 192] on button "Next image" at bounding box center [782, 180] width 30 height 30
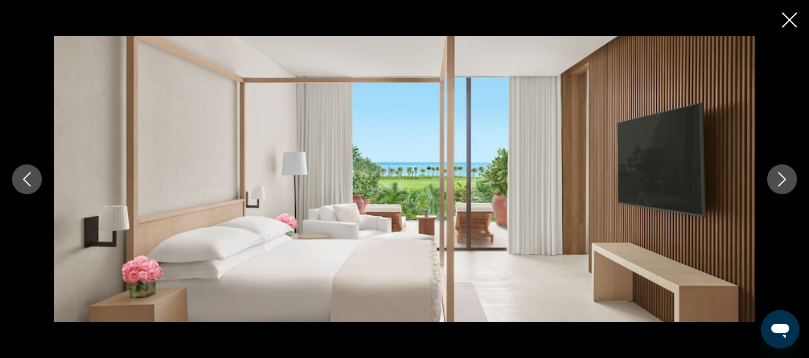
click at [788, 190] on button "Next image" at bounding box center [782, 180] width 30 height 30
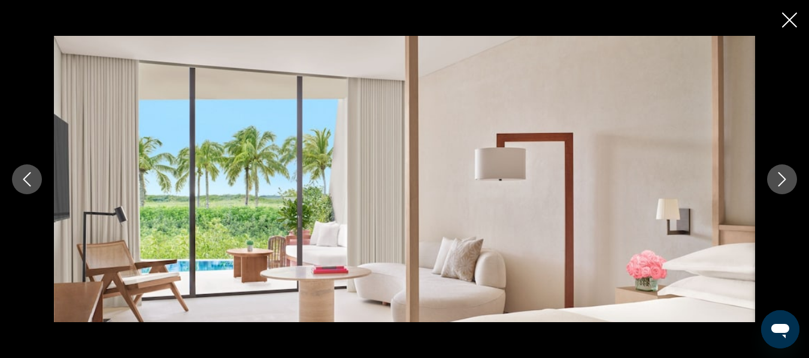
click at [793, 190] on div "Main content" at bounding box center [404, 179] width 809 height 287
click at [783, 190] on button "Next image" at bounding box center [782, 180] width 30 height 30
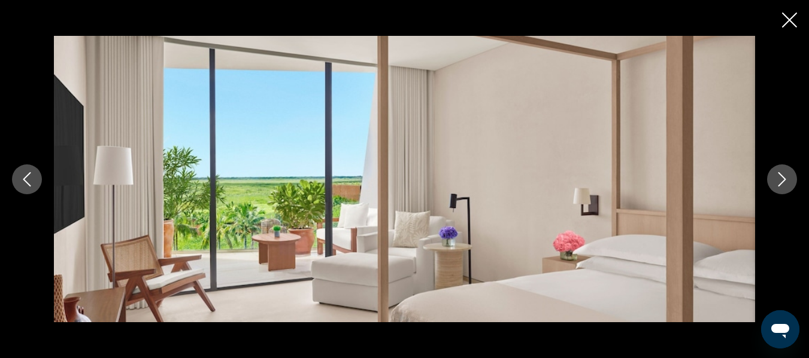
click at [794, 192] on div "Main content" at bounding box center [404, 179] width 809 height 287
click at [790, 192] on div "Main content" at bounding box center [404, 179] width 809 height 287
click at [784, 190] on button "Next image" at bounding box center [782, 180] width 30 height 30
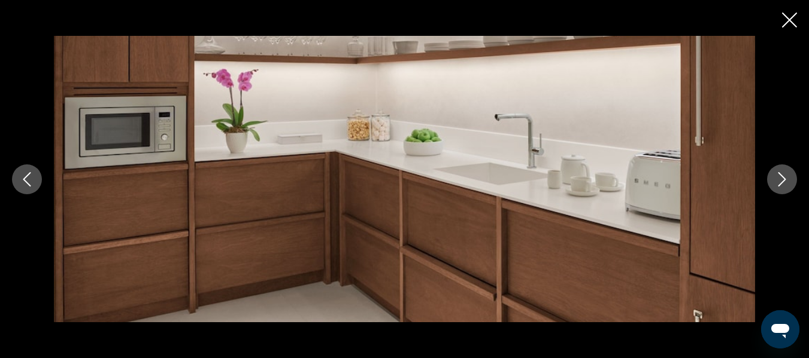
click at [786, 190] on button "Next image" at bounding box center [782, 180] width 30 height 30
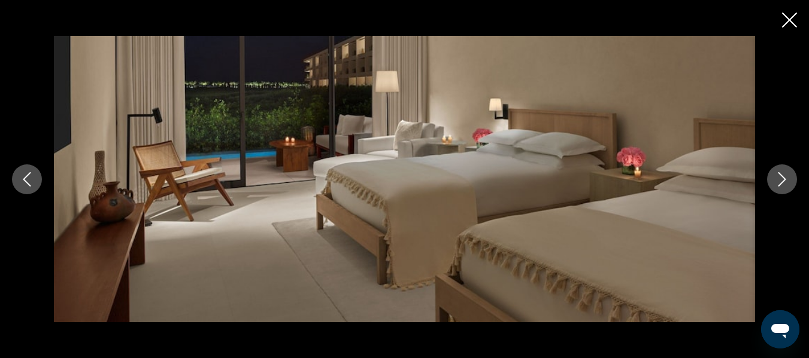
click at [786, 185] on icon "Next image" at bounding box center [781, 179] width 14 height 14
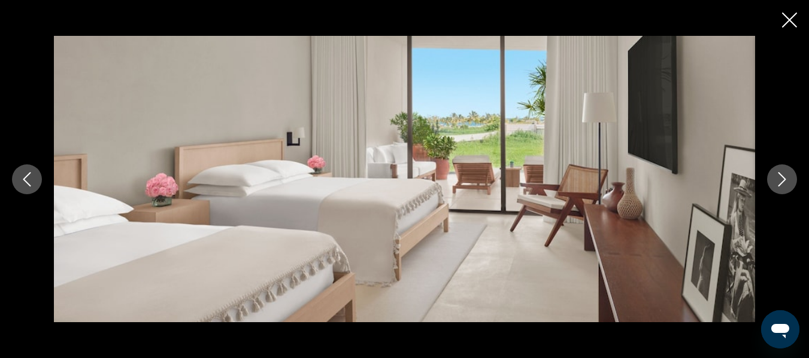
click at [794, 186] on button "Next image" at bounding box center [782, 180] width 30 height 30
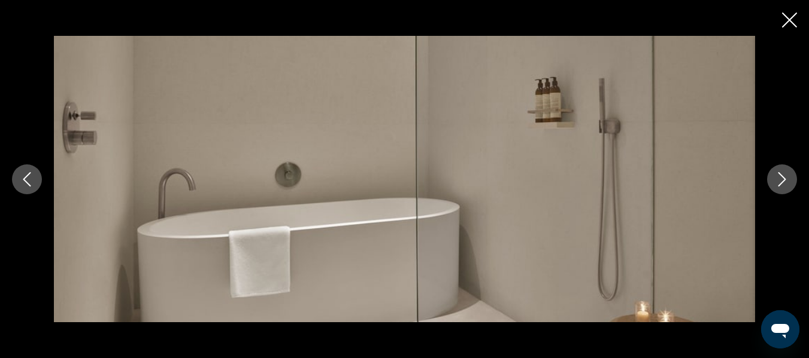
click at [785, 15] on icon "Close slideshow" at bounding box center [789, 20] width 15 height 15
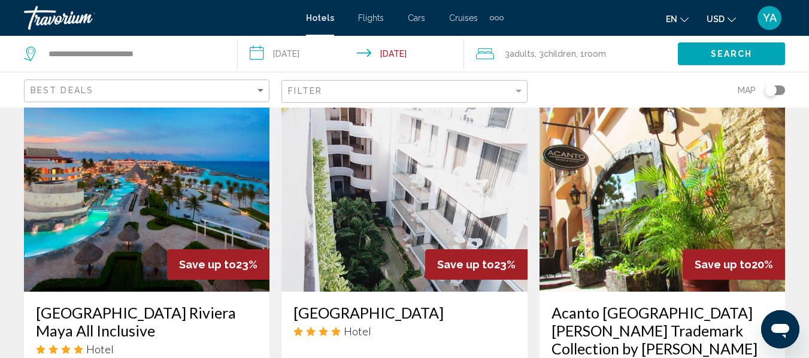
scroll to position [985, 0]
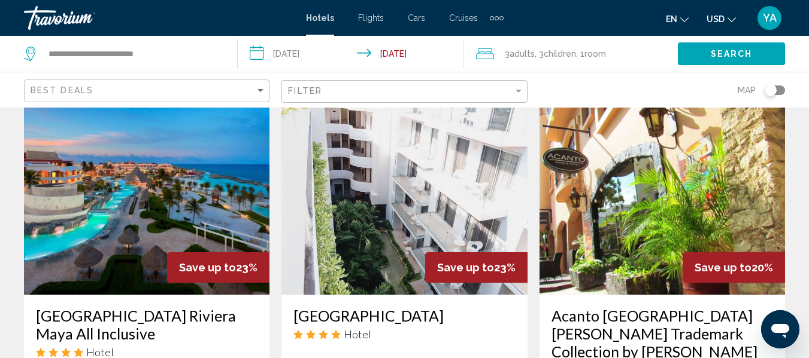
click at [185, 187] on img "Main content" at bounding box center [146, 200] width 245 height 192
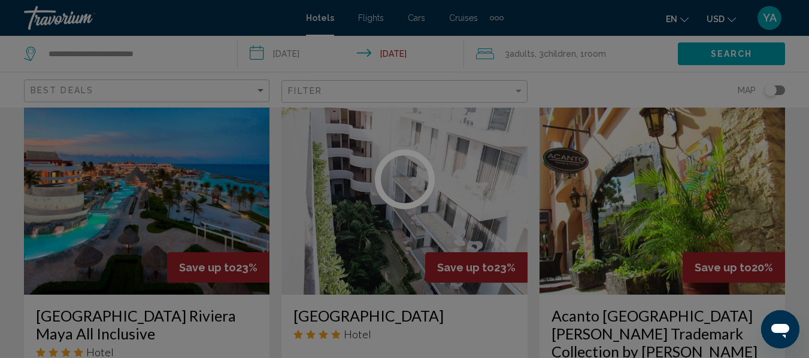
scroll to position [141, 0]
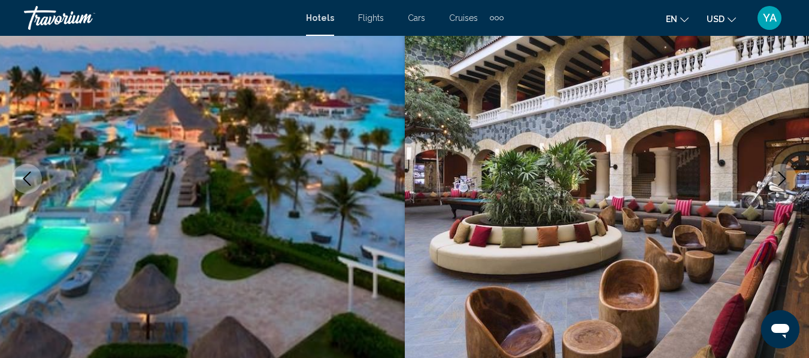
click at [789, 189] on button "Next image" at bounding box center [782, 179] width 30 height 30
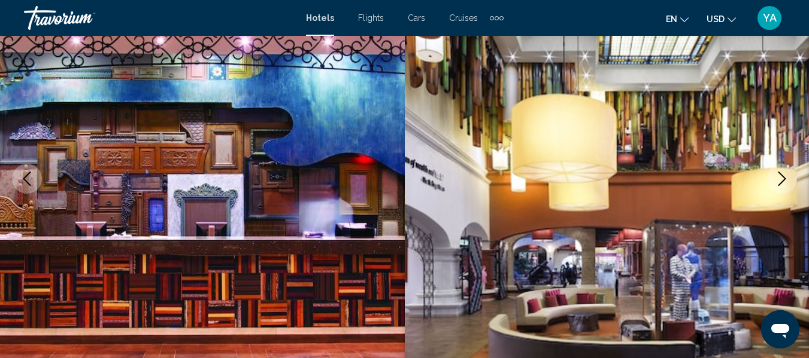
click at [784, 184] on icon "Next image" at bounding box center [781, 179] width 14 height 14
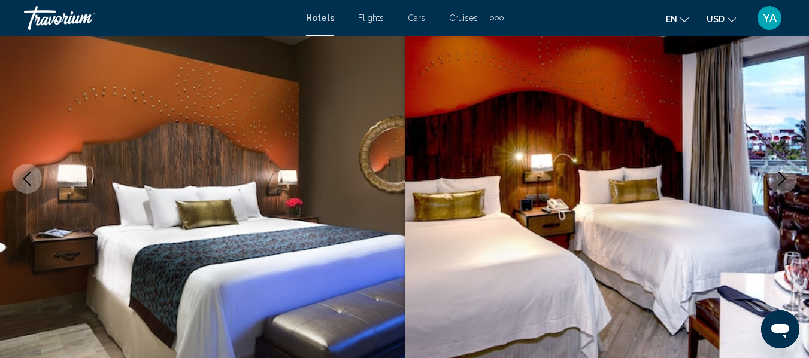
click at [780, 181] on icon "Next image" at bounding box center [781, 179] width 14 height 14
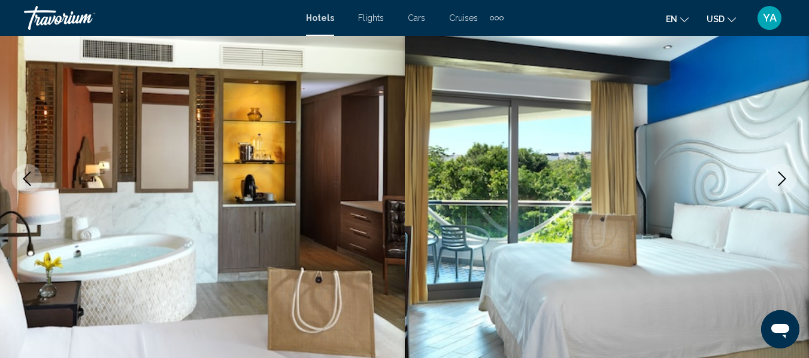
click at [781, 187] on button "Next image" at bounding box center [782, 179] width 30 height 30
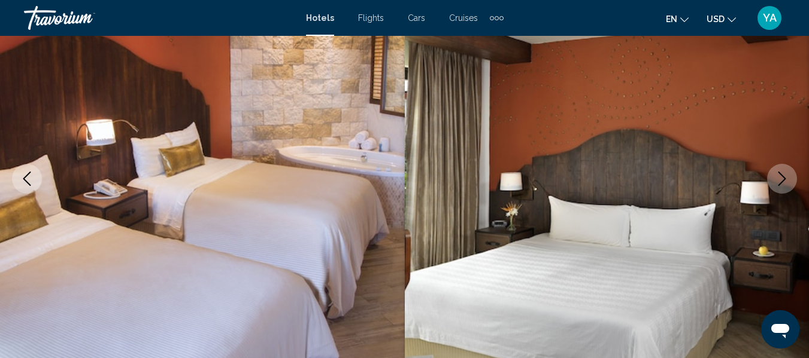
click at [783, 186] on icon "Next image" at bounding box center [781, 179] width 14 height 14
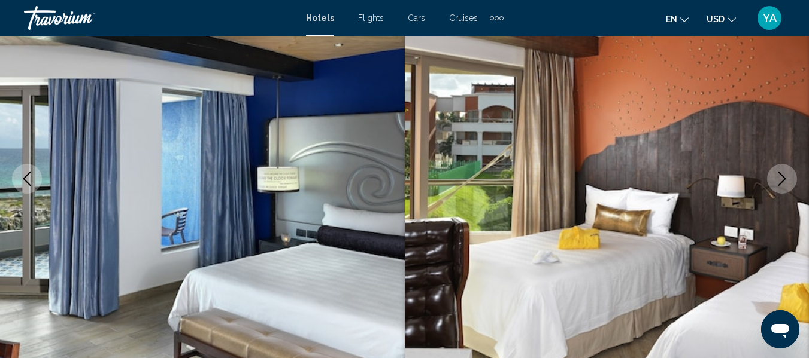
click at [794, 184] on button "Next image" at bounding box center [782, 179] width 30 height 30
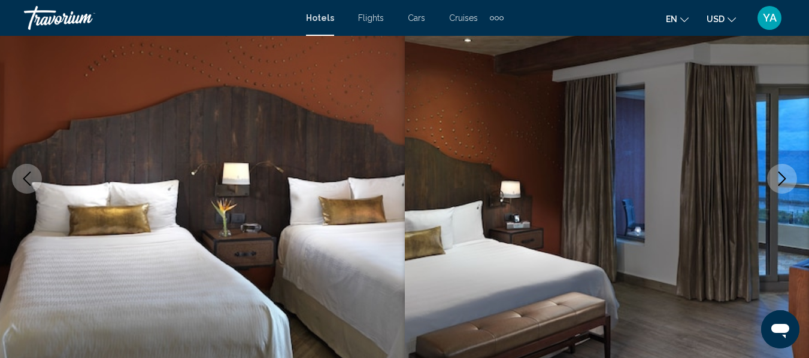
click at [789, 185] on button "Next image" at bounding box center [782, 179] width 30 height 30
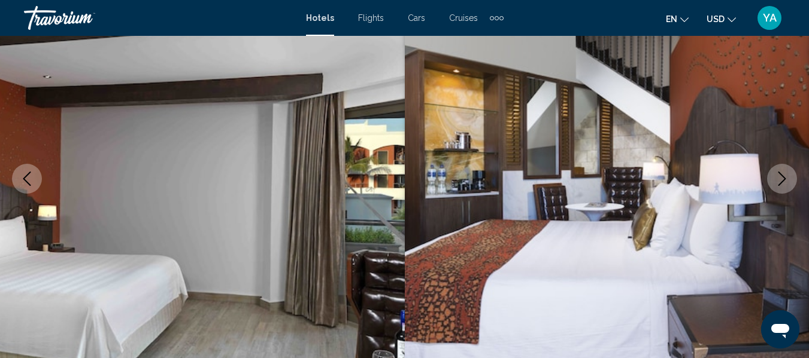
click at [786, 184] on icon "Next image" at bounding box center [781, 179] width 14 height 14
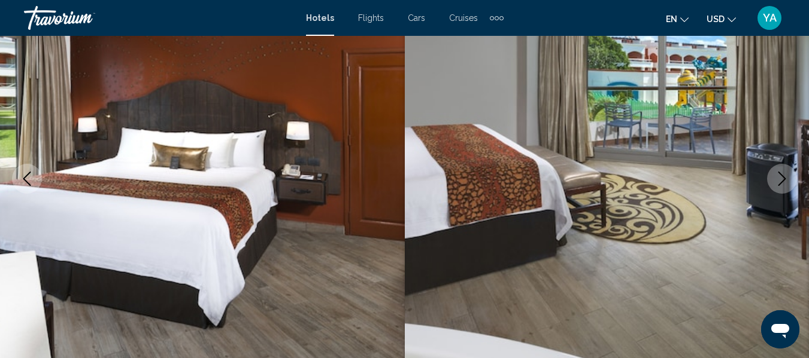
click at [783, 186] on icon "Next image" at bounding box center [781, 179] width 14 height 14
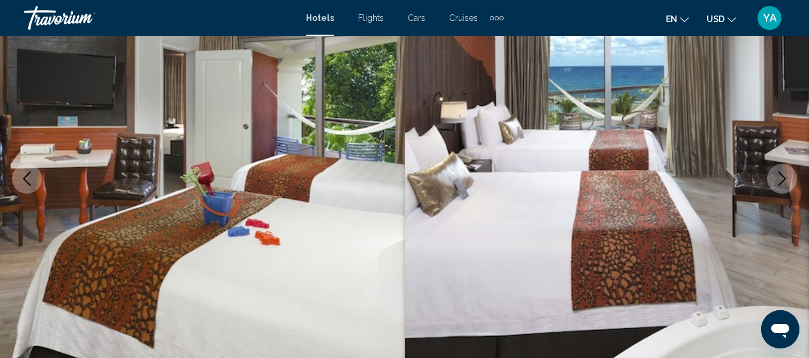
click at [787, 186] on icon "Next image" at bounding box center [781, 179] width 14 height 14
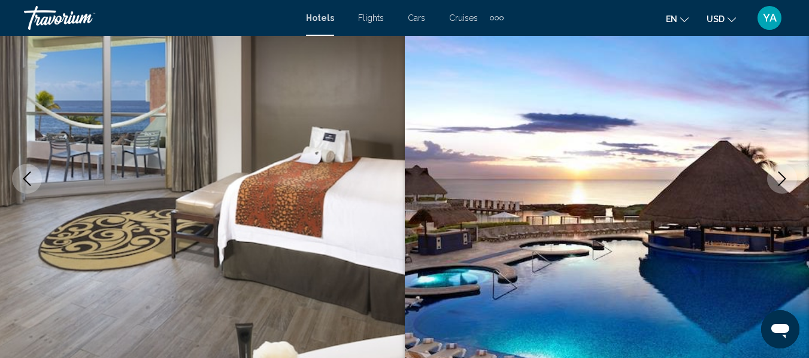
click at [783, 186] on icon "Next image" at bounding box center [781, 179] width 14 height 14
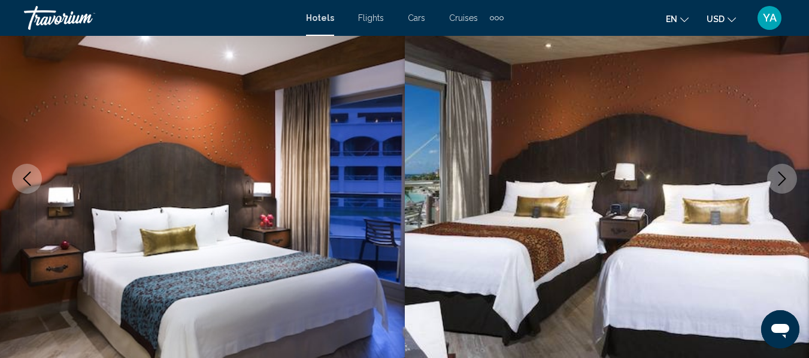
click at [785, 186] on icon "Next image" at bounding box center [781, 179] width 14 height 14
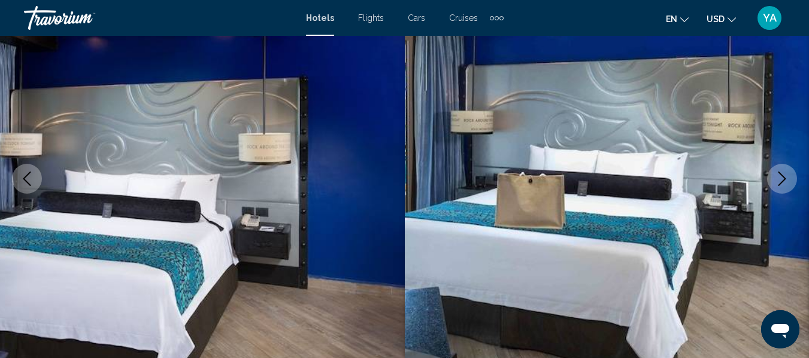
click at [786, 186] on icon "Next image" at bounding box center [781, 179] width 14 height 14
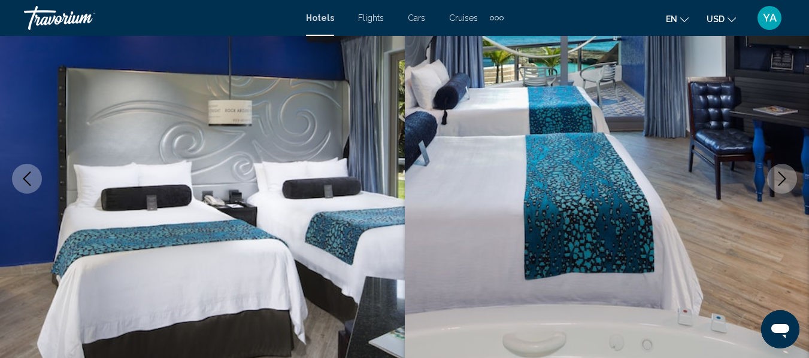
click at [789, 184] on button "Next image" at bounding box center [782, 179] width 30 height 30
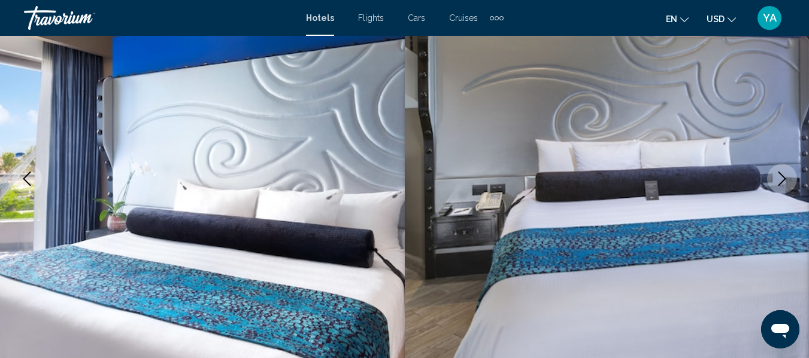
click at [786, 185] on icon "Next image" at bounding box center [781, 179] width 14 height 14
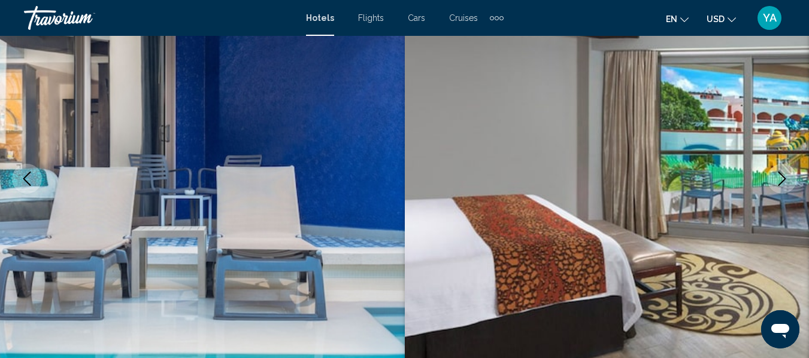
click at [787, 178] on icon "Next image" at bounding box center [781, 179] width 14 height 14
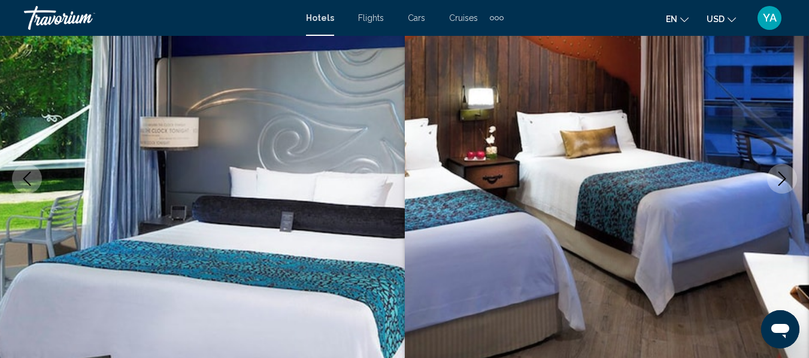
click at [781, 191] on button "Next image" at bounding box center [782, 179] width 30 height 30
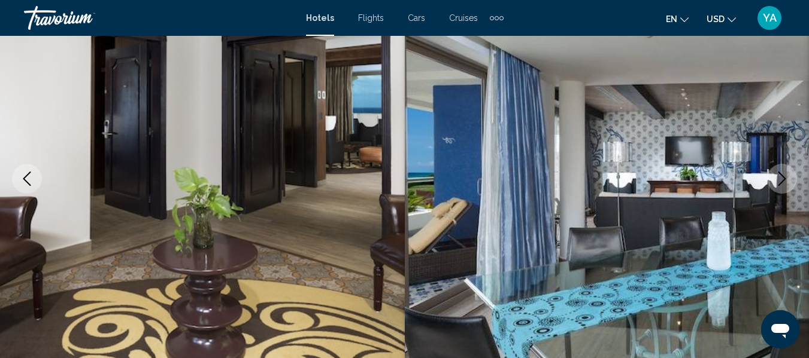
click at [790, 192] on img "Main content" at bounding box center [607, 179] width 405 height 569
click at [783, 192] on button "Next image" at bounding box center [782, 179] width 30 height 30
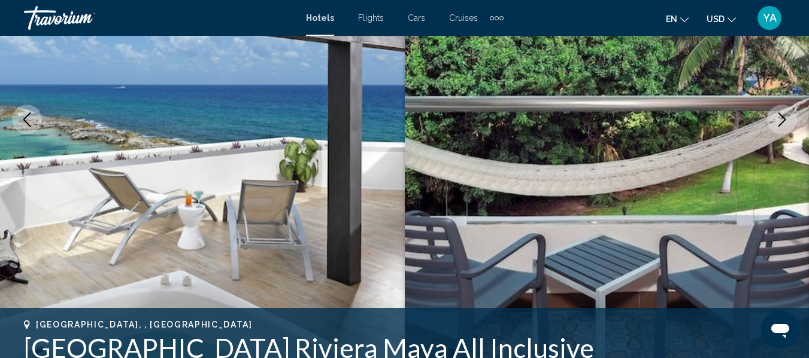
scroll to position [204, 0]
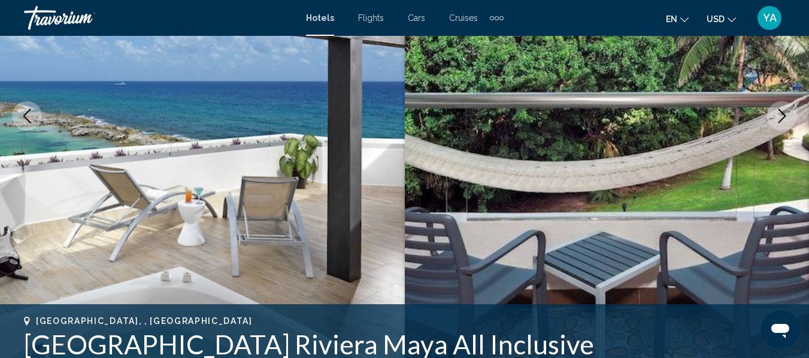
click at [780, 124] on button "Next image" at bounding box center [782, 116] width 30 height 30
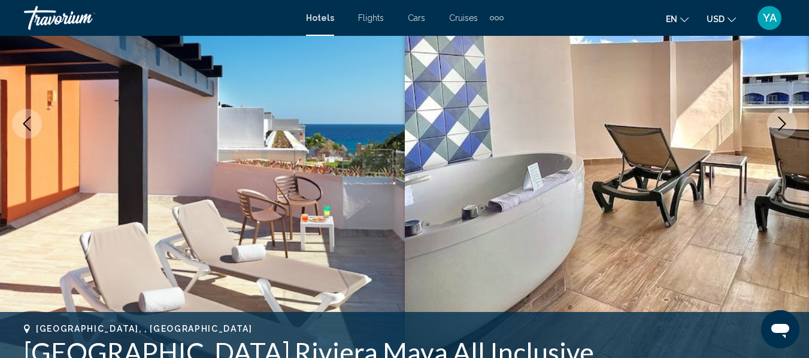
scroll to position [190, 0]
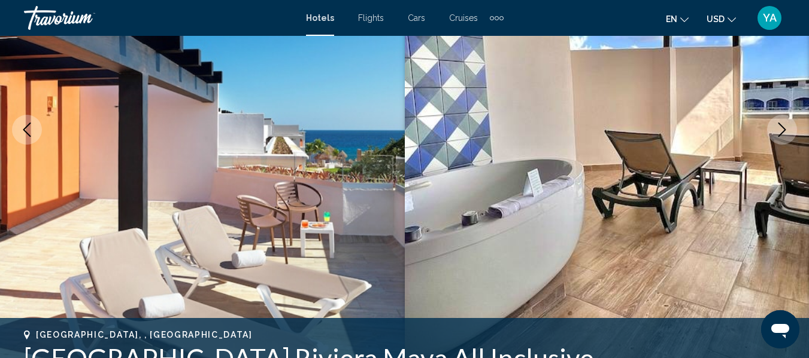
click at [782, 140] on button "Next image" at bounding box center [782, 130] width 30 height 30
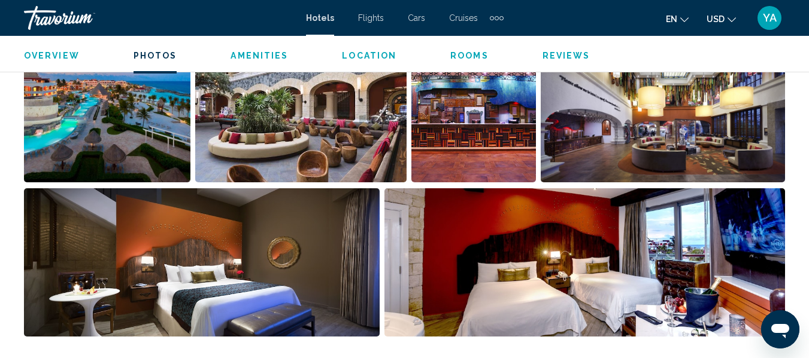
scroll to position [851, 0]
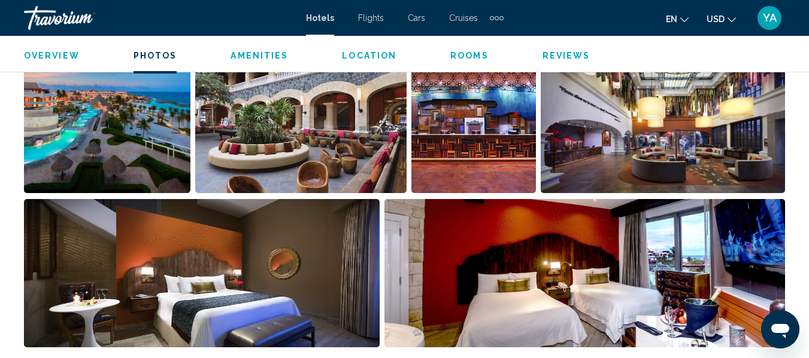
click at [764, 199] on button "Open full-screen image slider" at bounding box center [584, 274] width 400 height 150
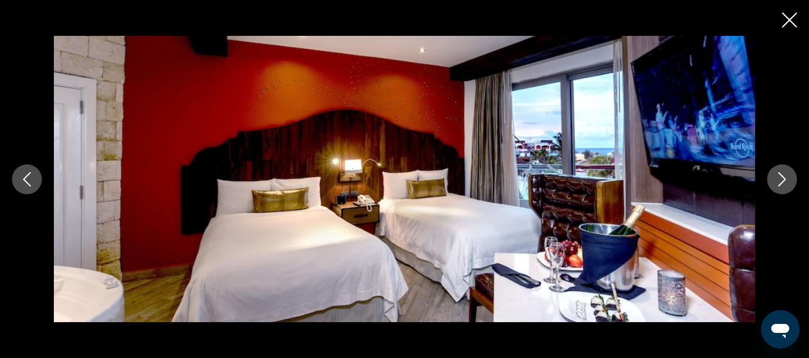
click at [784, 188] on button "Next image" at bounding box center [782, 180] width 30 height 30
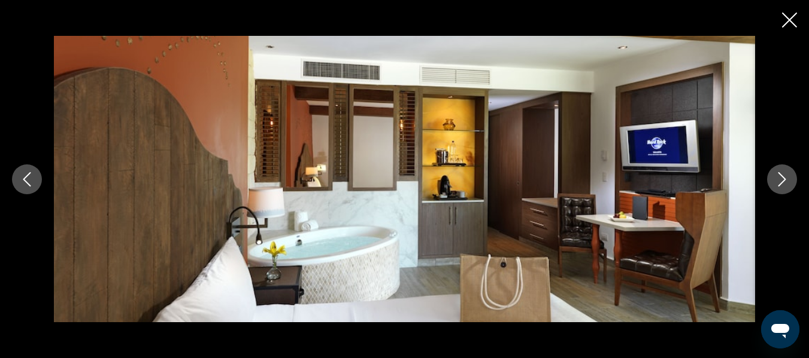
click at [784, 189] on button "Next image" at bounding box center [782, 180] width 30 height 30
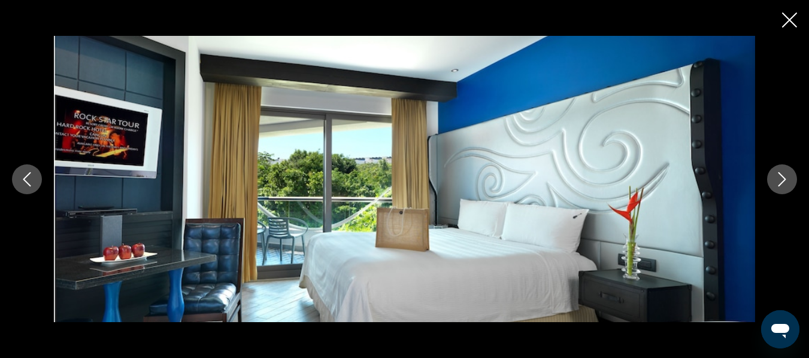
click at [783, 188] on button "Next image" at bounding box center [782, 180] width 30 height 30
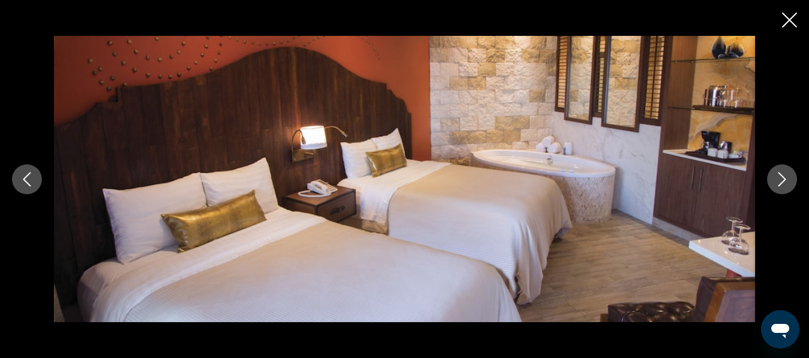
click at [785, 188] on button "Next image" at bounding box center [782, 180] width 30 height 30
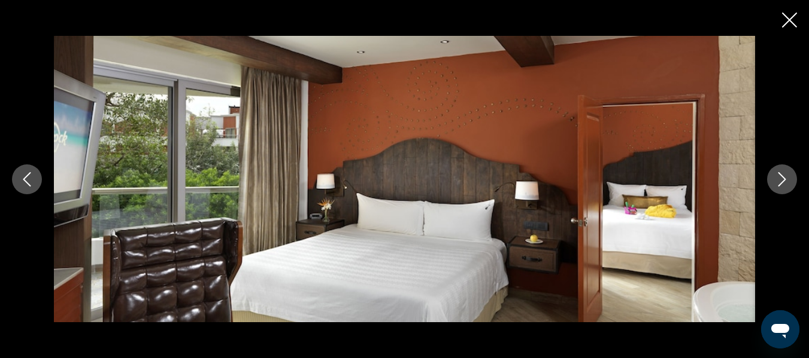
click at [783, 189] on button "Next image" at bounding box center [782, 180] width 30 height 30
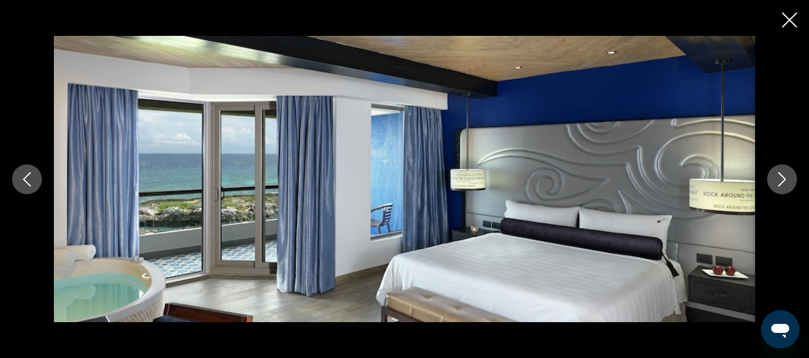
click at [784, 189] on button "Next image" at bounding box center [782, 180] width 30 height 30
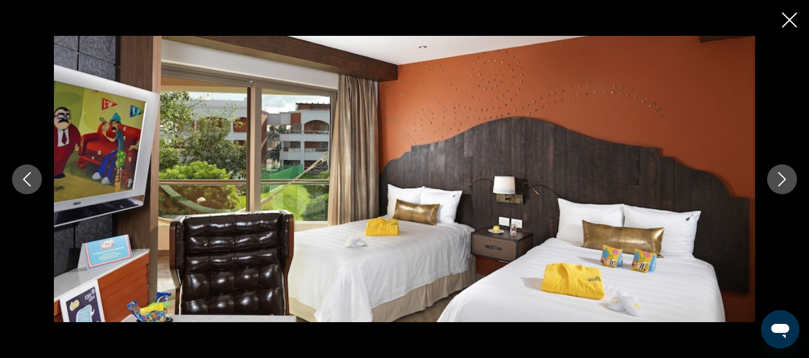
click at [785, 188] on button "Next image" at bounding box center [782, 180] width 30 height 30
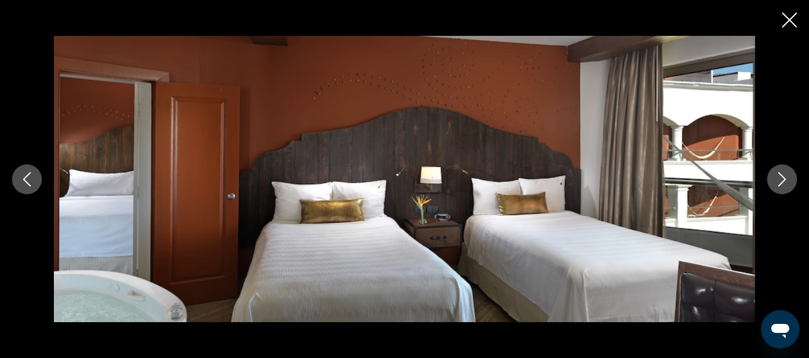
click at [786, 188] on button "Next image" at bounding box center [782, 180] width 30 height 30
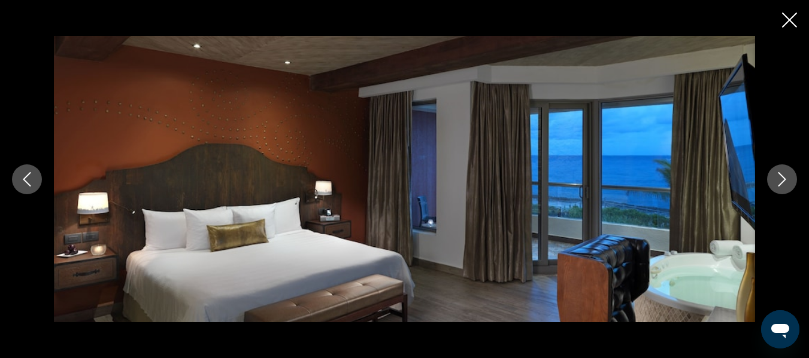
click at [784, 188] on button "Next image" at bounding box center [782, 180] width 30 height 30
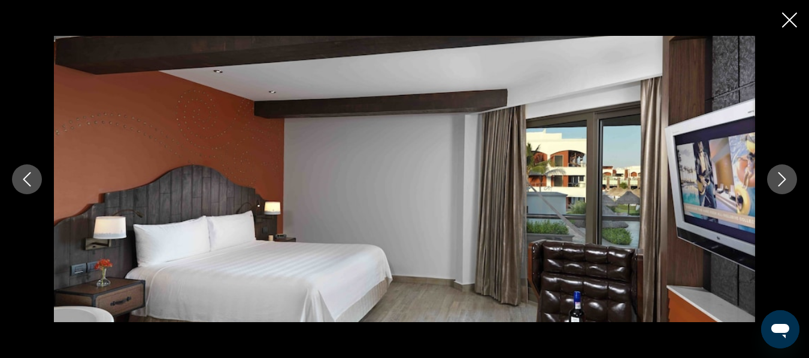
click at [791, 189] on button "Next image" at bounding box center [782, 180] width 30 height 30
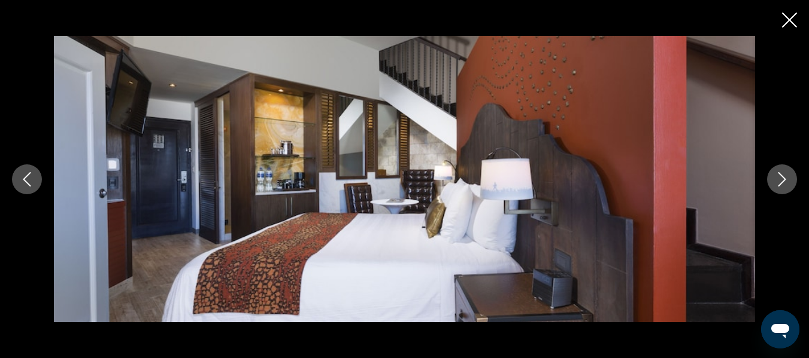
click at [784, 188] on button "Next image" at bounding box center [782, 180] width 30 height 30
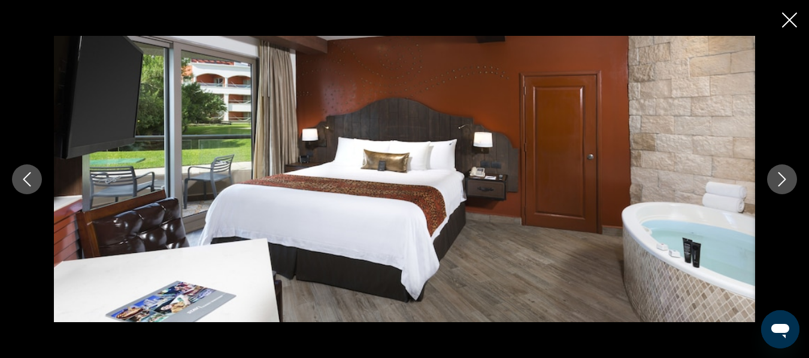
click at [774, 192] on button "Next image" at bounding box center [782, 180] width 30 height 30
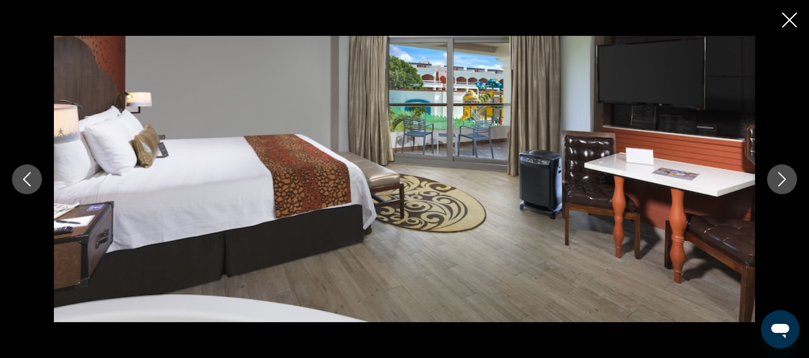
scroll to position [3139, 0]
click at [794, 22] on icon "Close slideshow" at bounding box center [789, 20] width 15 height 15
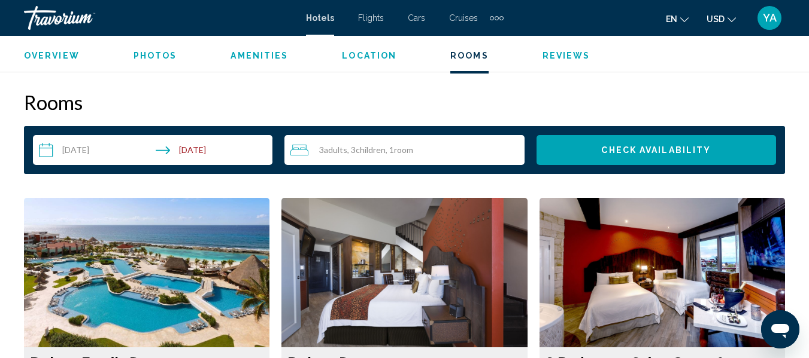
scroll to position [1691, 0]
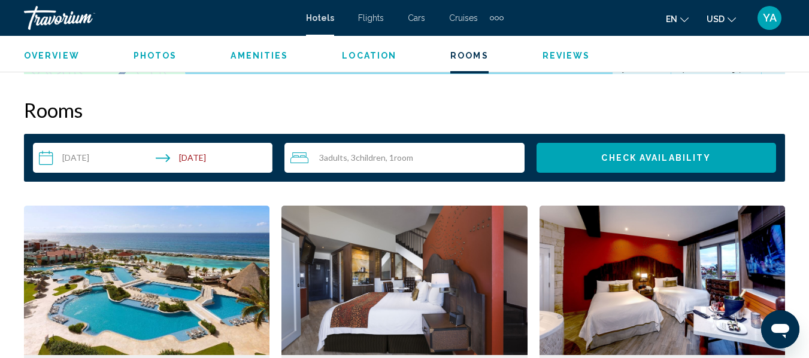
click at [269, 313] on img "Main content" at bounding box center [146, 281] width 245 height 150
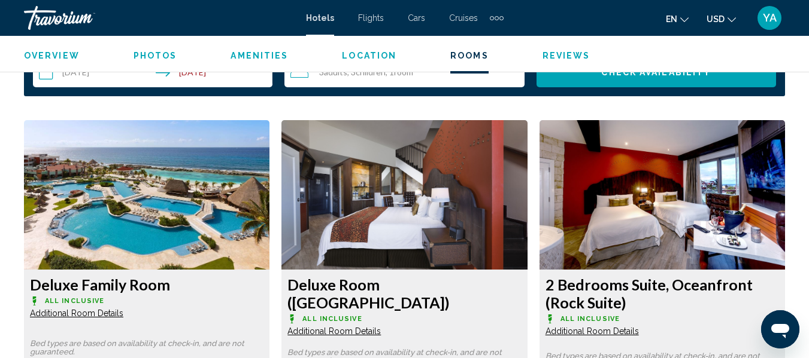
scroll to position [1776, 0]
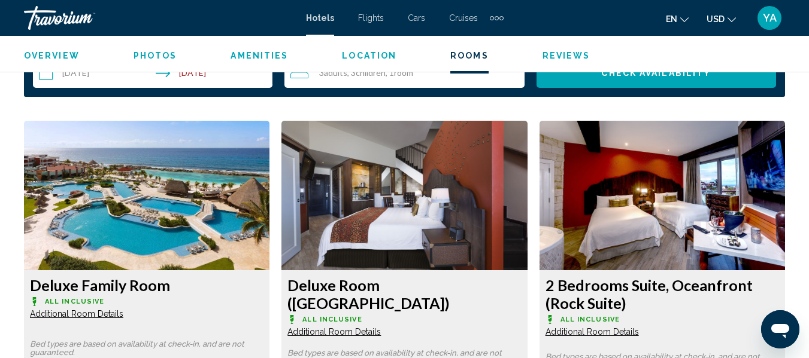
click at [123, 309] on span "Additional Room Details" at bounding box center [76, 314] width 93 height 10
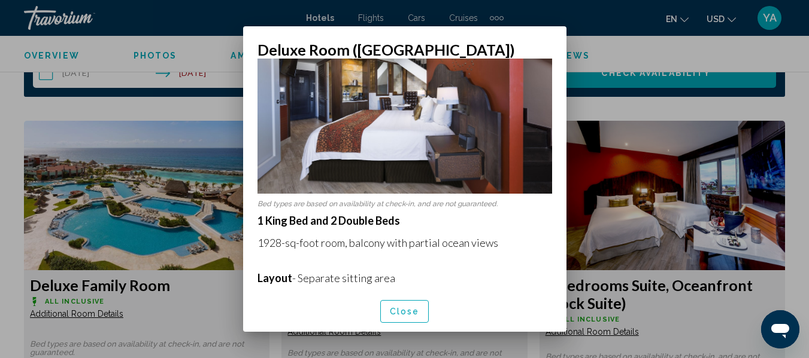
scroll to position [0, 0]
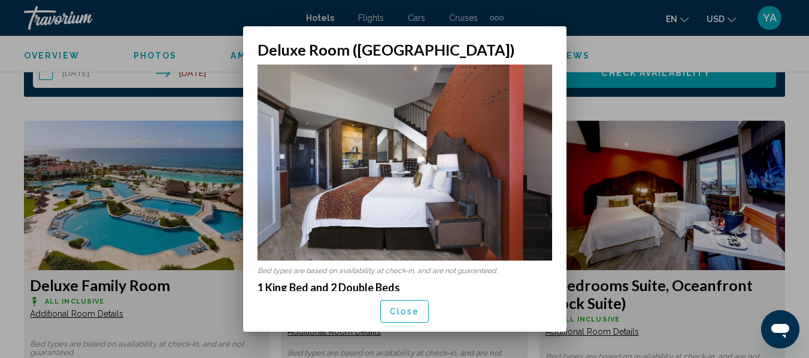
click at [212, 17] on div at bounding box center [404, 179] width 809 height 358
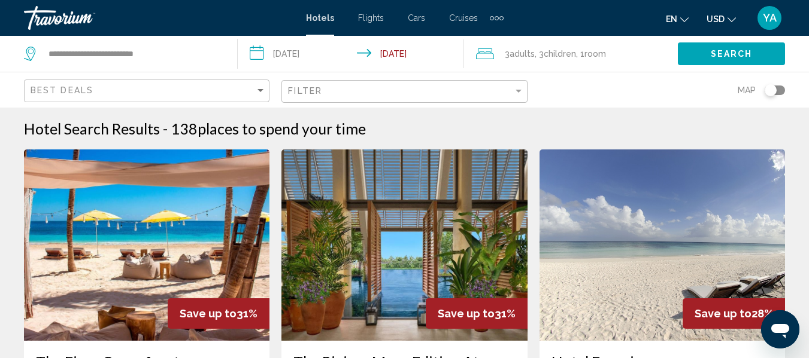
click at [351, 223] on img "Main content" at bounding box center [403, 246] width 245 height 192
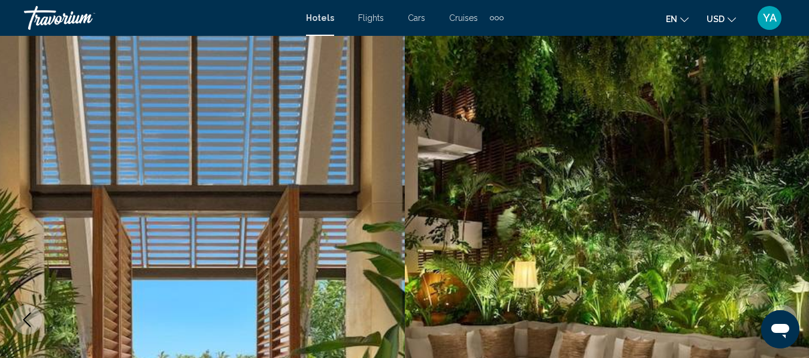
scroll to position [141, 0]
